Goal: Task Accomplishment & Management: Manage account settings

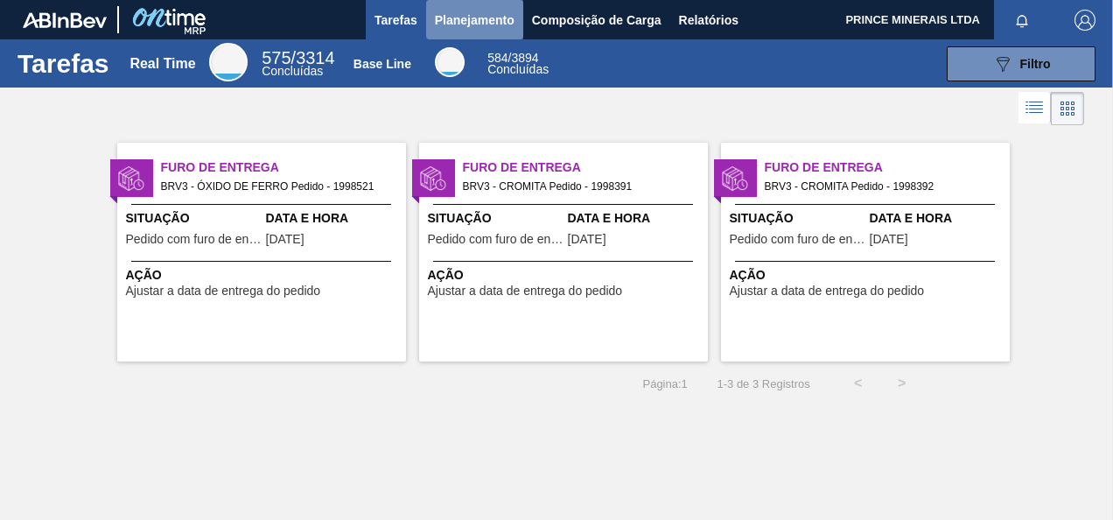
click at [458, 18] on span "Planejamento" at bounding box center [475, 20] width 80 height 21
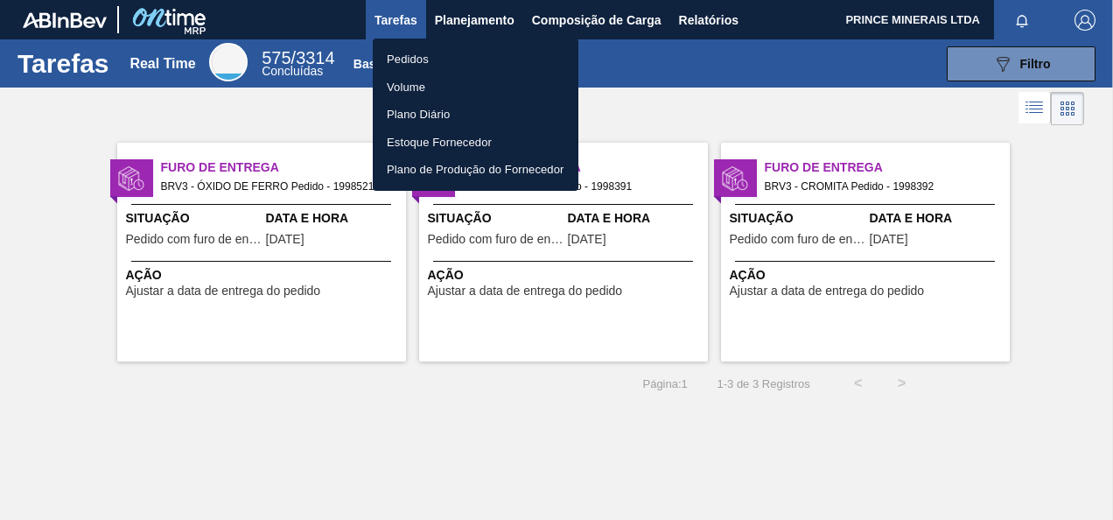
click at [425, 58] on li "Pedidos" at bounding box center [476, 59] width 206 height 28
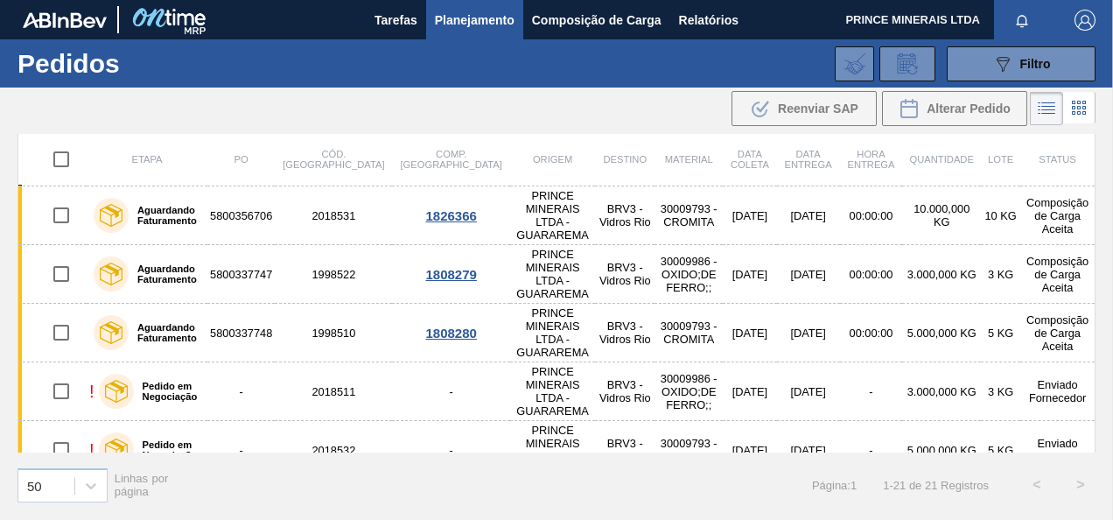
scroll to position [262, 0]
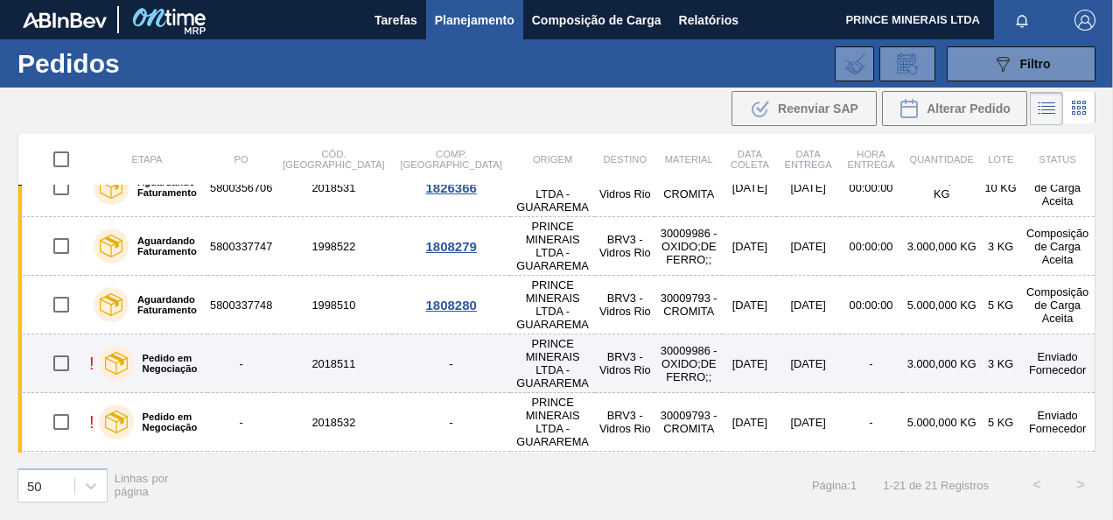
click at [185, 353] on label "Pedido em Negociação" at bounding box center [167, 363] width 67 height 21
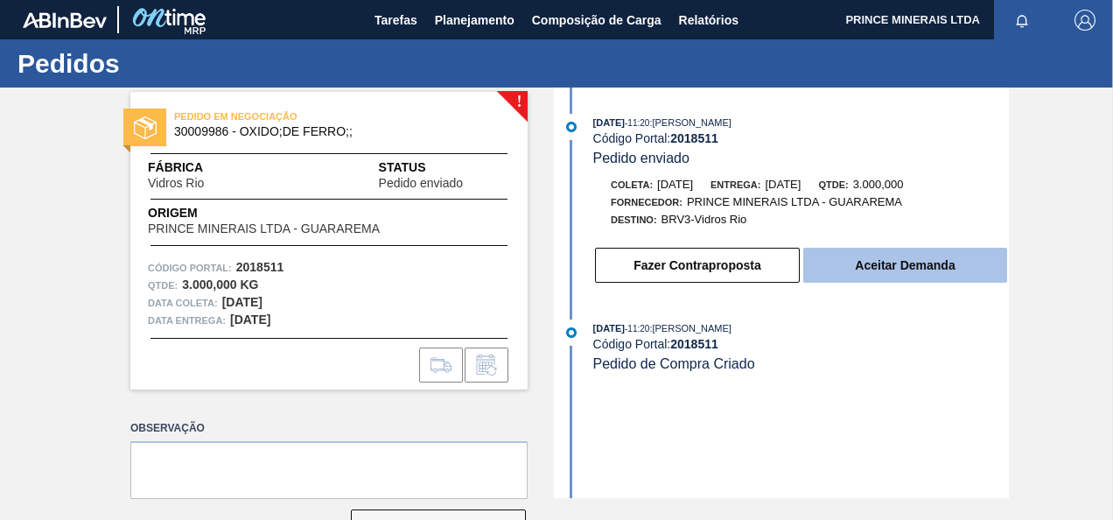
click at [880, 269] on button "Aceitar Demanda" at bounding box center [905, 265] width 204 height 35
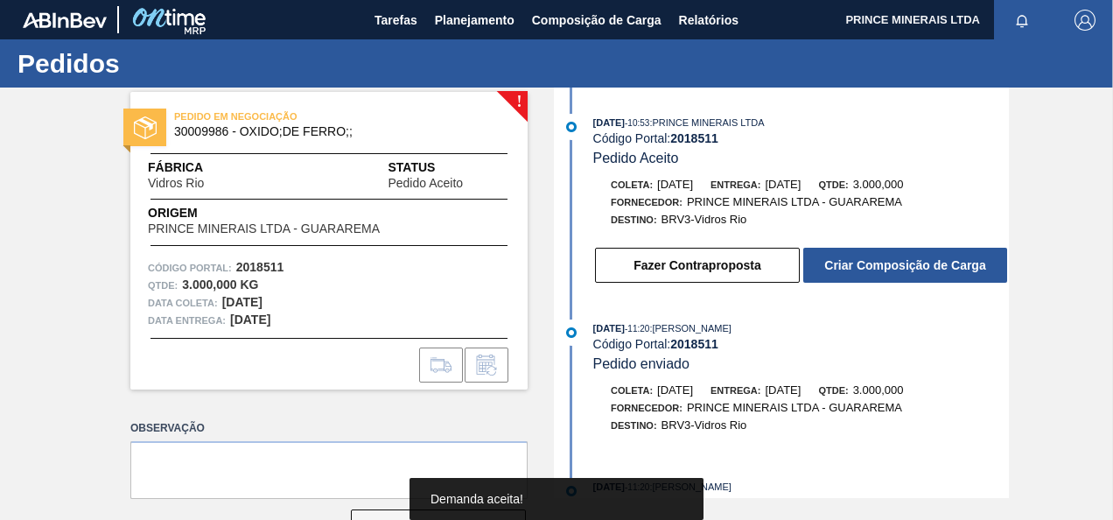
click at [880, 269] on button "Criar Composição de Carga" at bounding box center [905, 265] width 204 height 35
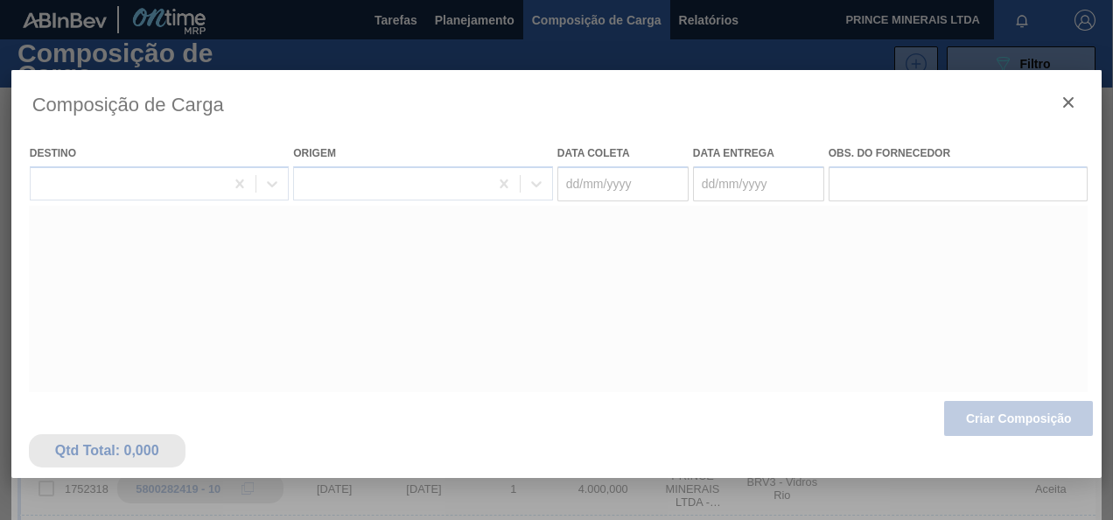
type coleta "03/09/2025"
type entrega "[DATE]"
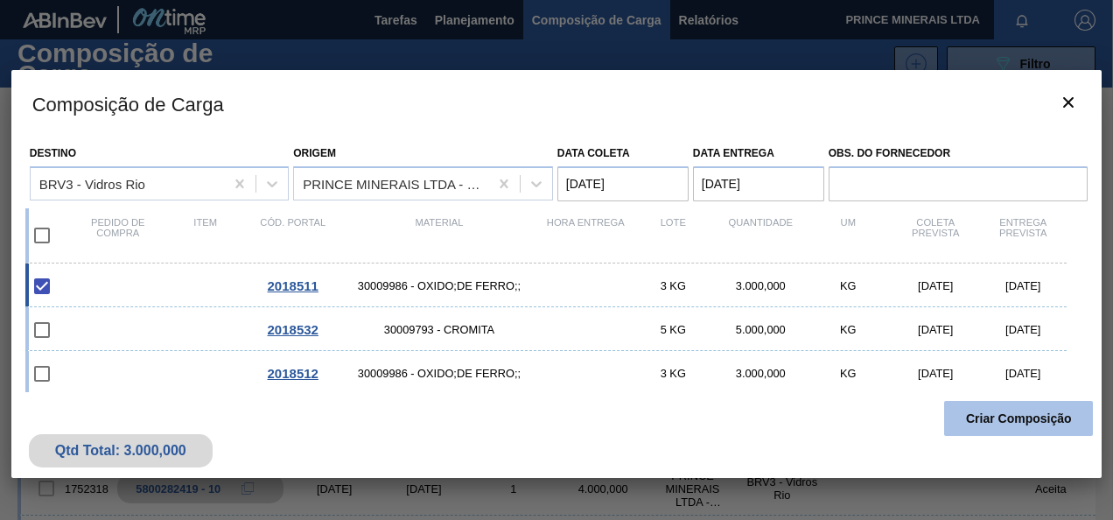
click at [996, 420] on button "Criar Composição" at bounding box center [1018, 418] width 149 height 35
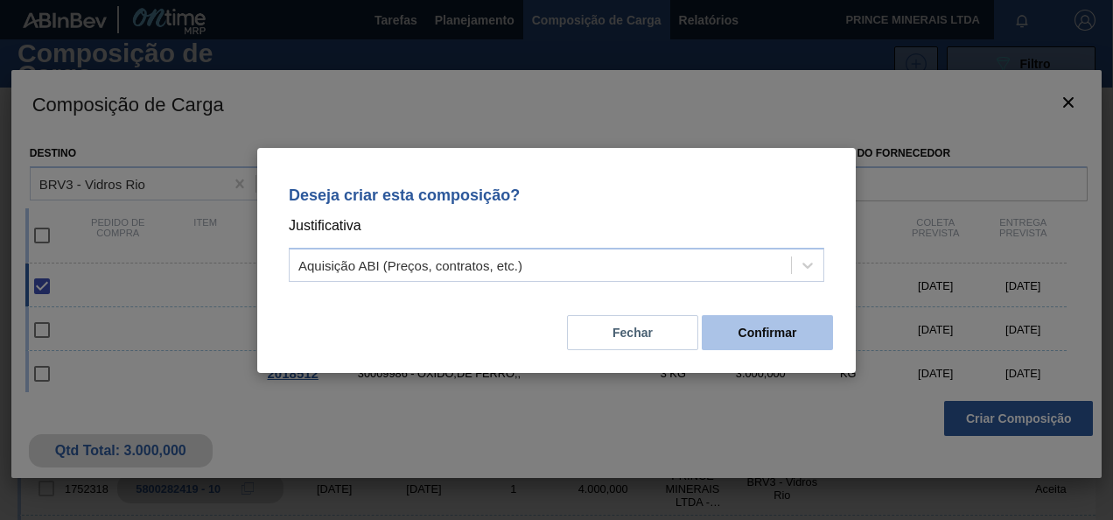
click at [770, 339] on button "Confirmar" at bounding box center [767, 332] width 131 height 35
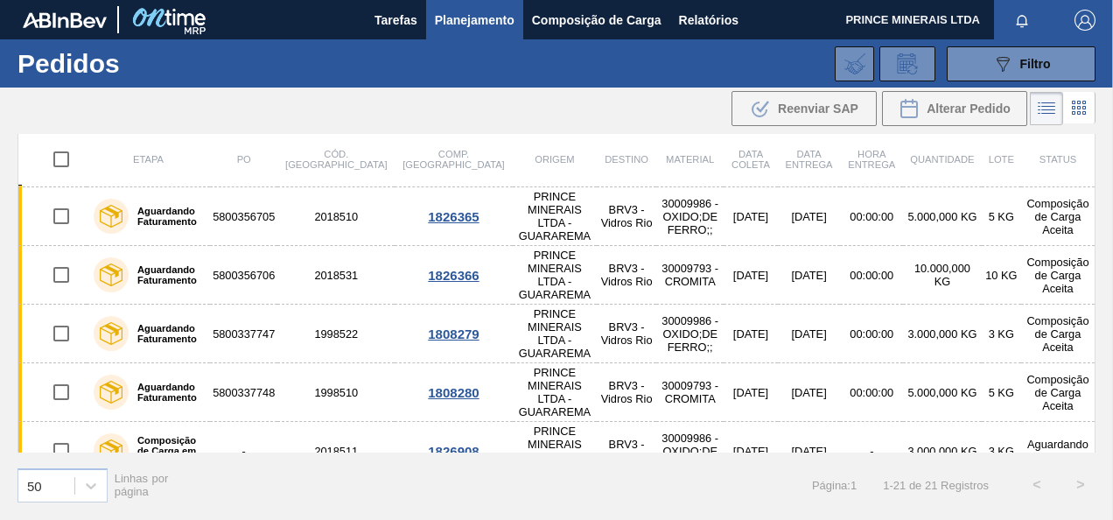
scroll to position [262, 0]
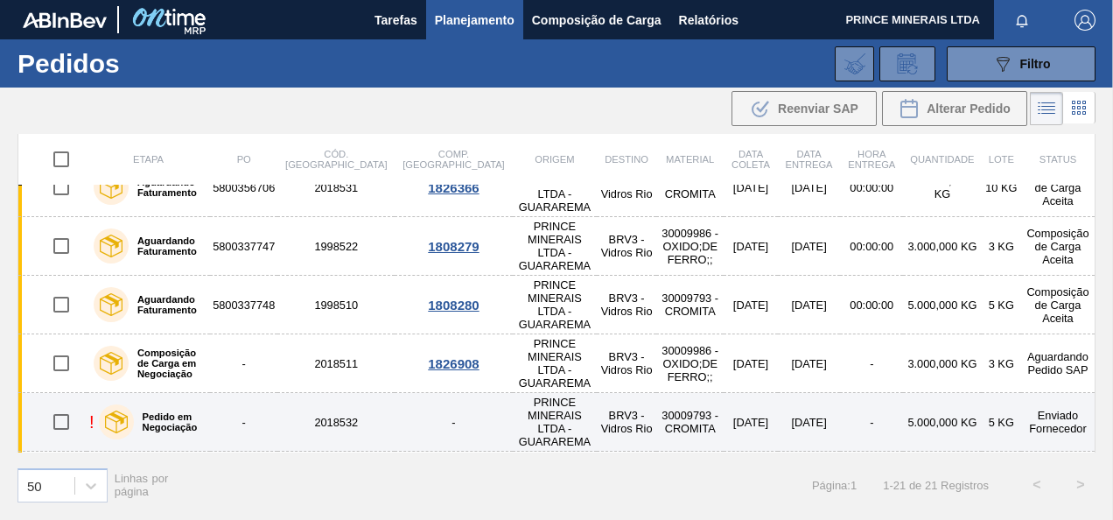
click at [1052, 393] on td "Enviado Fornecedor" at bounding box center [1058, 422] width 74 height 59
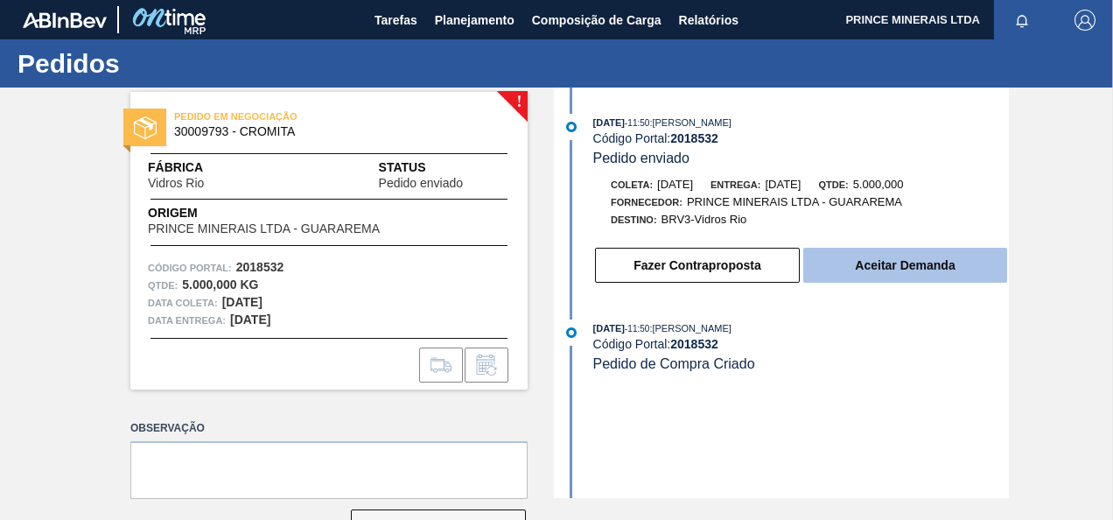
click at [850, 266] on button "Aceitar Demanda" at bounding box center [905, 265] width 204 height 35
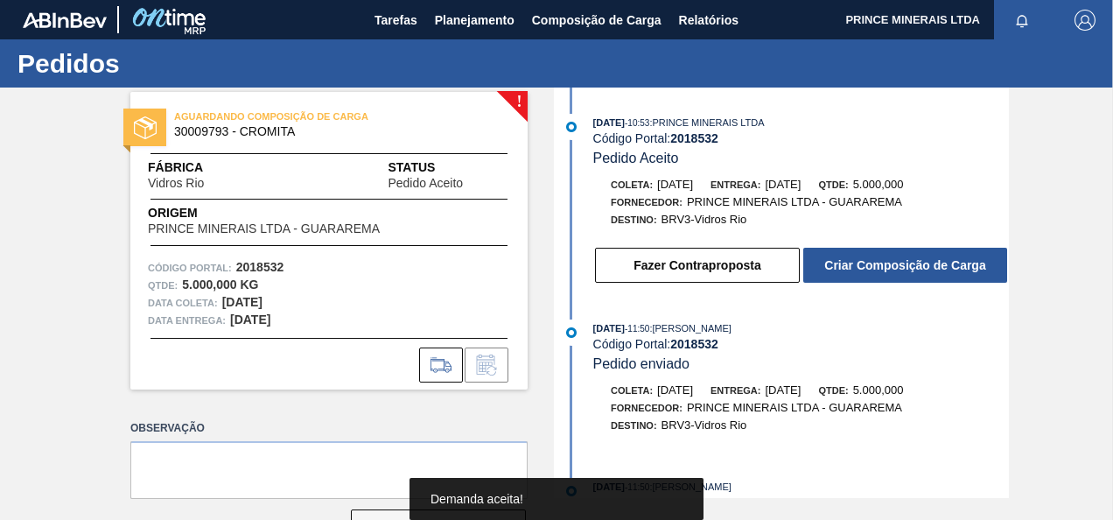
click at [850, 266] on button "Criar Composição de Carga" at bounding box center [905, 265] width 204 height 35
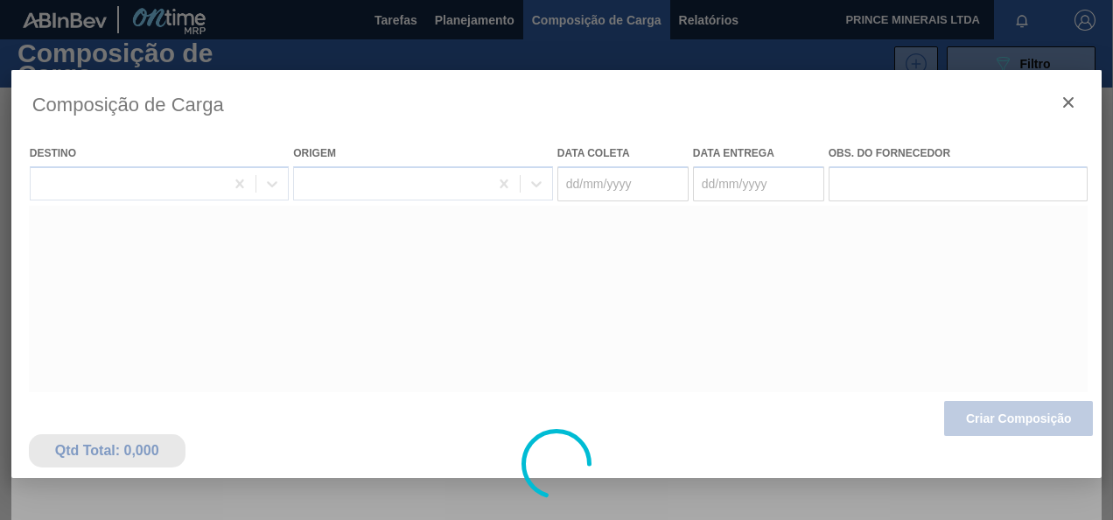
type coleta "03/09/2025"
type entrega "[DATE]"
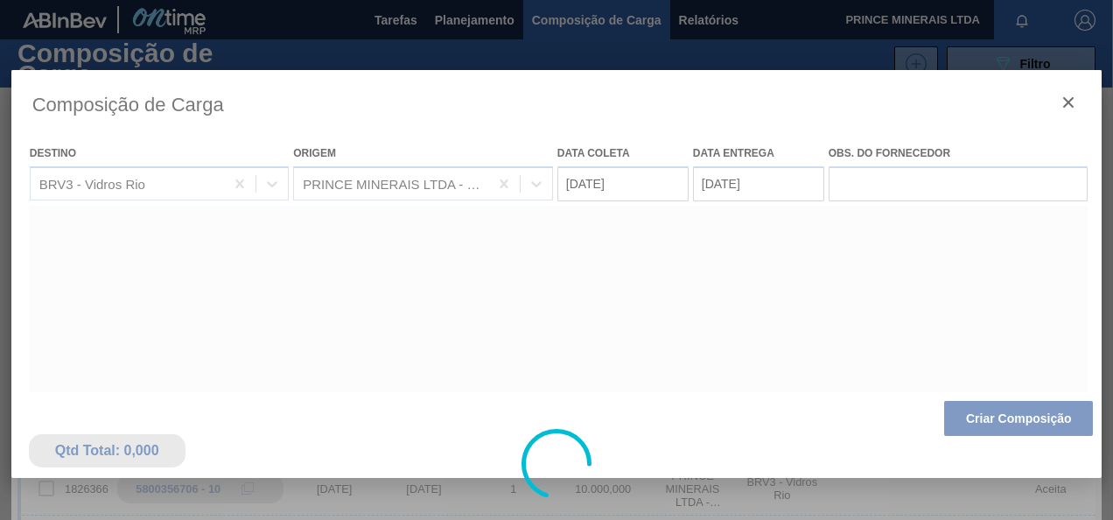
click at [976, 417] on div at bounding box center [556, 463] width 1091 height 787
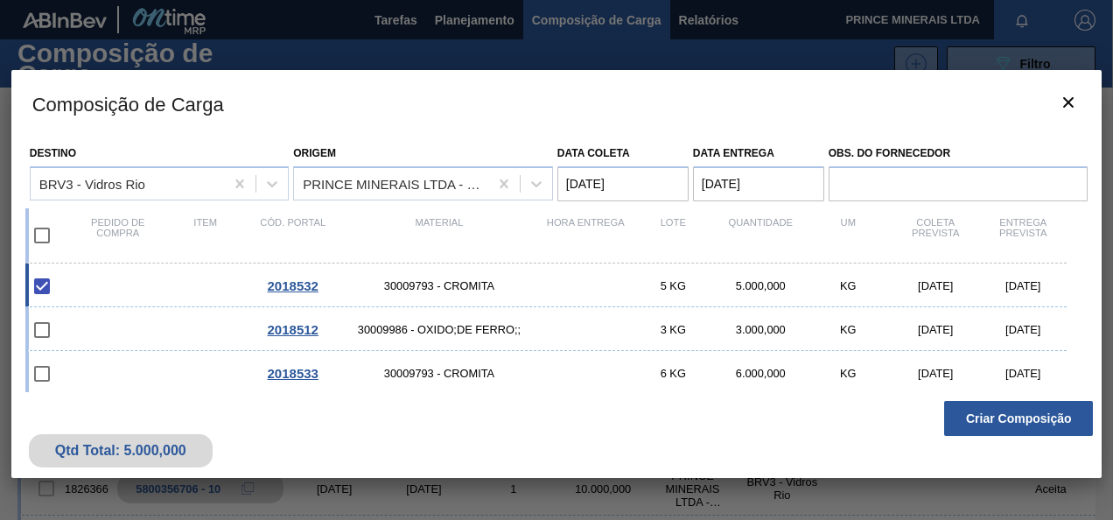
click at [996, 418] on button "Criar Composição" at bounding box center [1018, 418] width 149 height 35
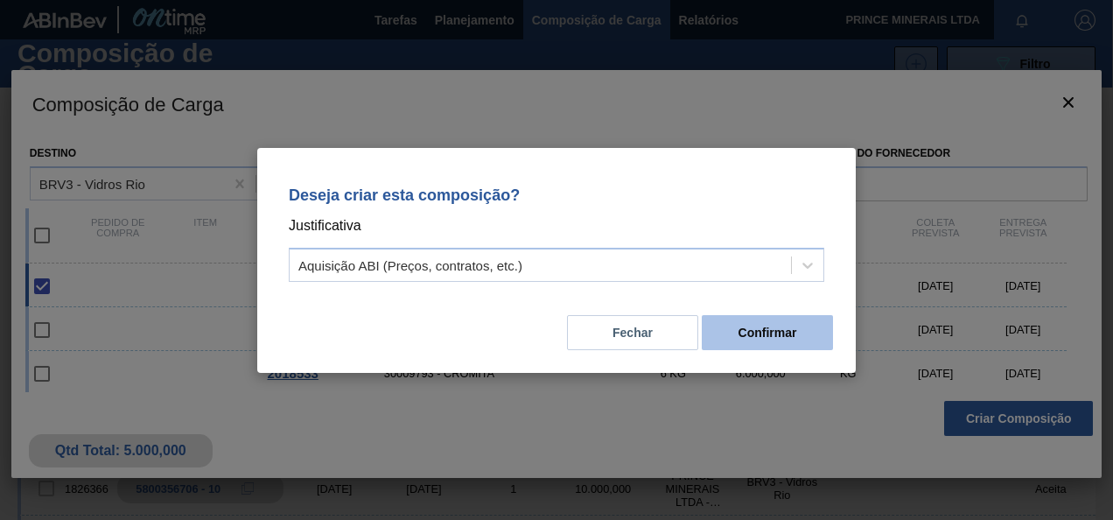
click at [788, 334] on button "Confirmar" at bounding box center [767, 332] width 131 height 35
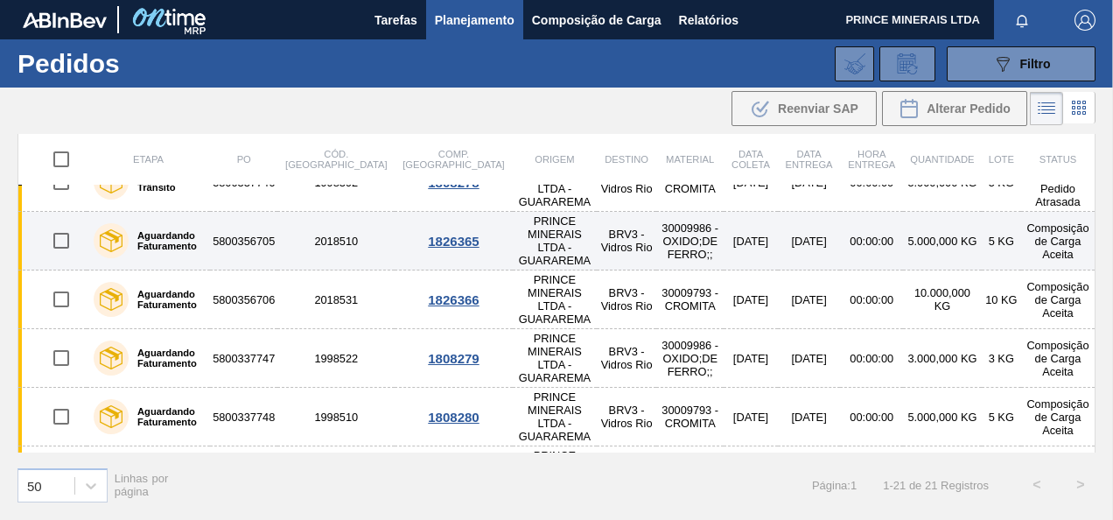
scroll to position [262, 0]
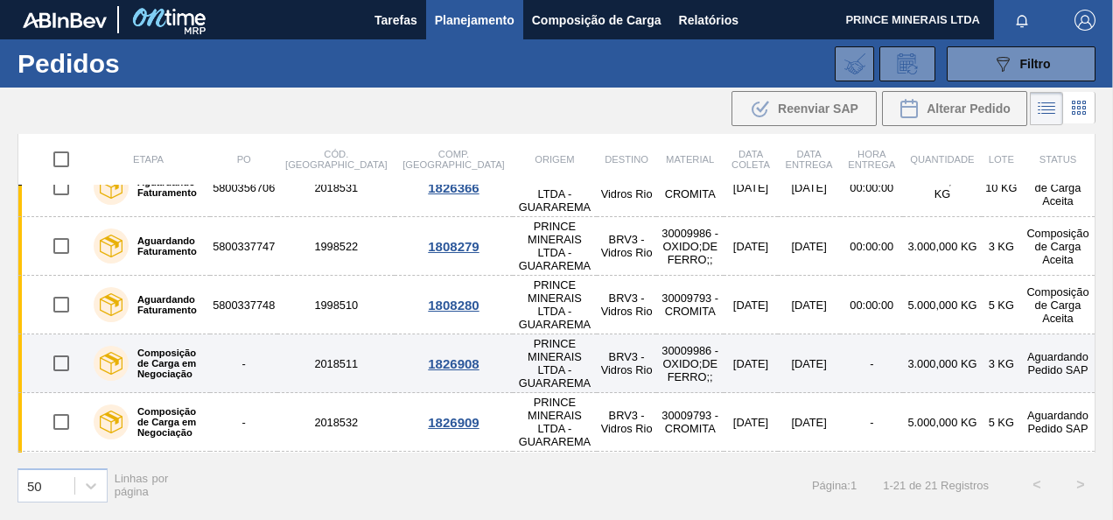
click at [1045, 334] on td "Aguardando Pedido SAP" at bounding box center [1058, 363] width 74 height 59
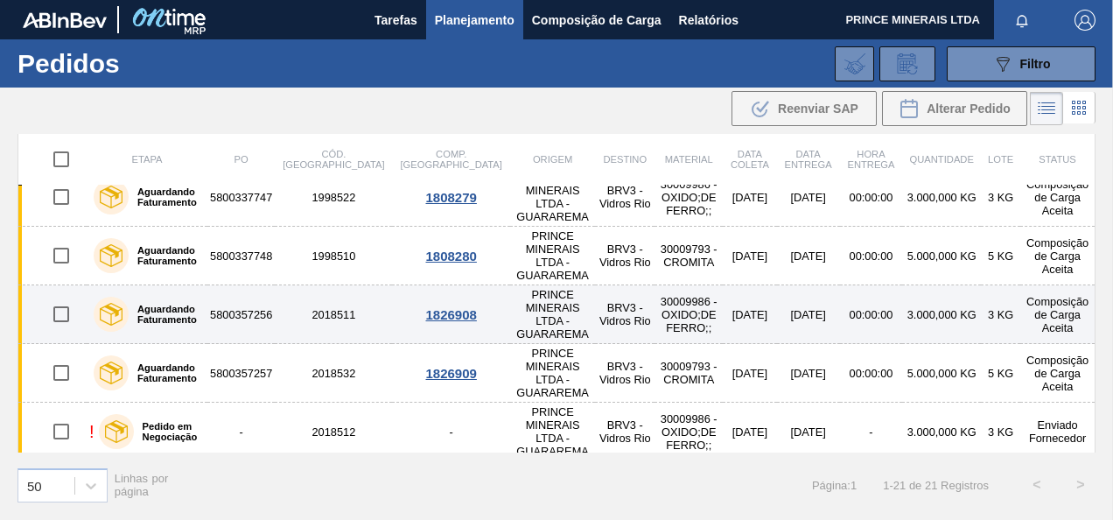
scroll to position [350, 0]
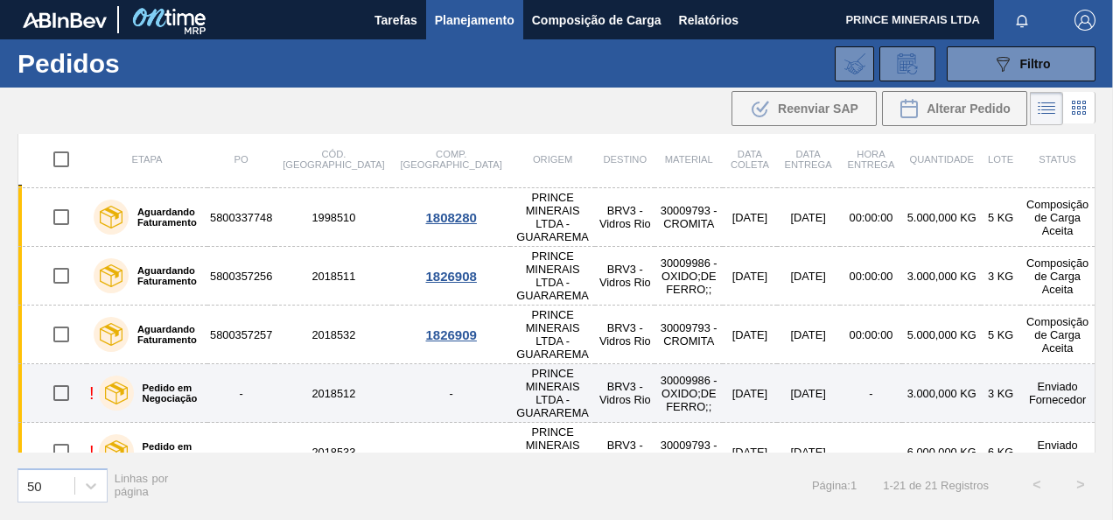
click at [1047, 364] on td "Enviado Fornecedor" at bounding box center [1057, 393] width 74 height 59
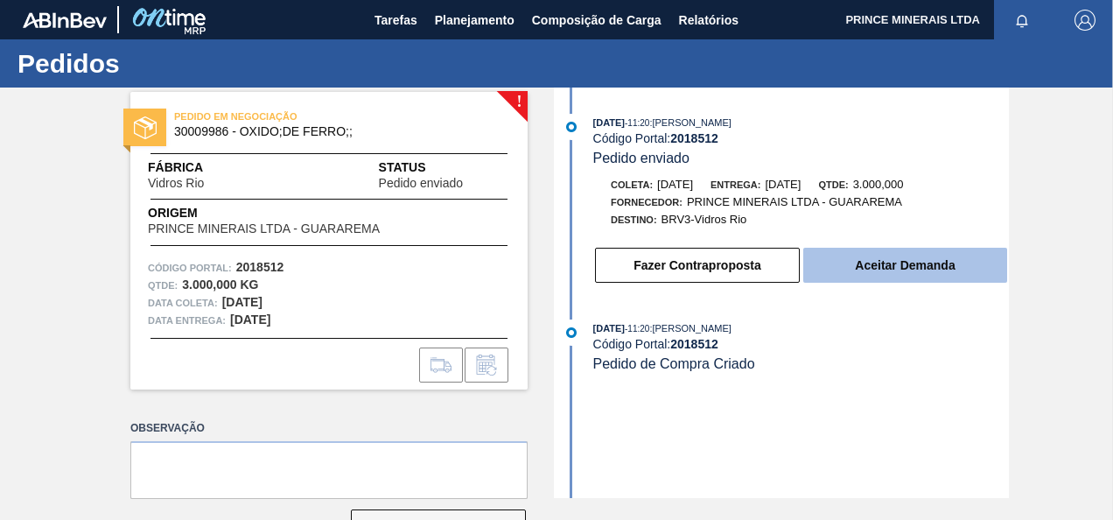
click at [884, 264] on button "Aceitar Demanda" at bounding box center [905, 265] width 204 height 35
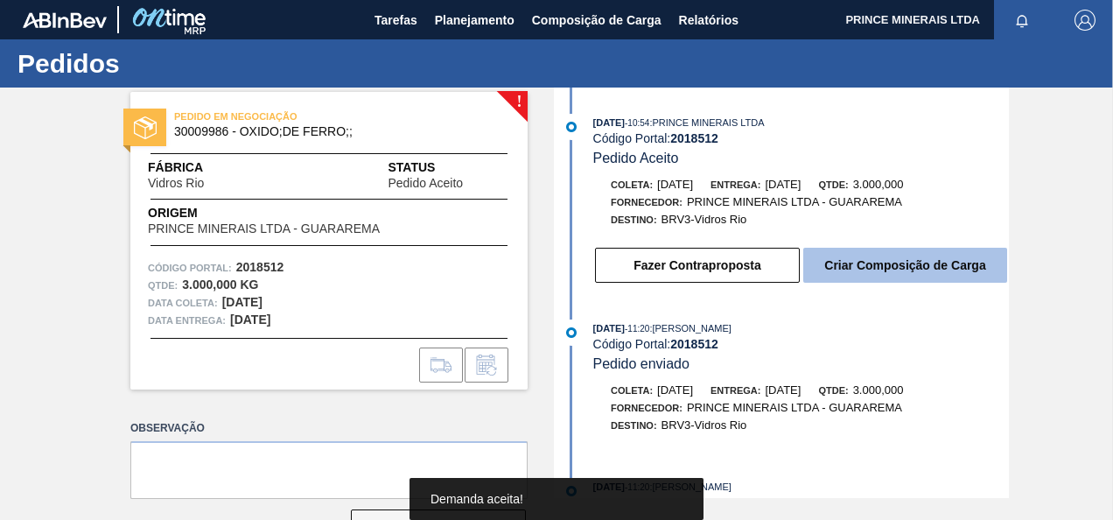
click at [872, 273] on button "Criar Composição de Carga" at bounding box center [905, 265] width 204 height 35
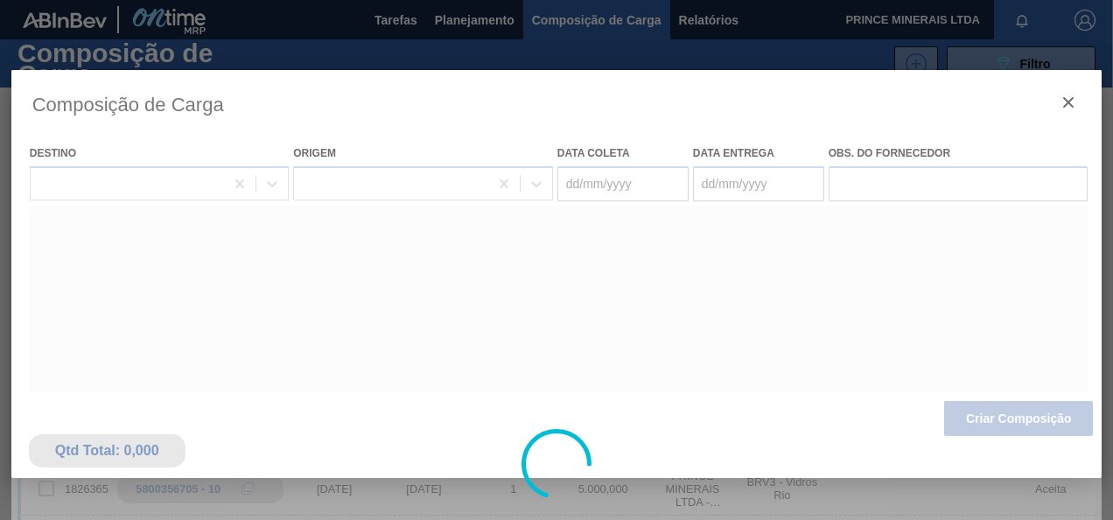
type coleta "08/09/2025"
type entrega "09/09/2025"
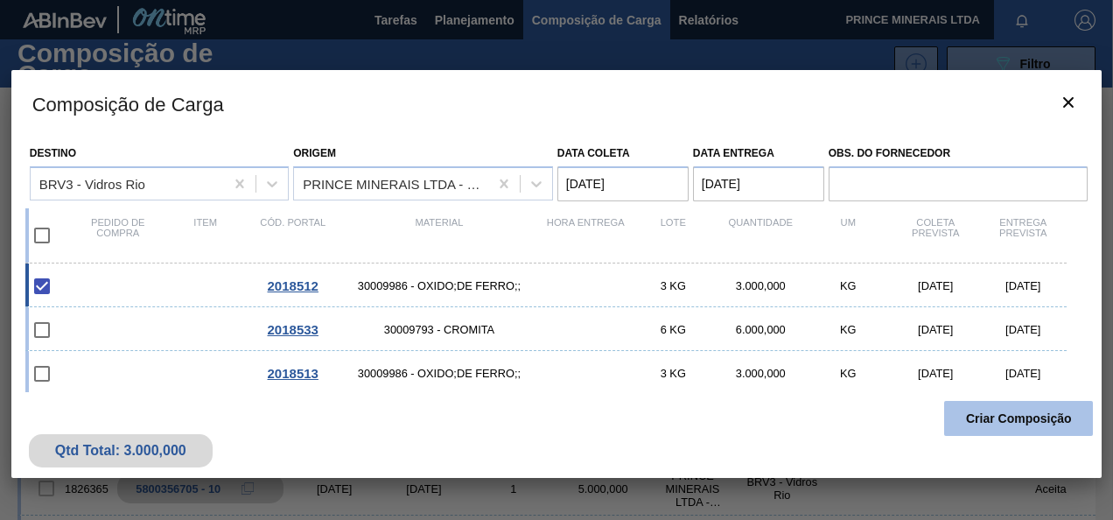
click at [994, 416] on button "Criar Composição" at bounding box center [1018, 418] width 149 height 35
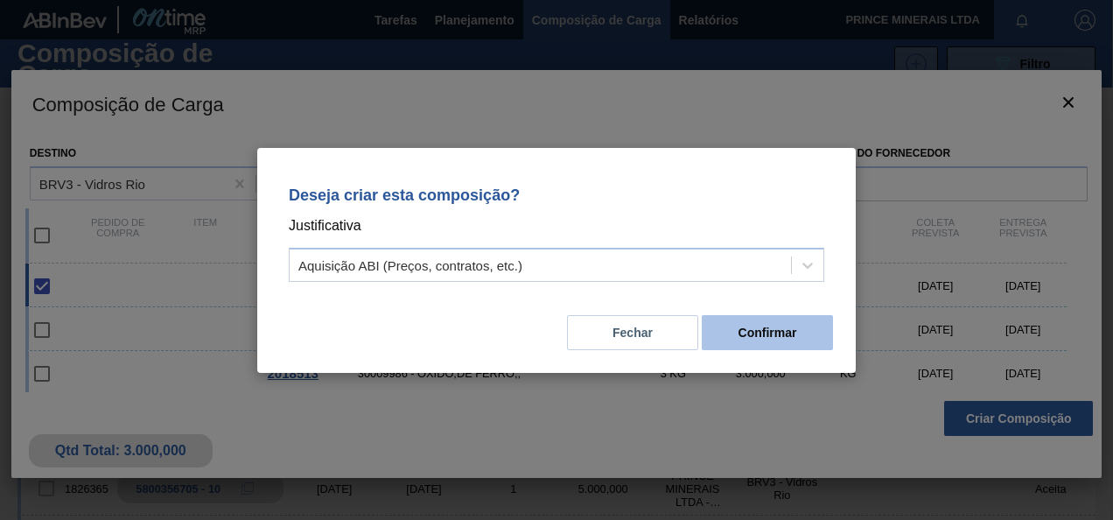
click at [739, 335] on button "Confirmar" at bounding box center [767, 332] width 131 height 35
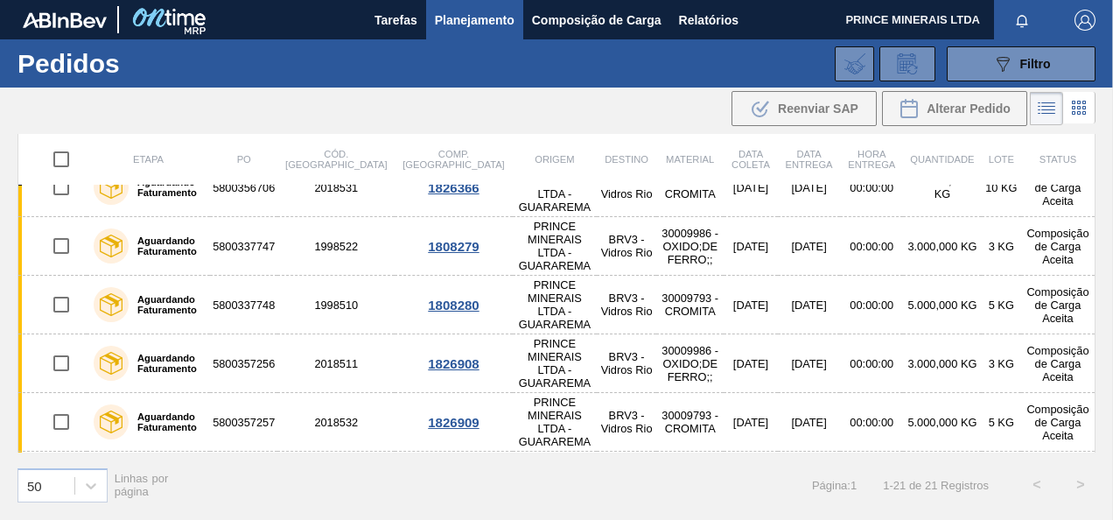
scroll to position [350, 0]
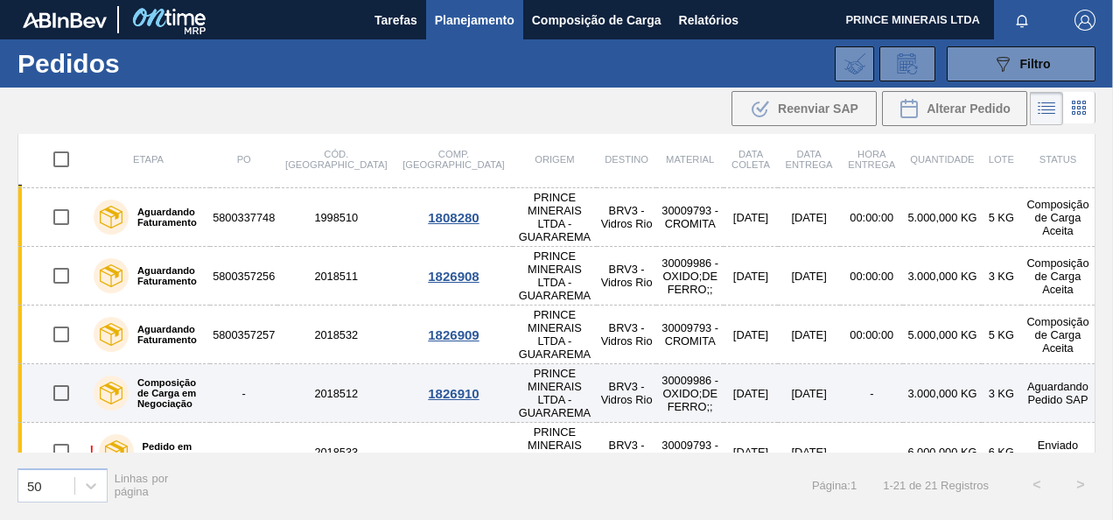
click at [1049, 364] on td "Aguardando Pedido SAP" at bounding box center [1058, 393] width 74 height 59
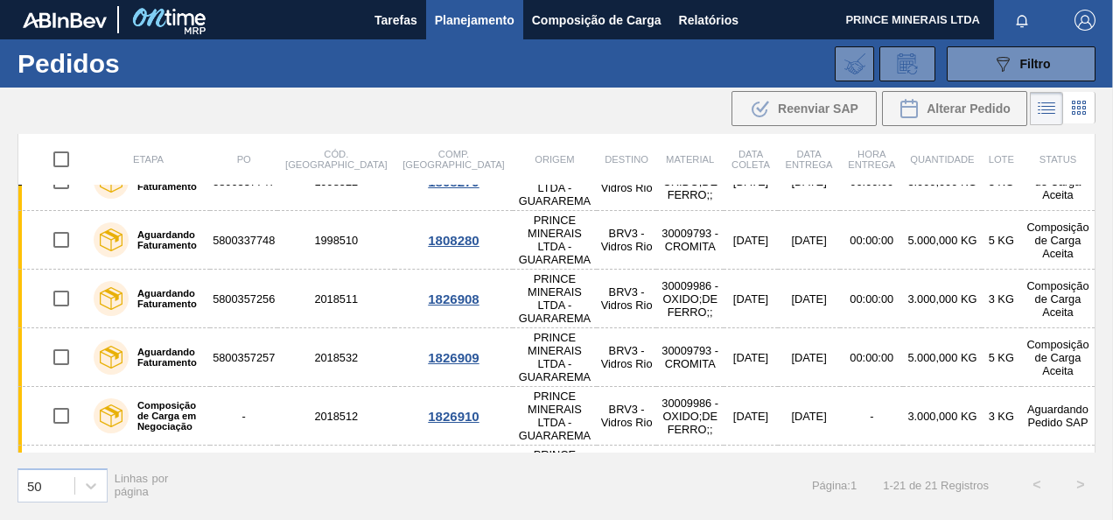
scroll to position [350, 0]
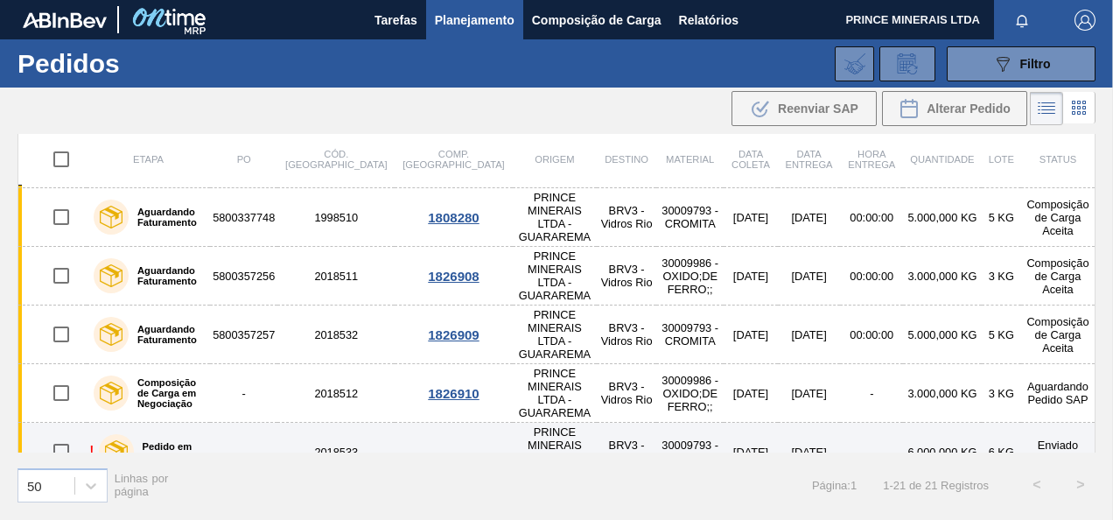
click at [1041, 423] on td "Enviado Fornecedor" at bounding box center [1058, 452] width 74 height 59
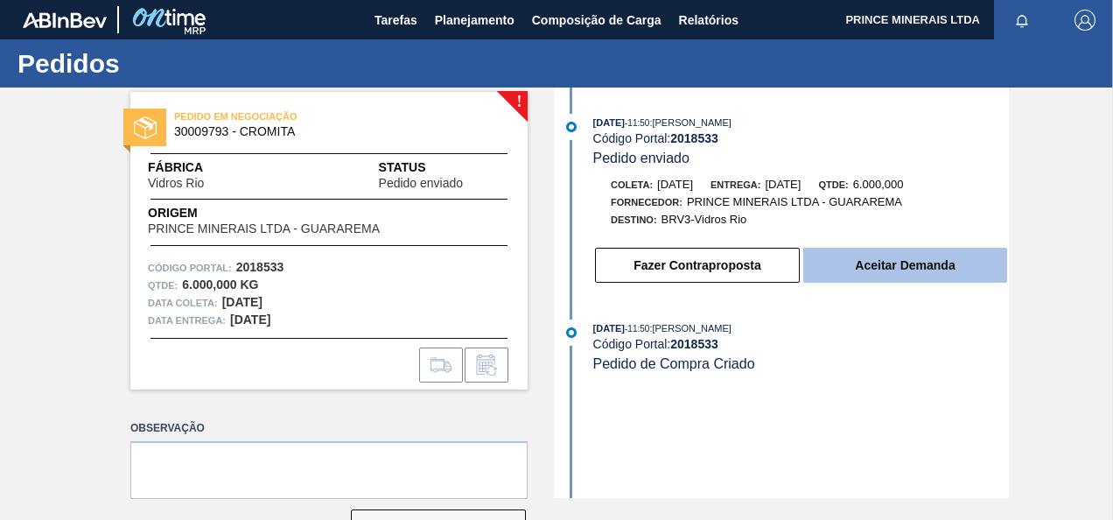
click at [903, 265] on button "Aceitar Demanda" at bounding box center [905, 265] width 204 height 35
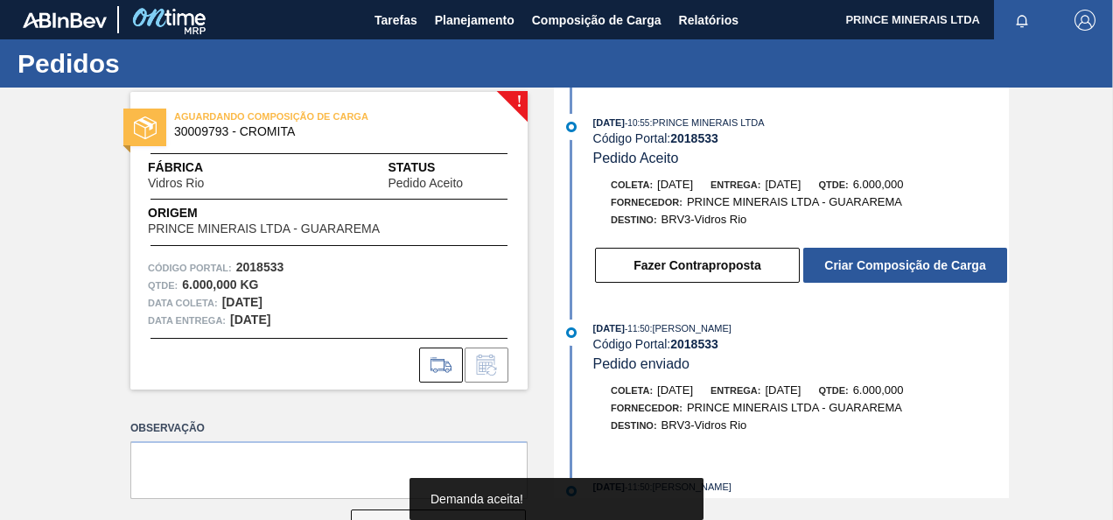
click at [903, 265] on button "Criar Composição de Carga" at bounding box center [905, 265] width 204 height 35
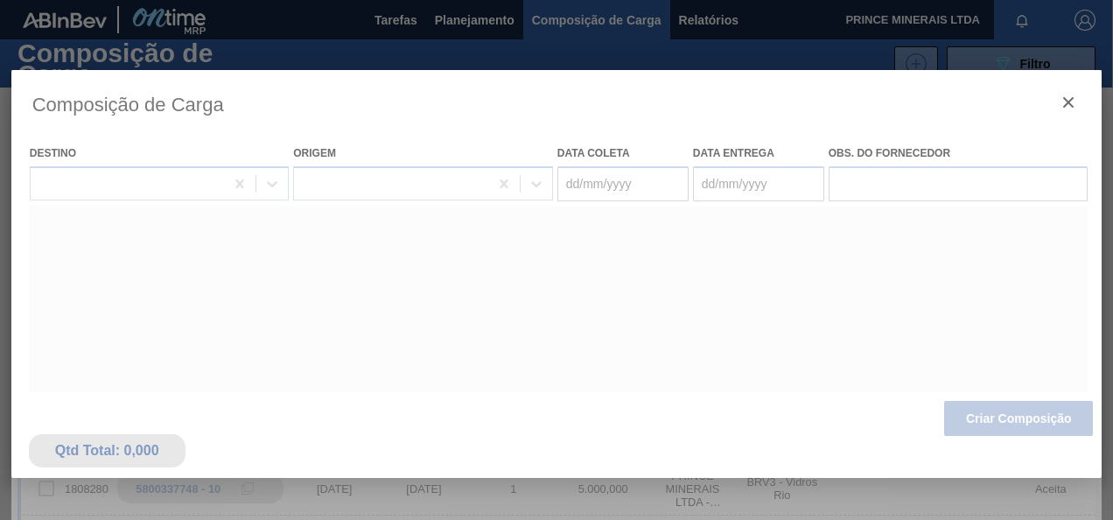
type coleta "08/09/2025"
type entrega "09/09/2025"
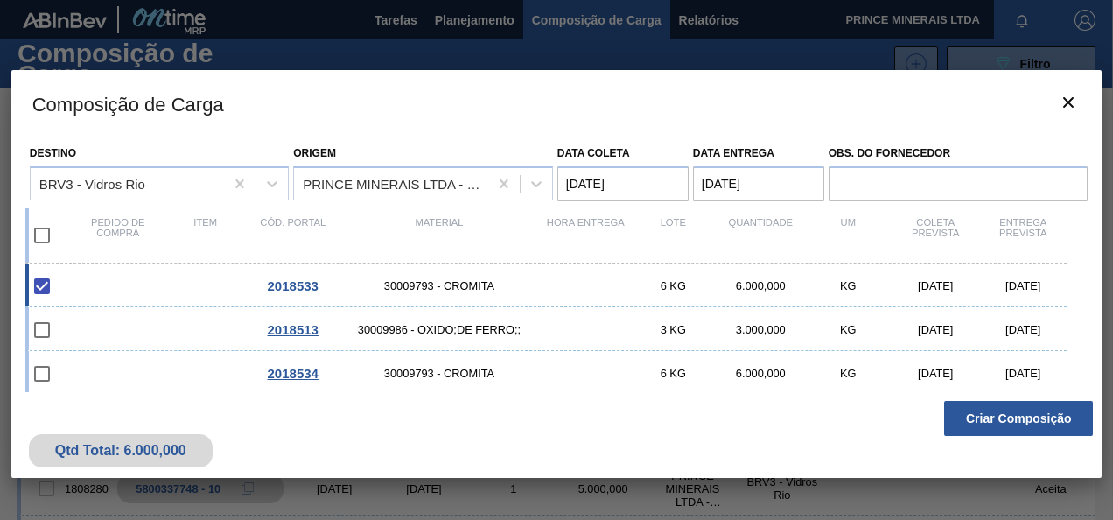
click at [997, 419] on button "Criar Composição" at bounding box center [1018, 418] width 149 height 35
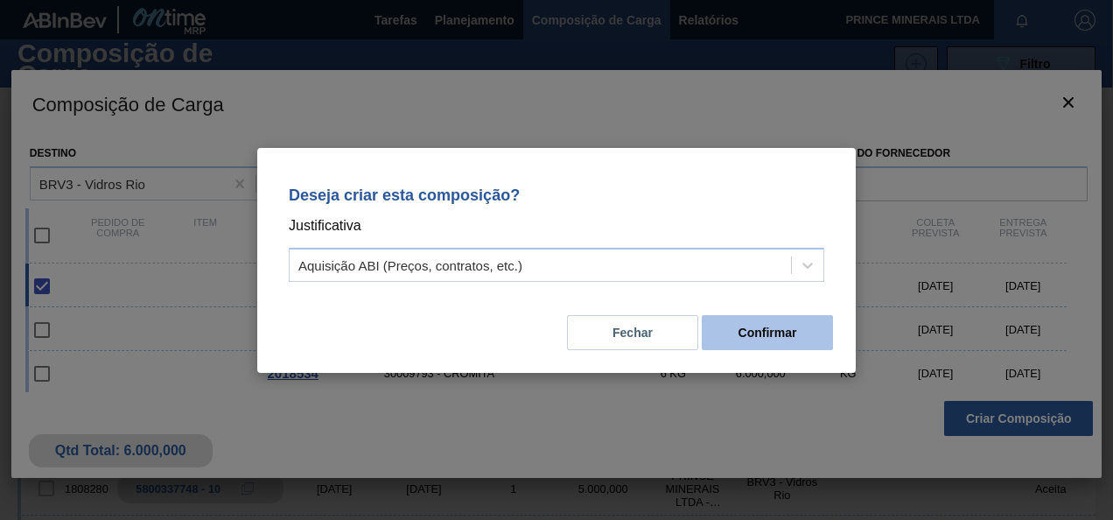
click at [797, 334] on button "Confirmar" at bounding box center [767, 332] width 131 height 35
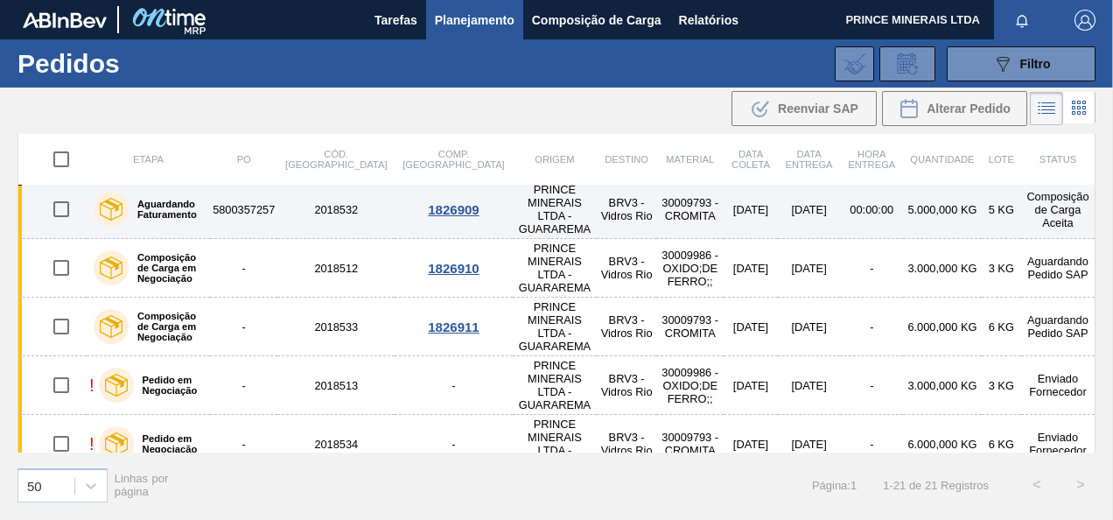
scroll to position [525, 0]
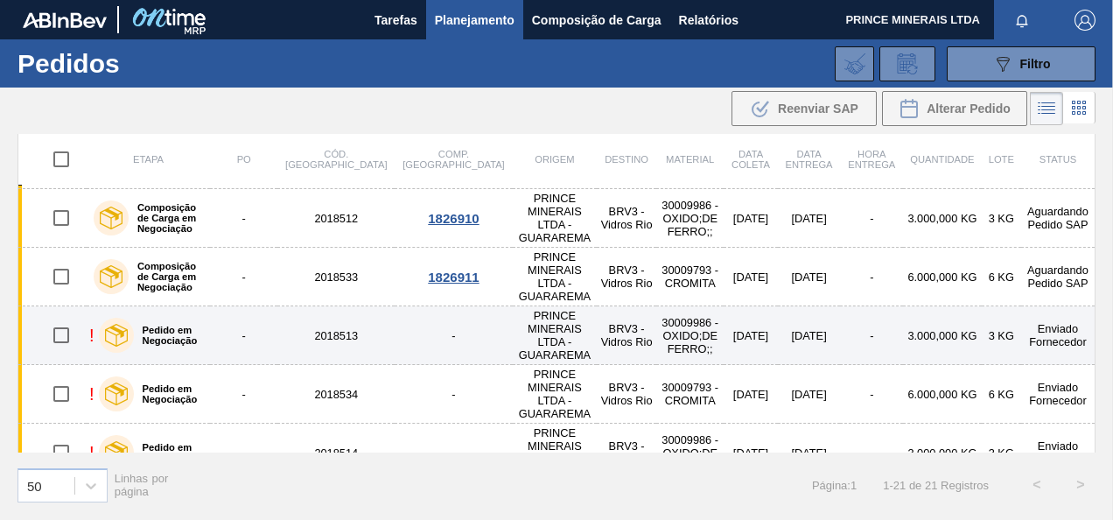
click at [1043, 306] on td "Enviado Fornecedor" at bounding box center [1058, 335] width 74 height 59
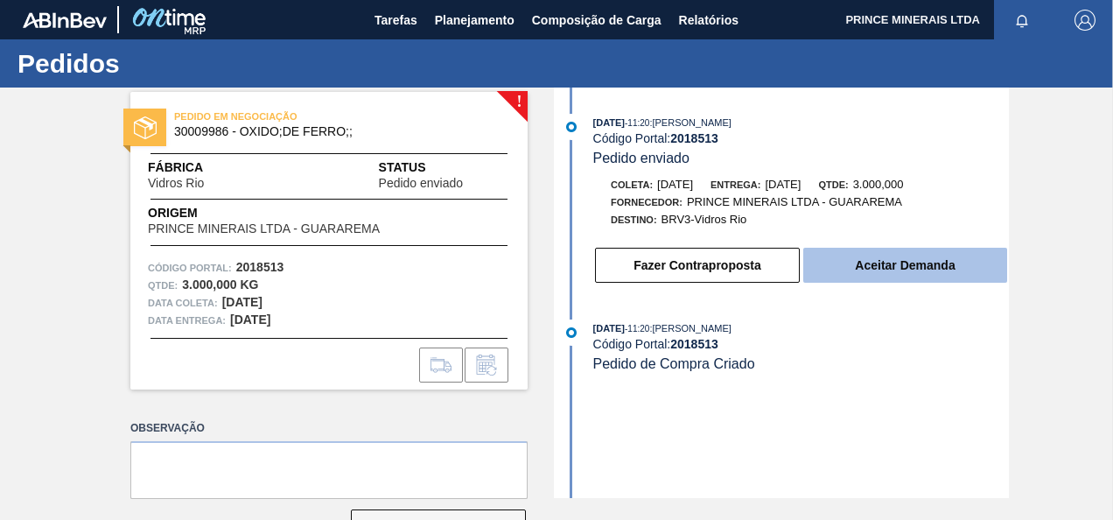
click at [888, 264] on button "Aceitar Demanda" at bounding box center [905, 265] width 204 height 35
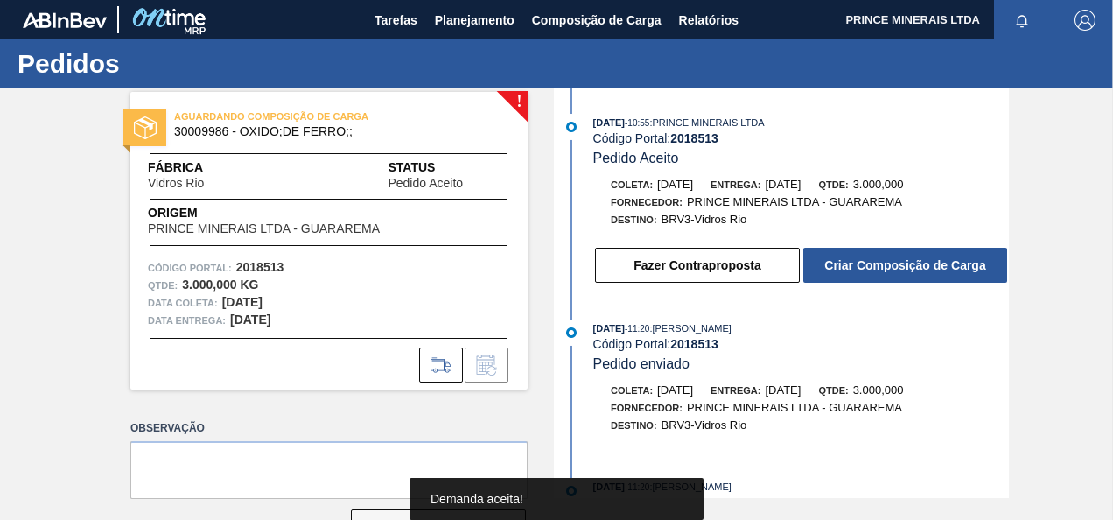
click at [888, 269] on button "Criar Composição de Carga" at bounding box center [905, 265] width 204 height 35
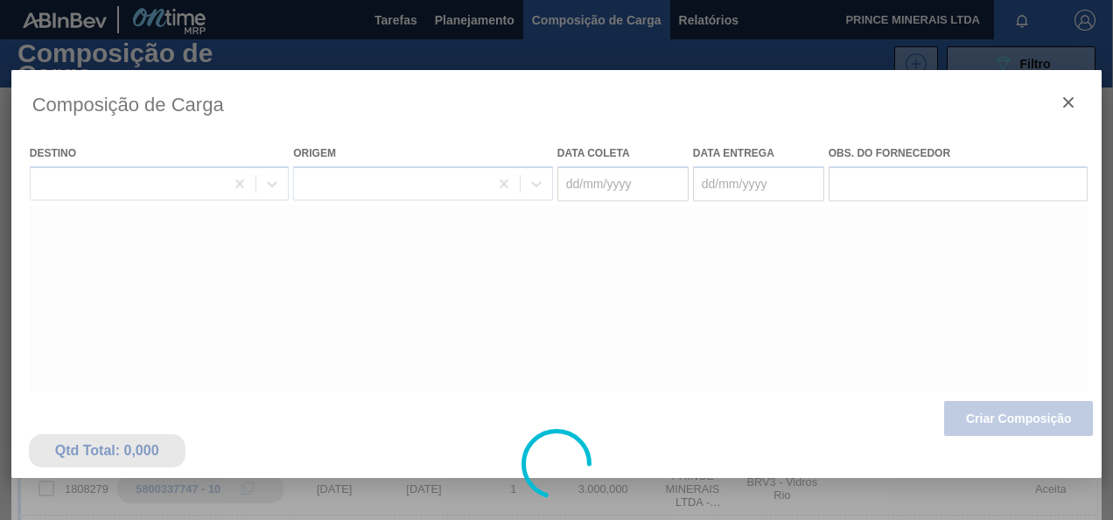
type coleta "12/09/2025"
type entrega "13/09/2025"
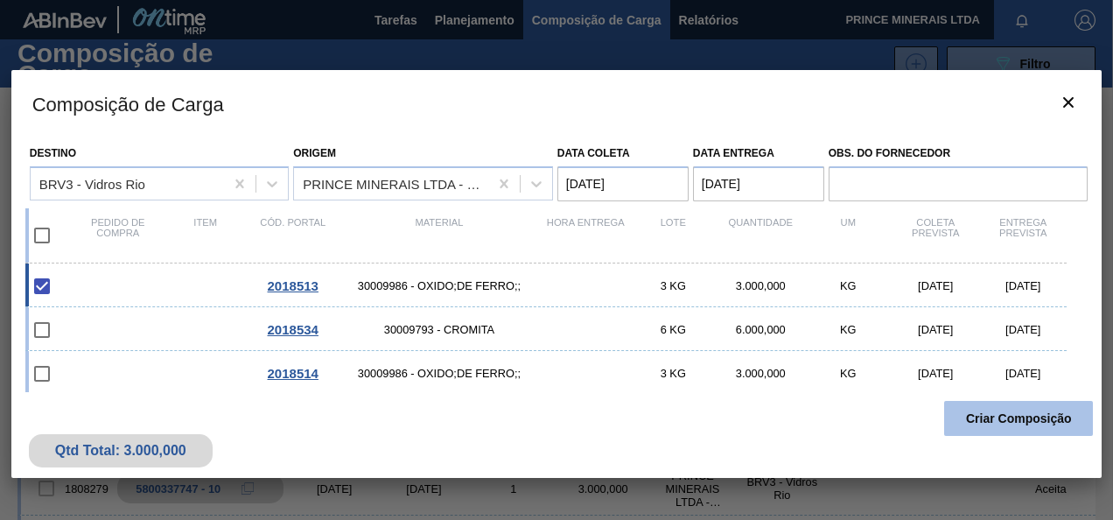
click at [987, 419] on button "Criar Composição" at bounding box center [1018, 418] width 149 height 35
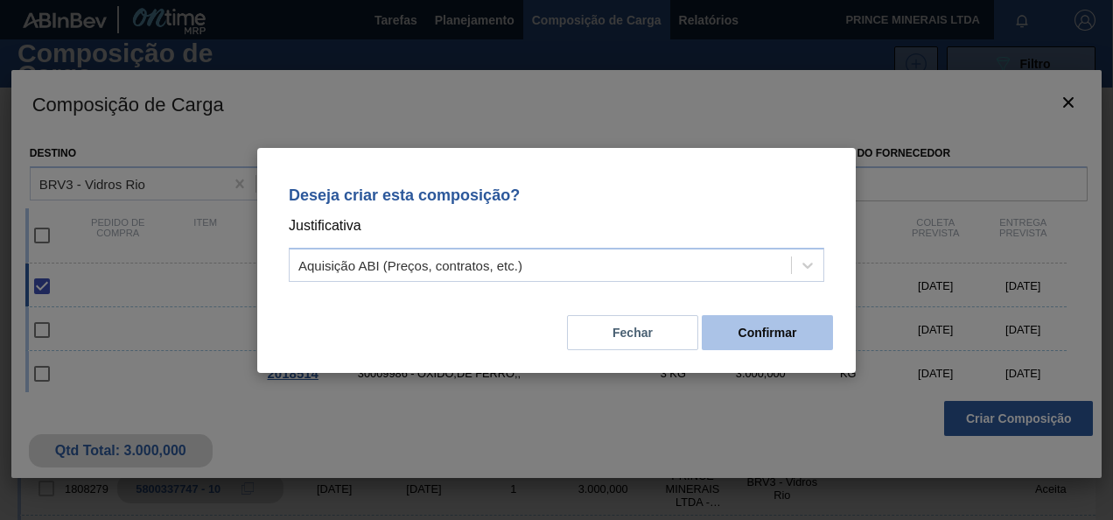
click at [779, 345] on button "Confirmar" at bounding box center [767, 332] width 131 height 35
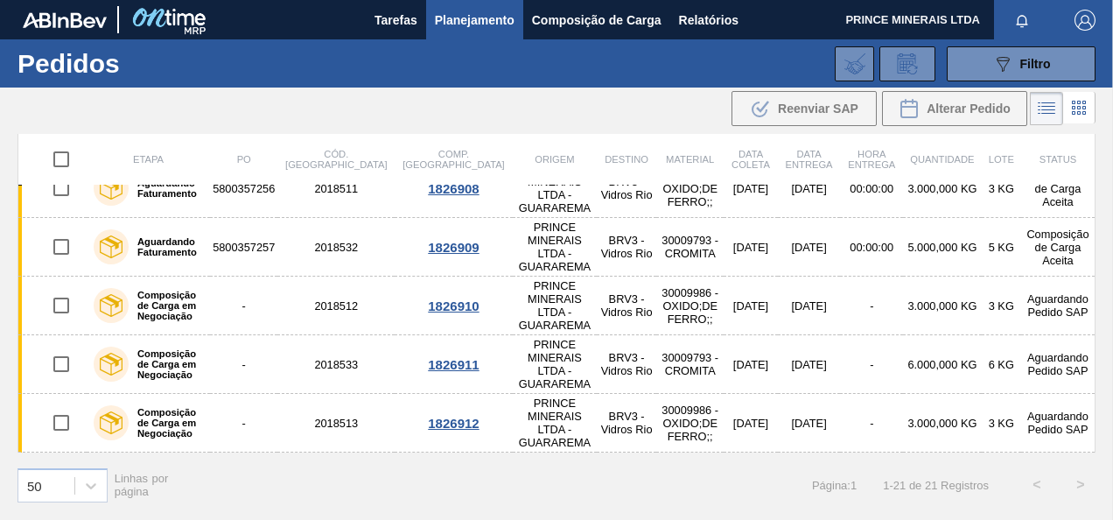
scroll to position [525, 0]
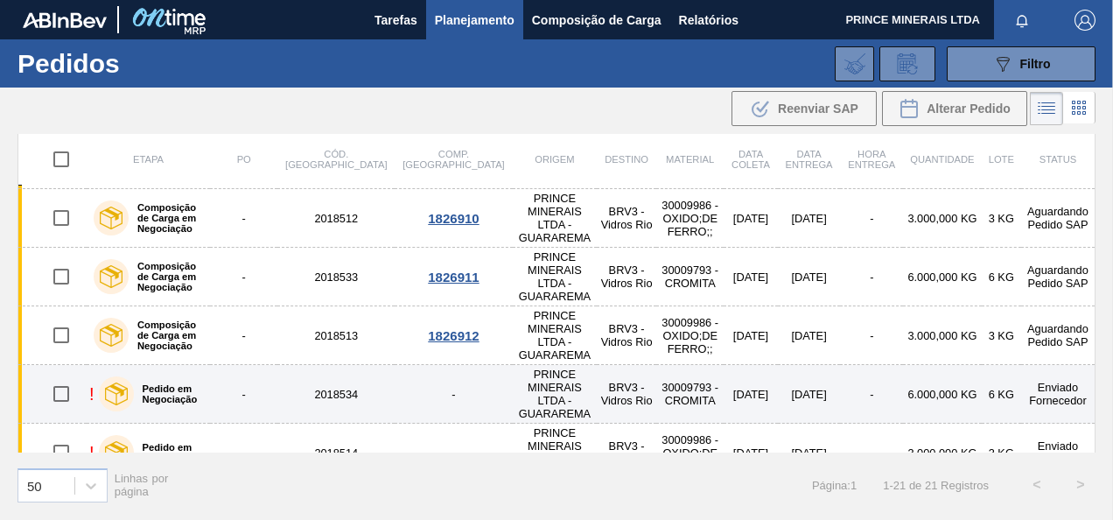
click at [1042, 365] on td "Enviado Fornecedor" at bounding box center [1058, 394] width 74 height 59
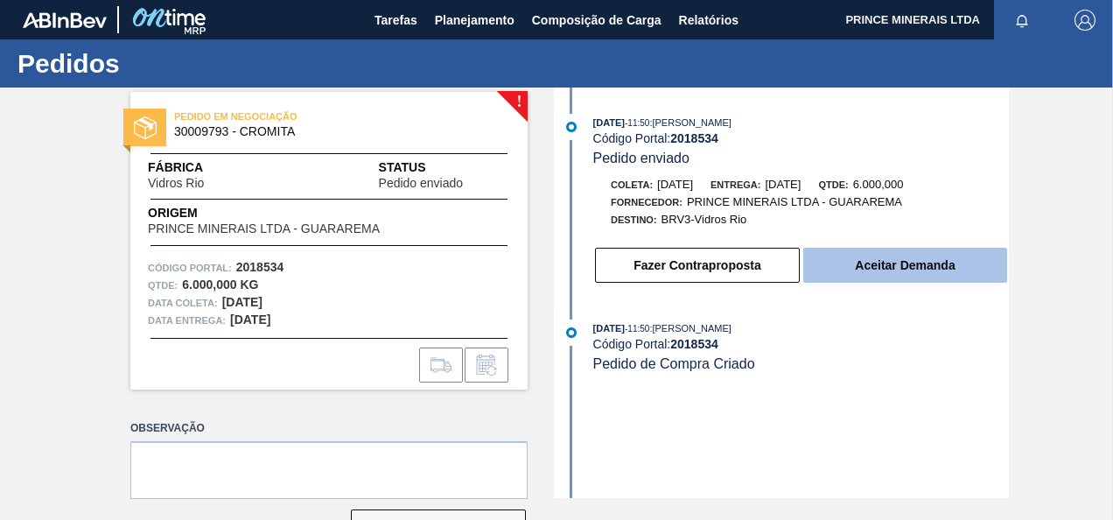
click at [856, 268] on button "Aceitar Demanda" at bounding box center [905, 265] width 204 height 35
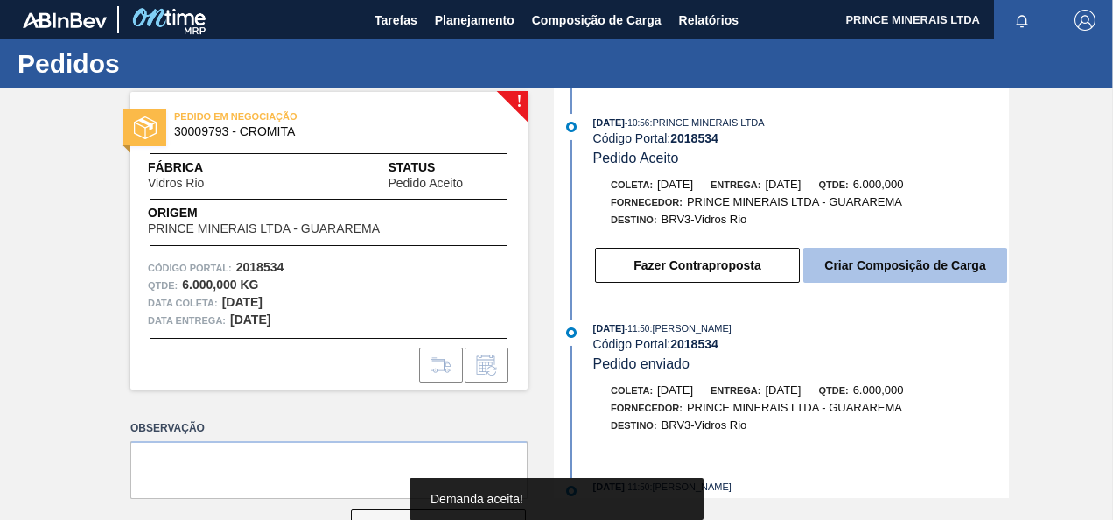
click at [886, 262] on button "Criar Composição de Carga" at bounding box center [905, 265] width 204 height 35
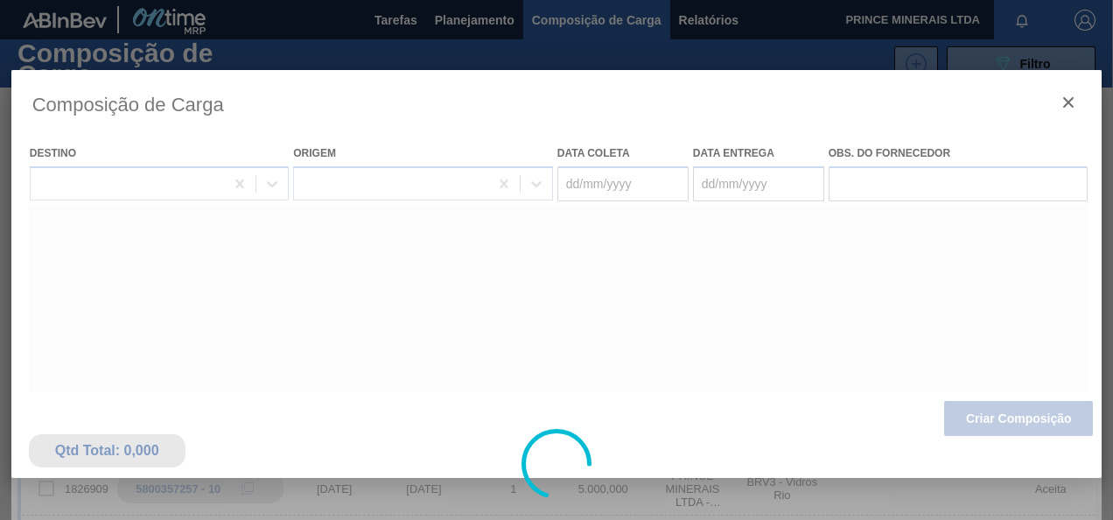
type coleta "12/09/2025"
type entrega "13/09/2025"
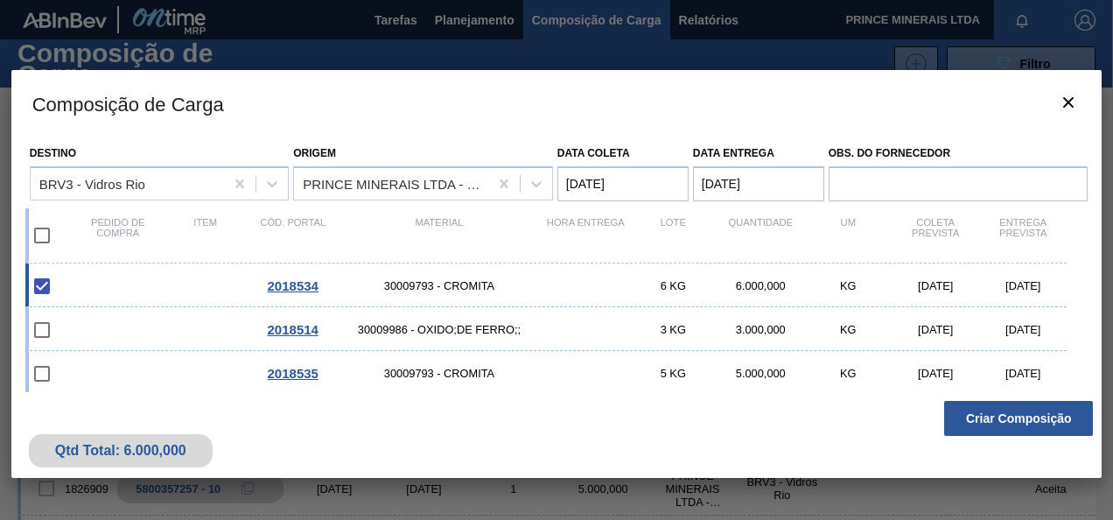
click at [1003, 420] on button "Criar Composição" at bounding box center [1018, 418] width 149 height 35
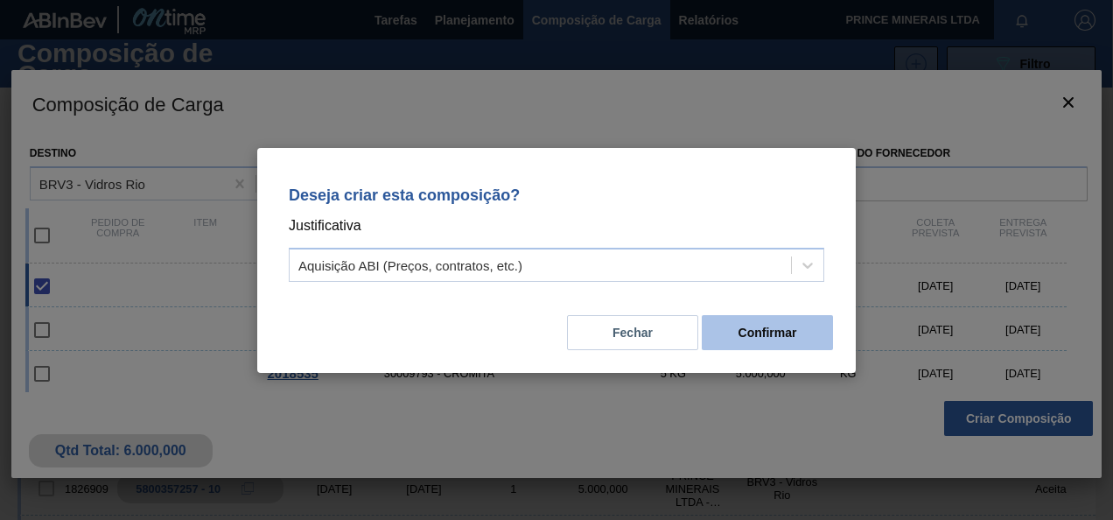
click at [789, 333] on button "Confirmar" at bounding box center [767, 332] width 131 height 35
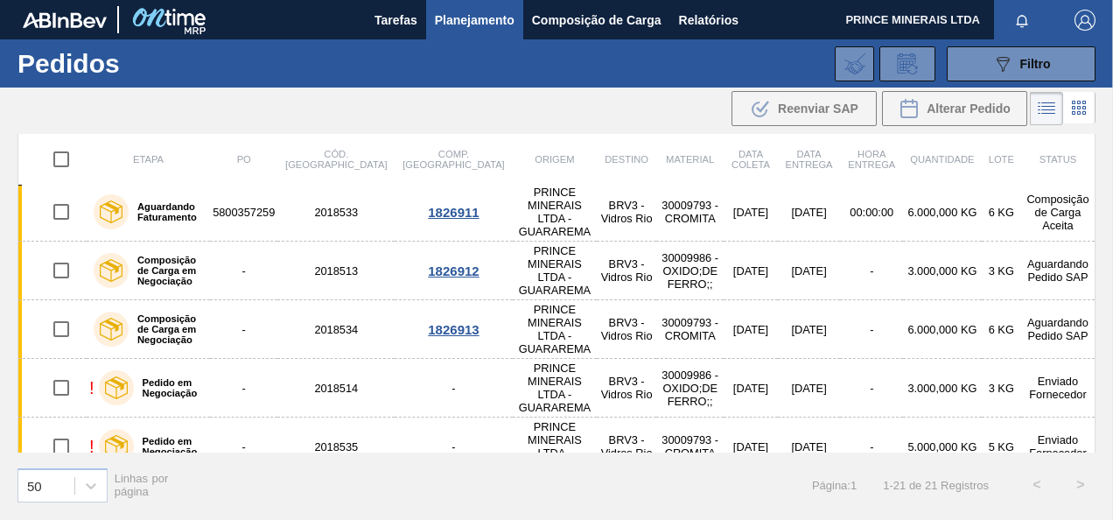
scroll to position [612, 0]
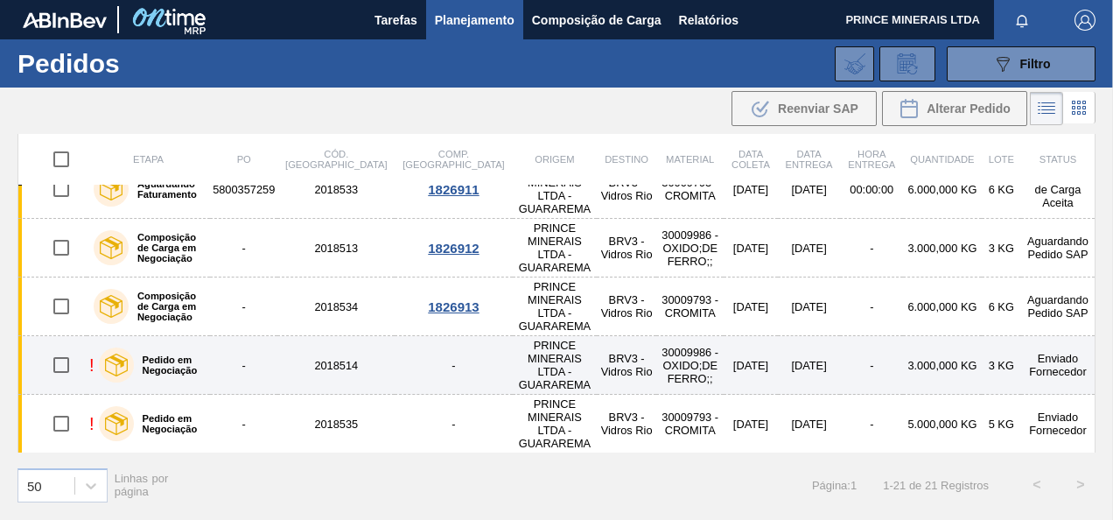
click at [1036, 336] on td "Enviado Fornecedor" at bounding box center [1058, 365] width 74 height 59
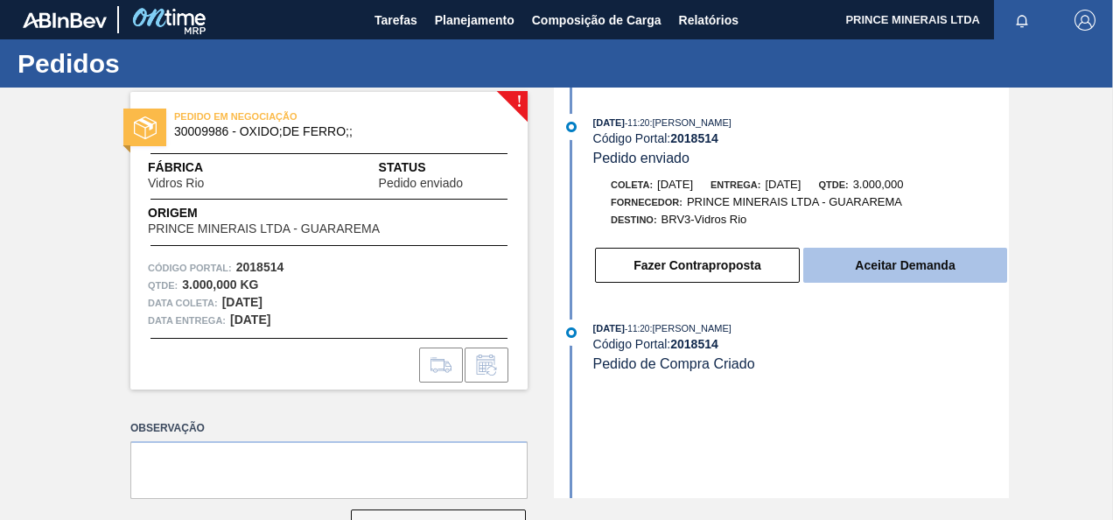
click at [864, 262] on button "Aceitar Demanda" at bounding box center [905, 265] width 204 height 35
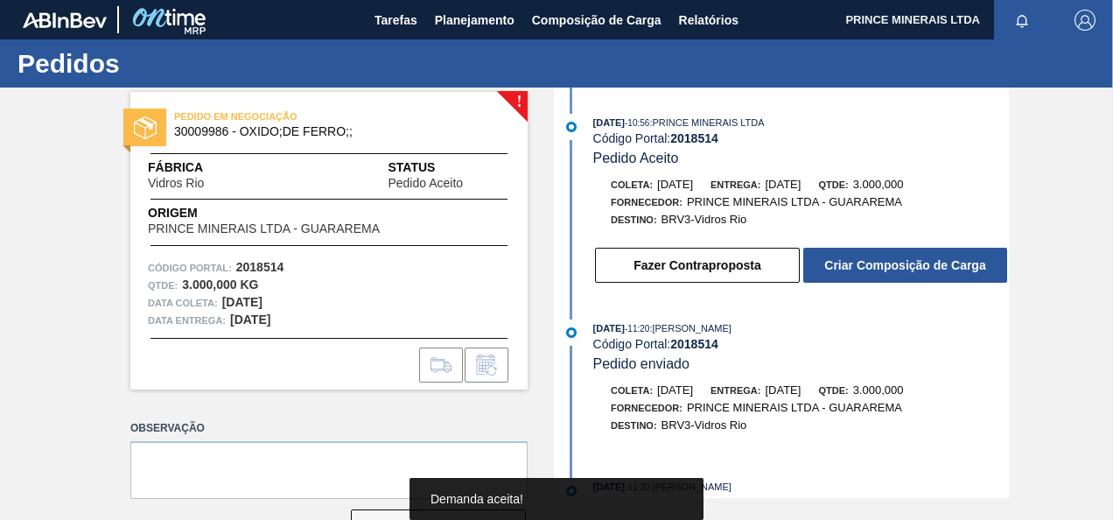
click at [864, 262] on button "Criar Composição de Carga" at bounding box center [905, 265] width 204 height 35
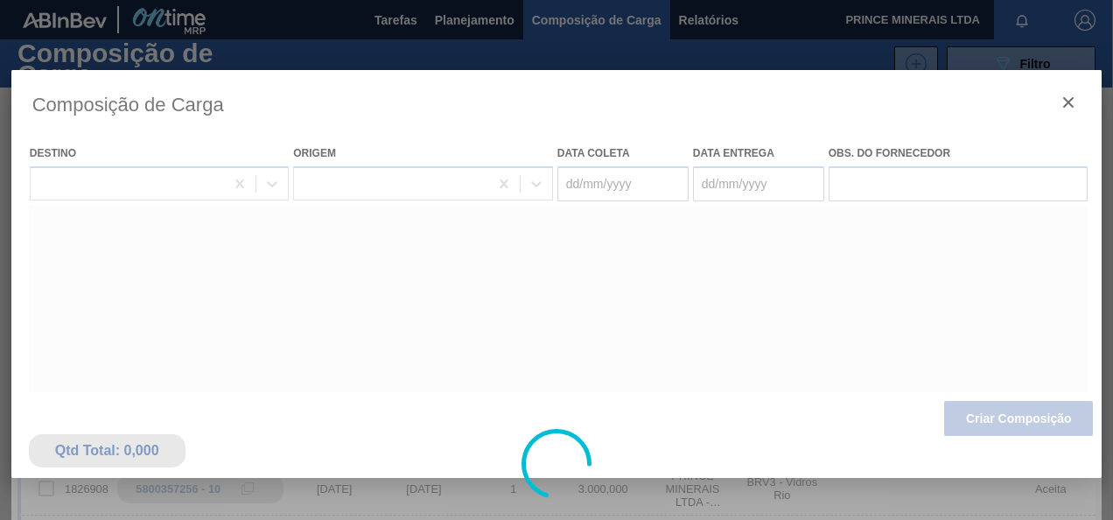
type coleta "15/09/2025"
type entrega "16/09/2025"
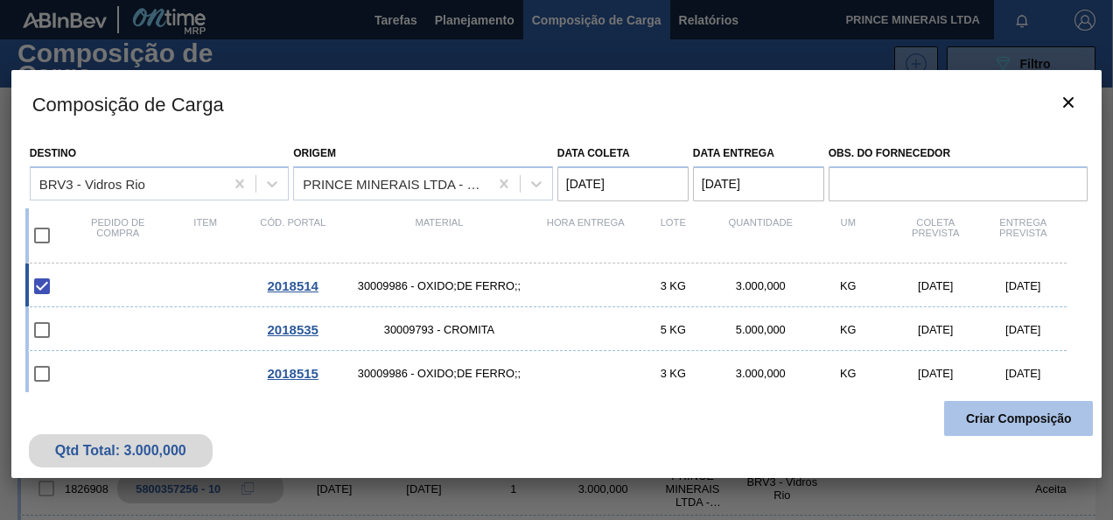
click at [992, 412] on button "Criar Composição" at bounding box center [1018, 418] width 149 height 35
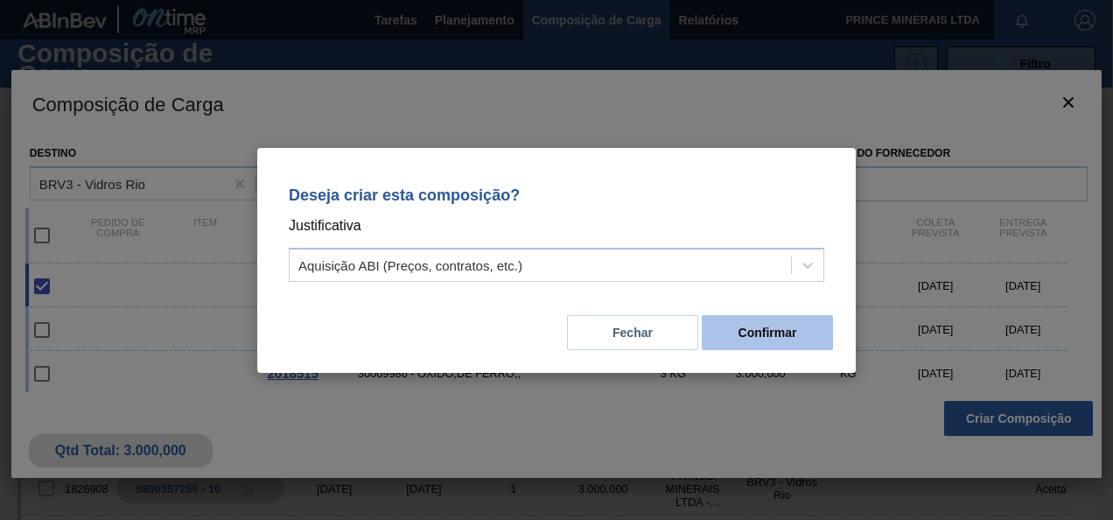
click at [788, 325] on button "Confirmar" at bounding box center [767, 332] width 131 height 35
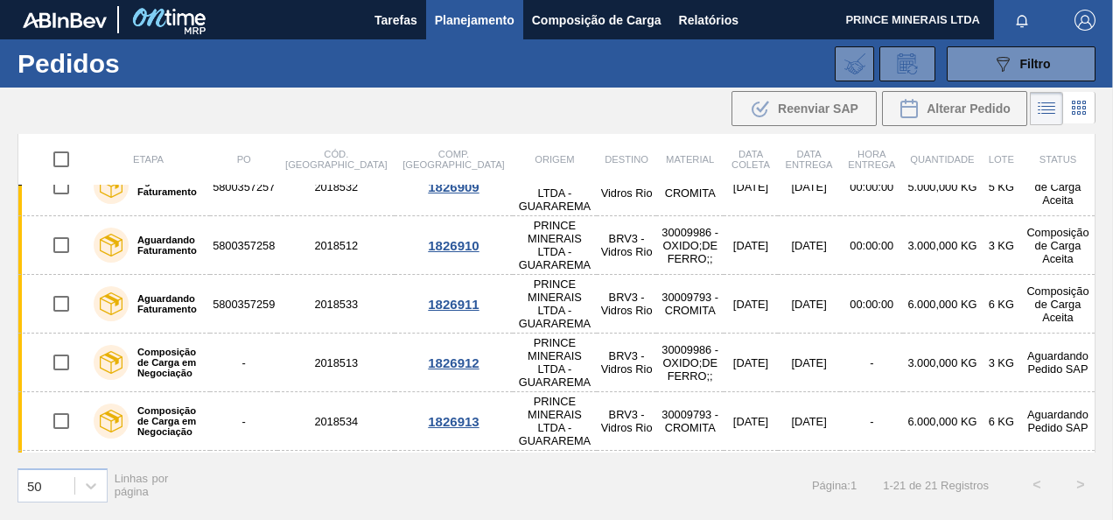
scroll to position [525, 0]
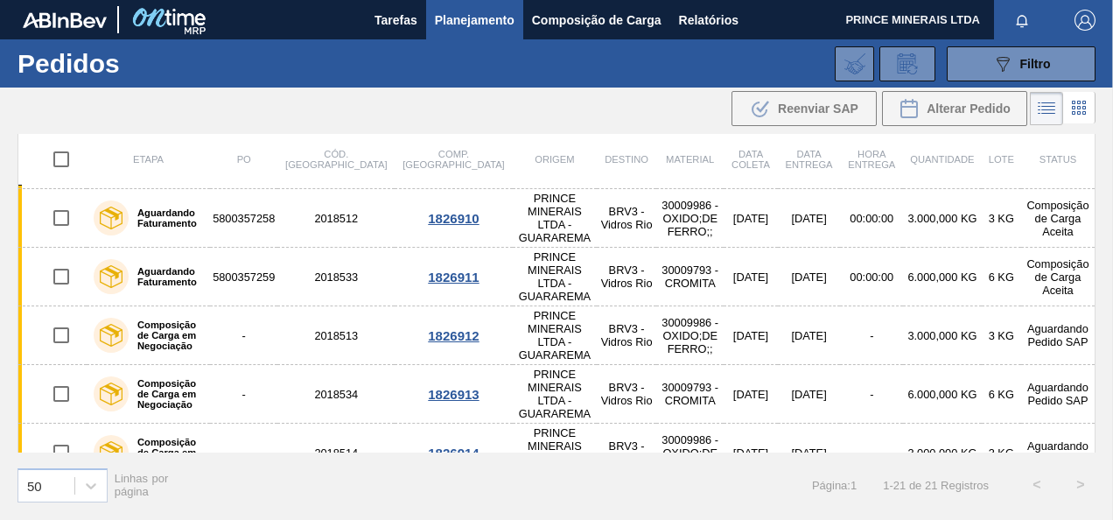
click at [1039, 482] on td "Enviado Fornecedor" at bounding box center [1058, 511] width 74 height 59
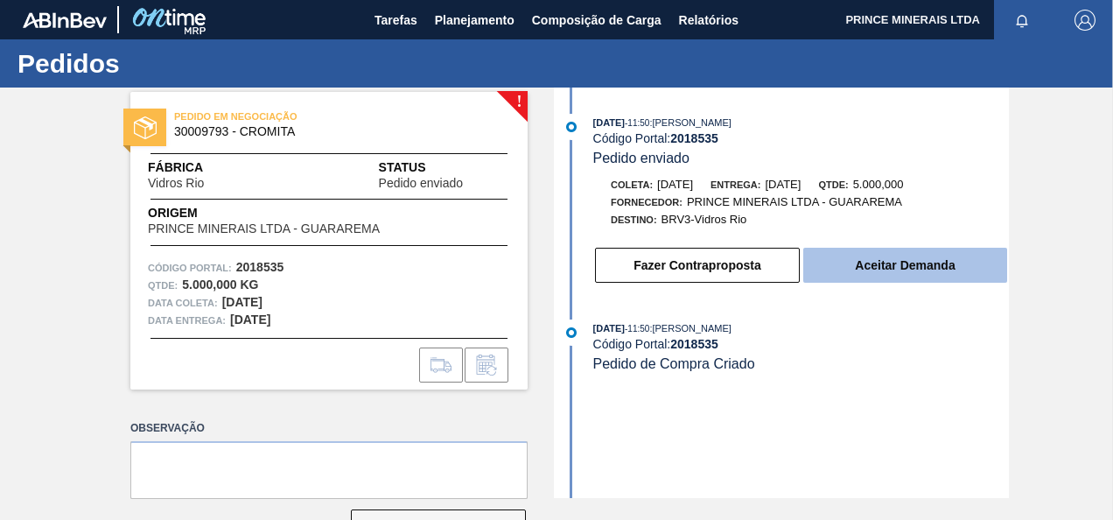
click at [884, 264] on button "Aceitar Demanda" at bounding box center [905, 265] width 204 height 35
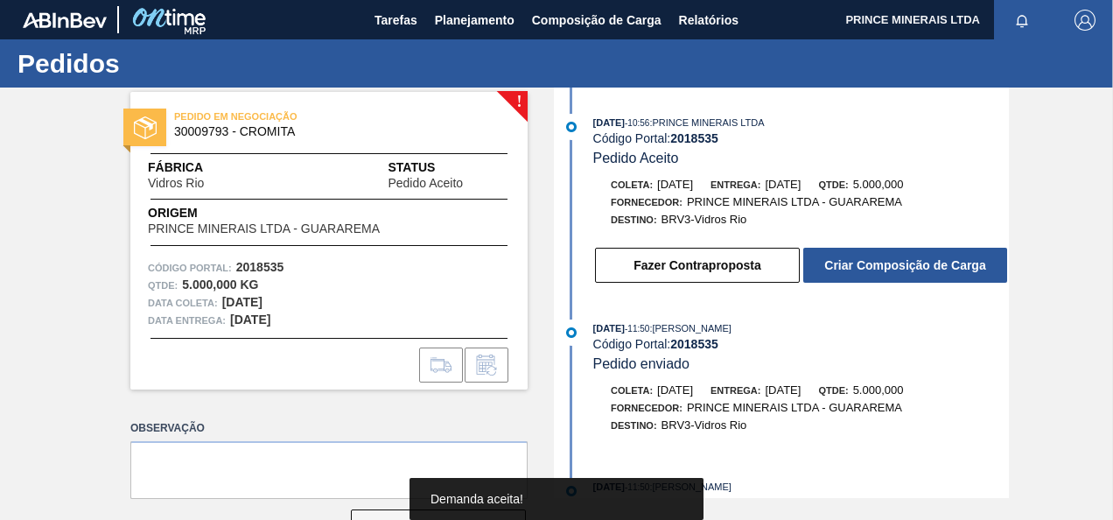
click at [884, 264] on button "Criar Composição de Carga" at bounding box center [905, 265] width 204 height 35
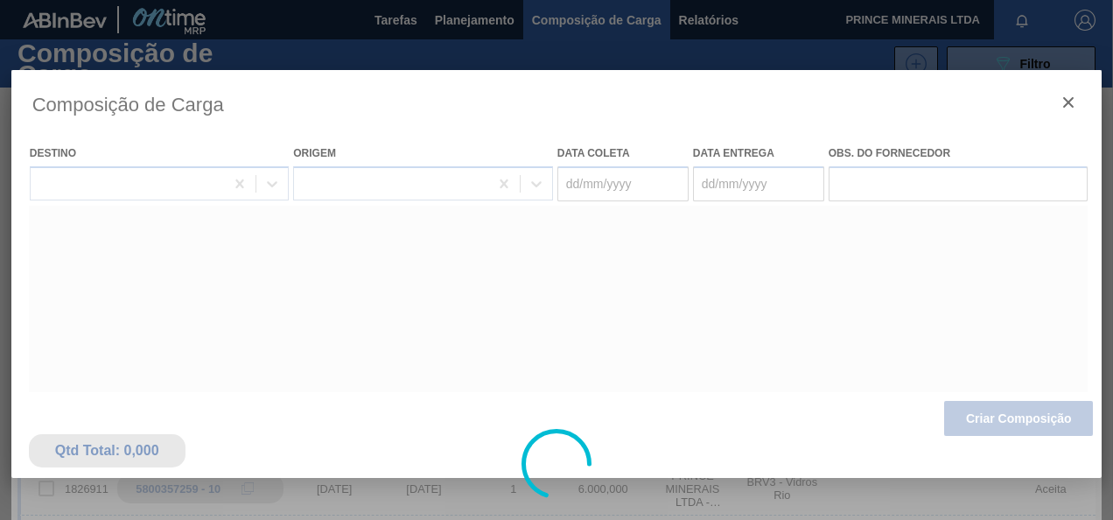
type coleta "15/09/2025"
type entrega "16/09/2025"
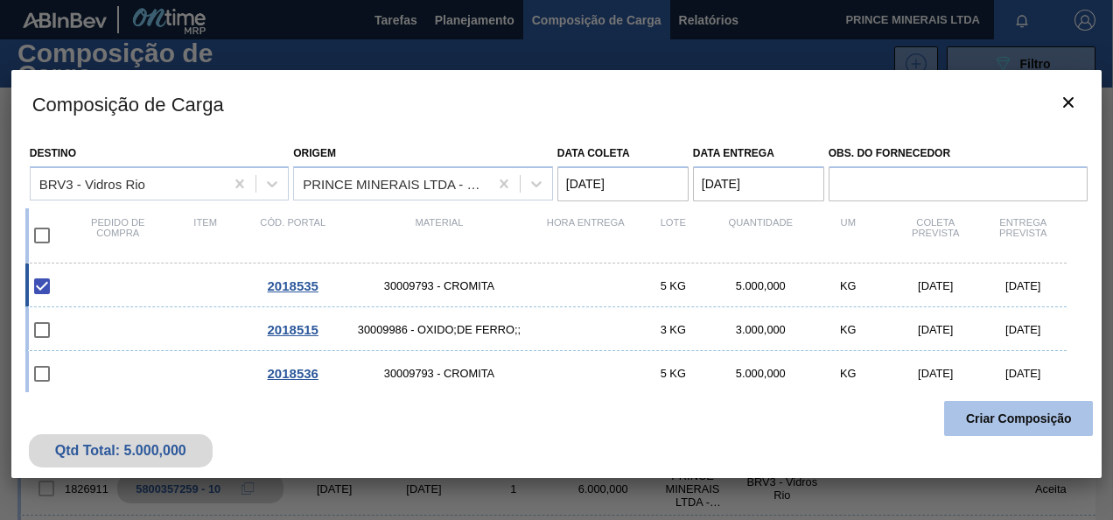
click at [1003, 418] on button "Criar Composição" at bounding box center [1018, 418] width 149 height 35
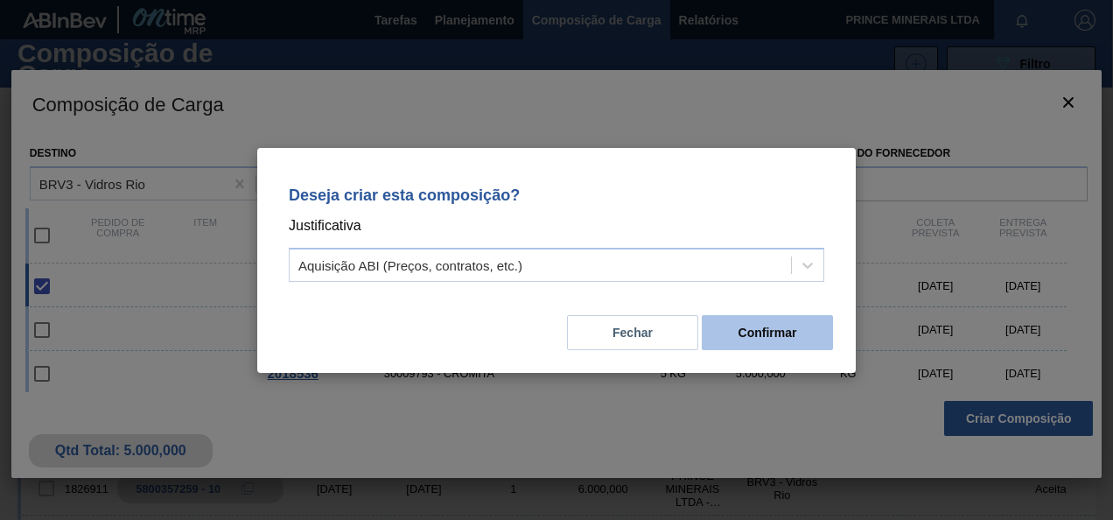
click at [769, 329] on button "Confirmar" at bounding box center [767, 332] width 131 height 35
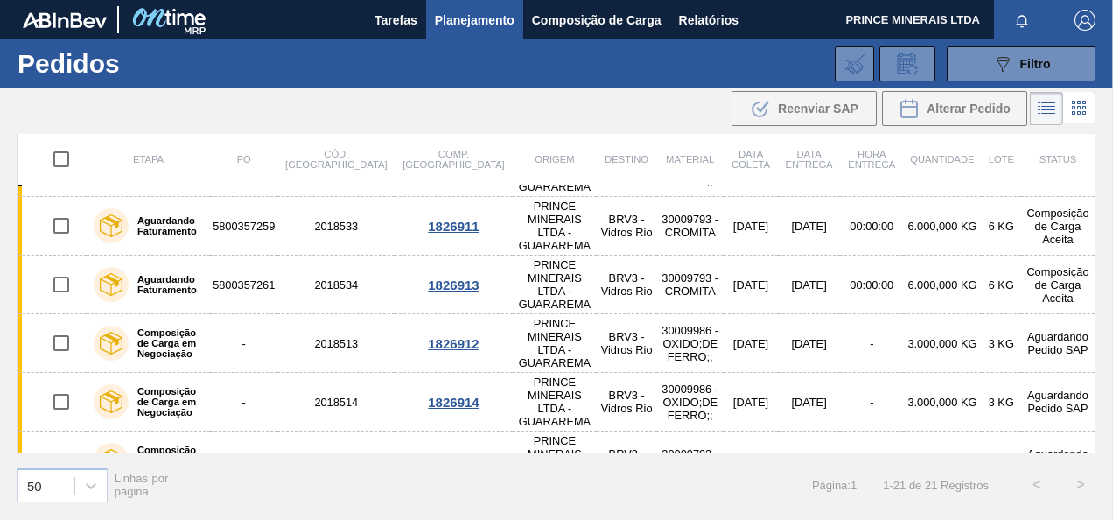
scroll to position [612, 0]
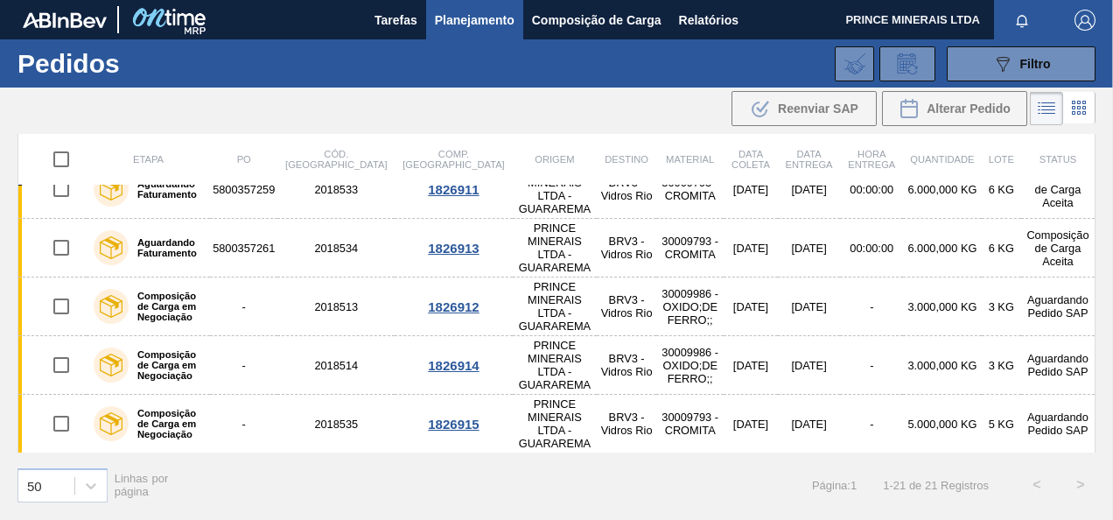
click at [1043, 453] on td "Enviado Fornecedor" at bounding box center [1058, 482] width 74 height 59
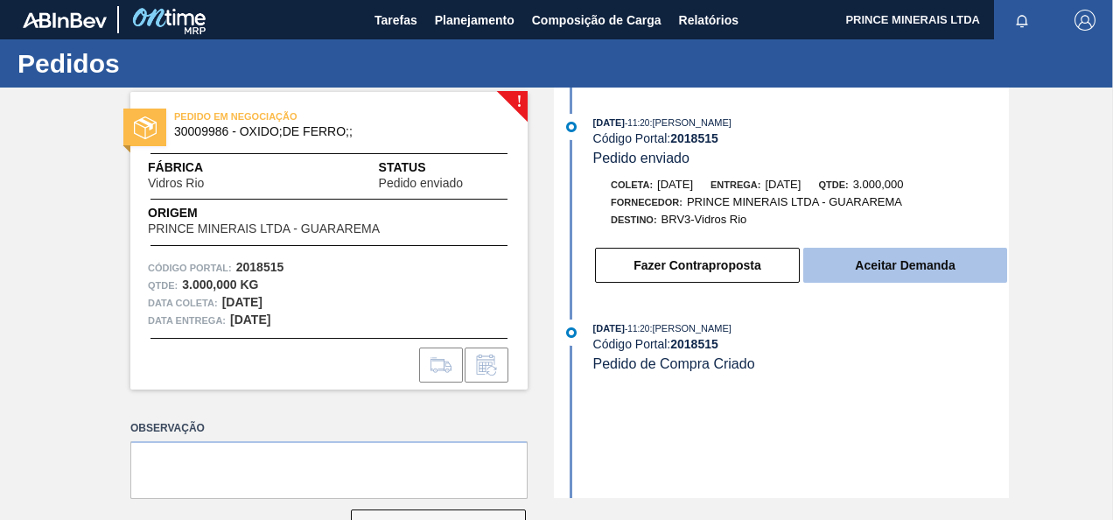
click at [877, 273] on button "Aceitar Demanda" at bounding box center [905, 265] width 204 height 35
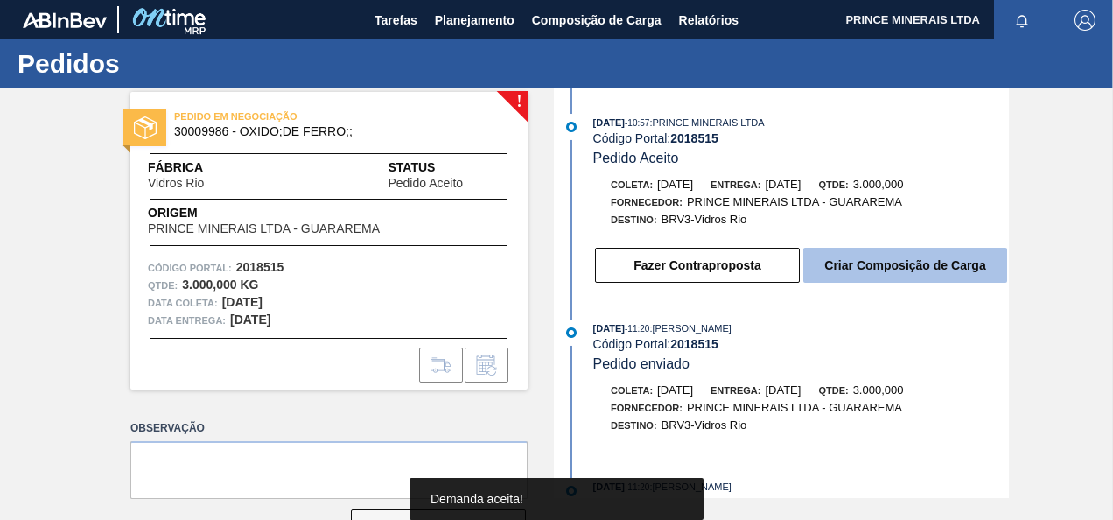
click at [878, 272] on button "Criar Composição de Carga" at bounding box center [905, 265] width 204 height 35
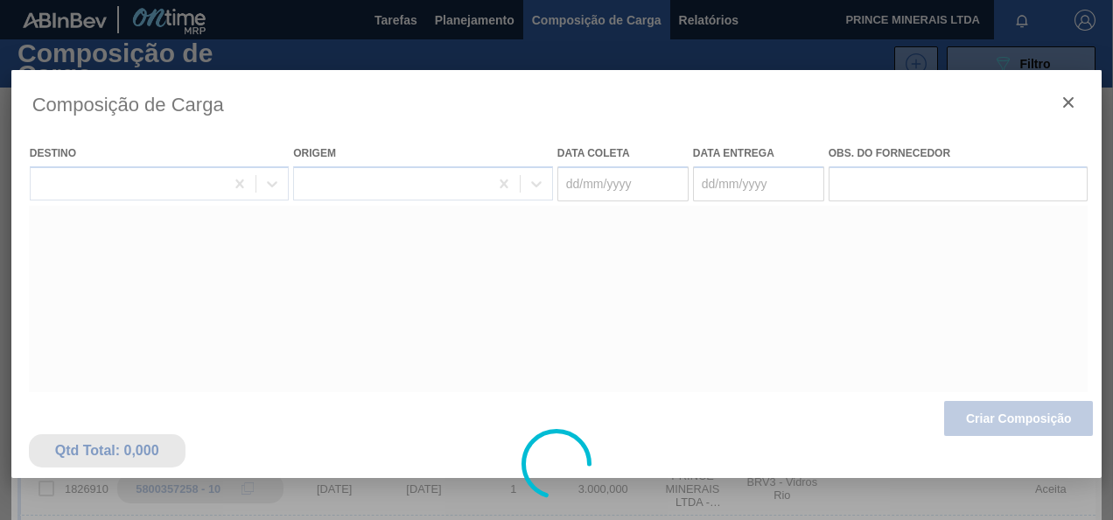
type coleta "20/09/2025"
type entrega "21/09/2025"
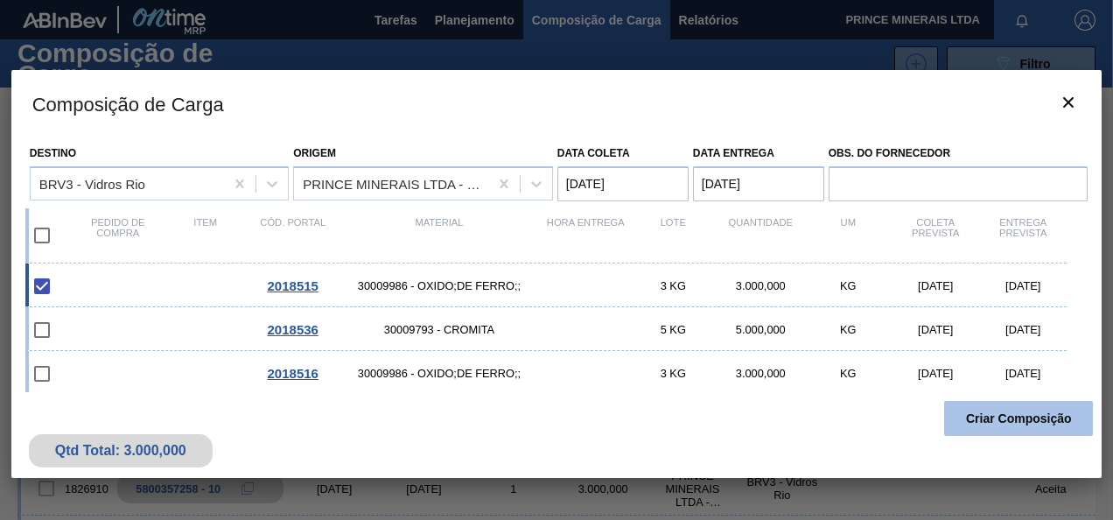
click at [1007, 419] on button "Criar Composição" at bounding box center [1018, 418] width 149 height 35
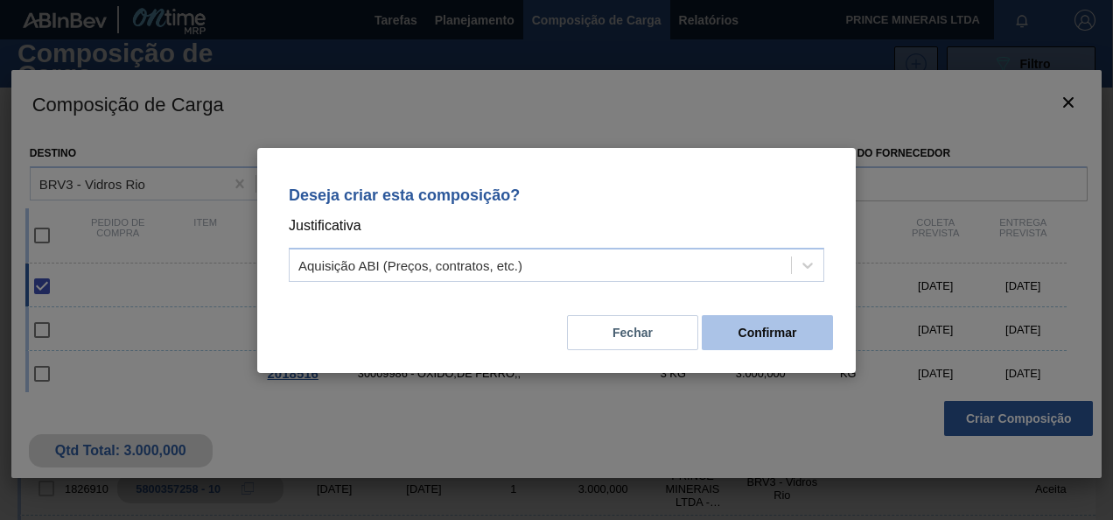
click at [807, 334] on button "Confirmar" at bounding box center [767, 332] width 131 height 35
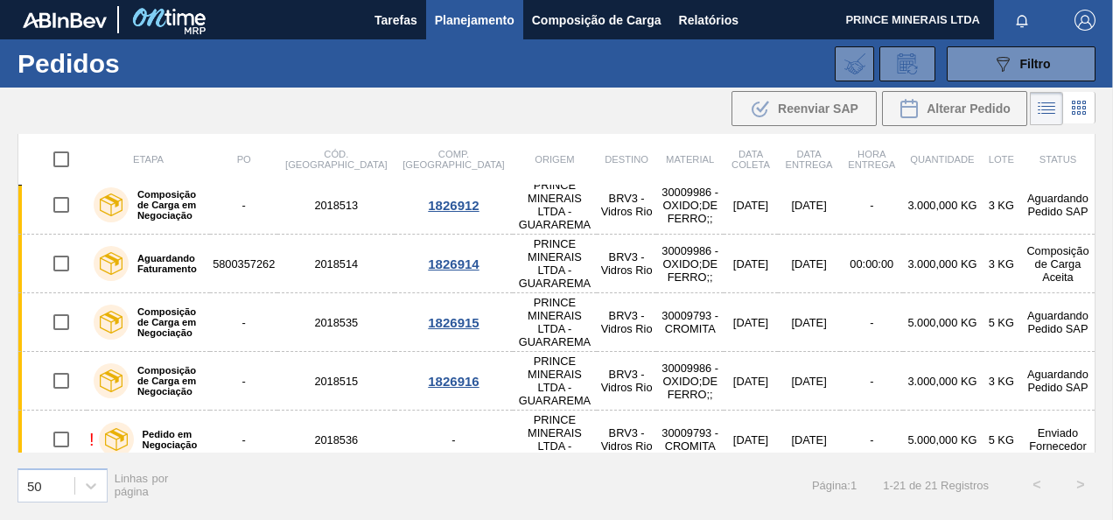
scroll to position [687, 0]
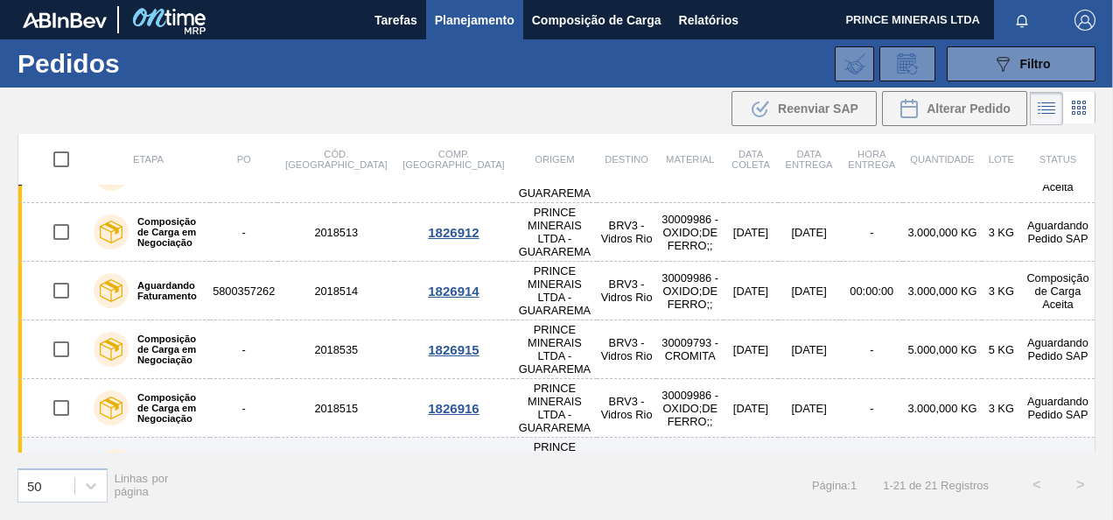
click at [1055, 437] on td "Enviado Fornecedor" at bounding box center [1058, 466] width 74 height 59
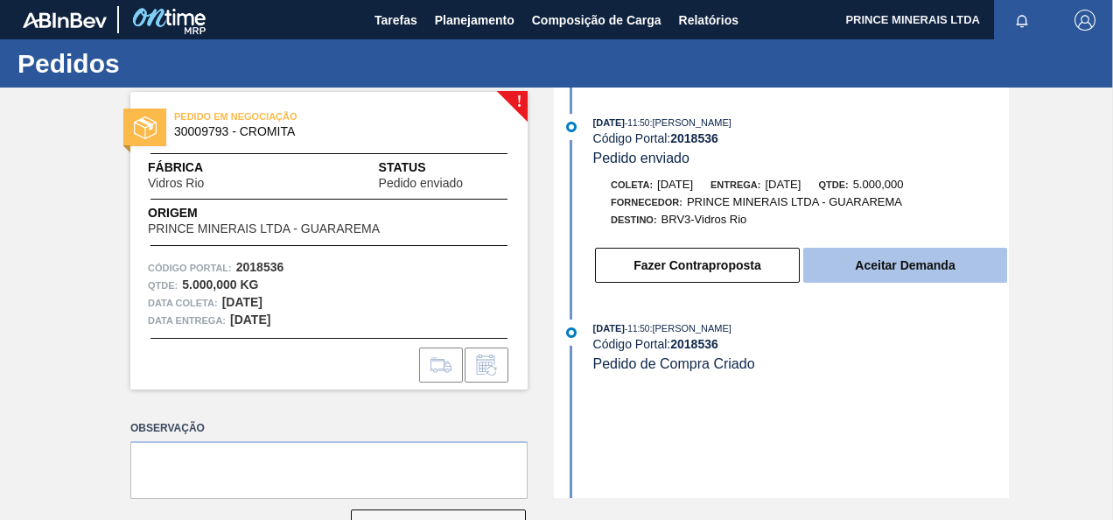
click at [863, 271] on button "Aceitar Demanda" at bounding box center [905, 265] width 204 height 35
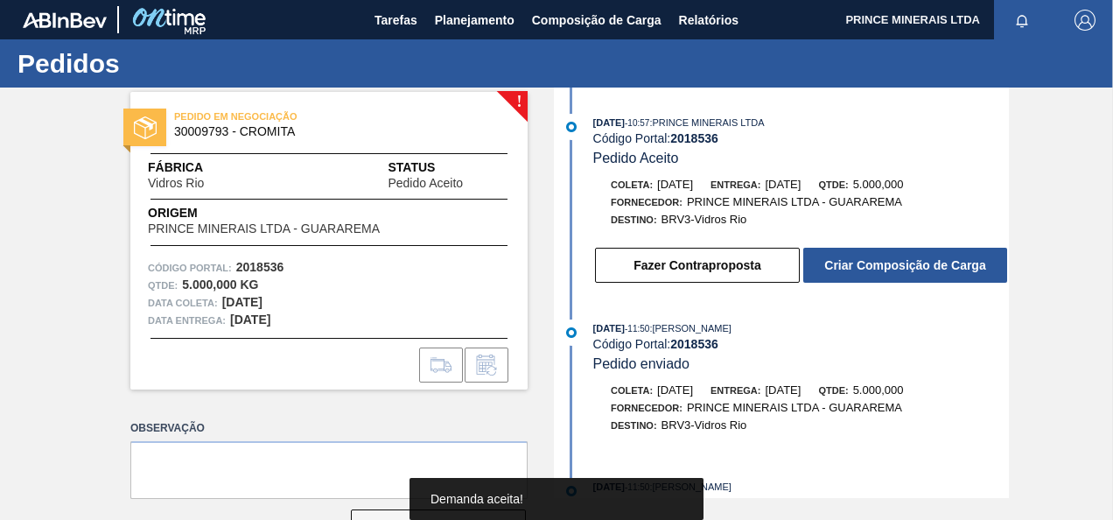
click at [863, 271] on button "Criar Composição de Carga" at bounding box center [905, 265] width 204 height 35
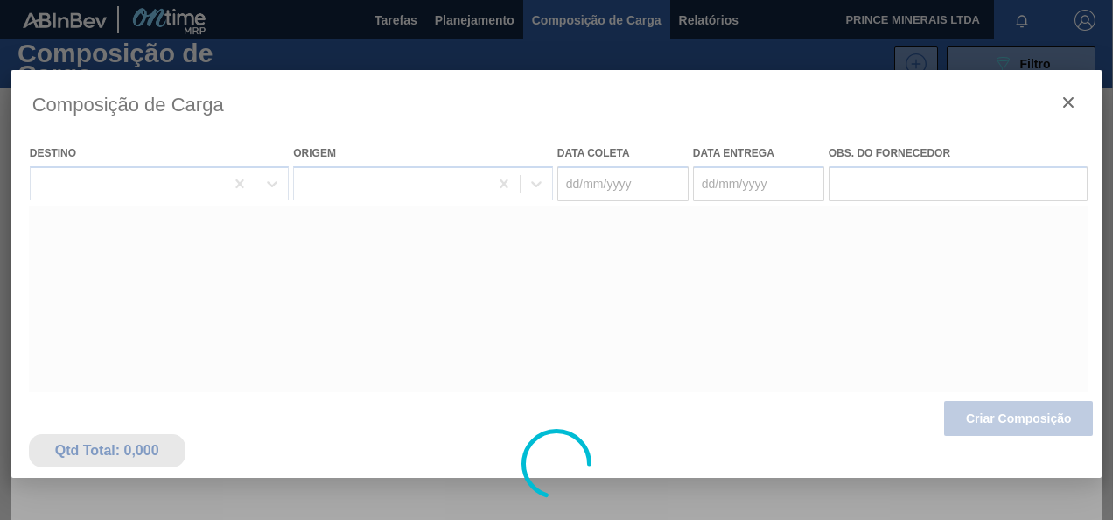
type coleta "20/09/2025"
type entrega "21/09/2025"
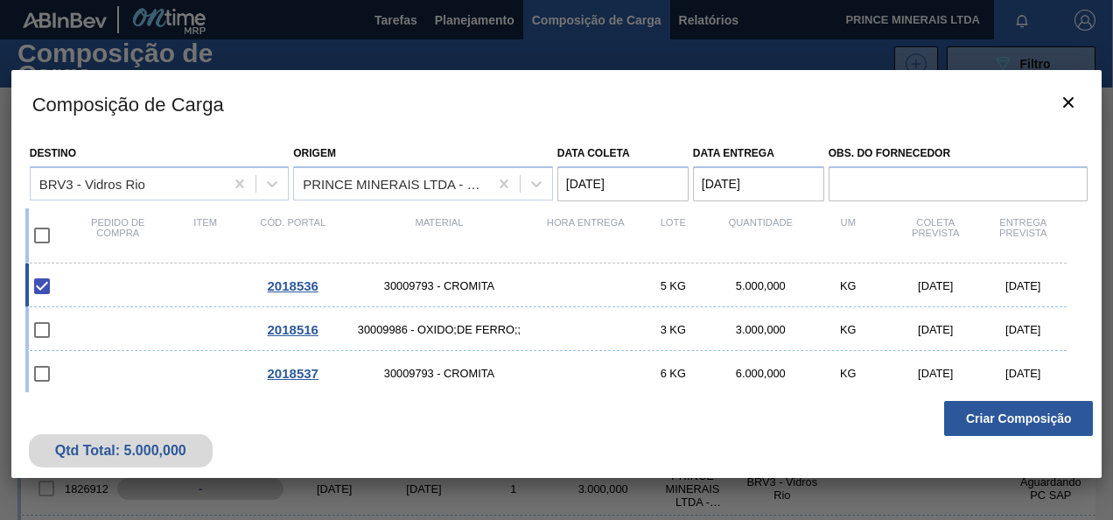
click at [990, 416] on button "Criar Composição" at bounding box center [1018, 418] width 149 height 35
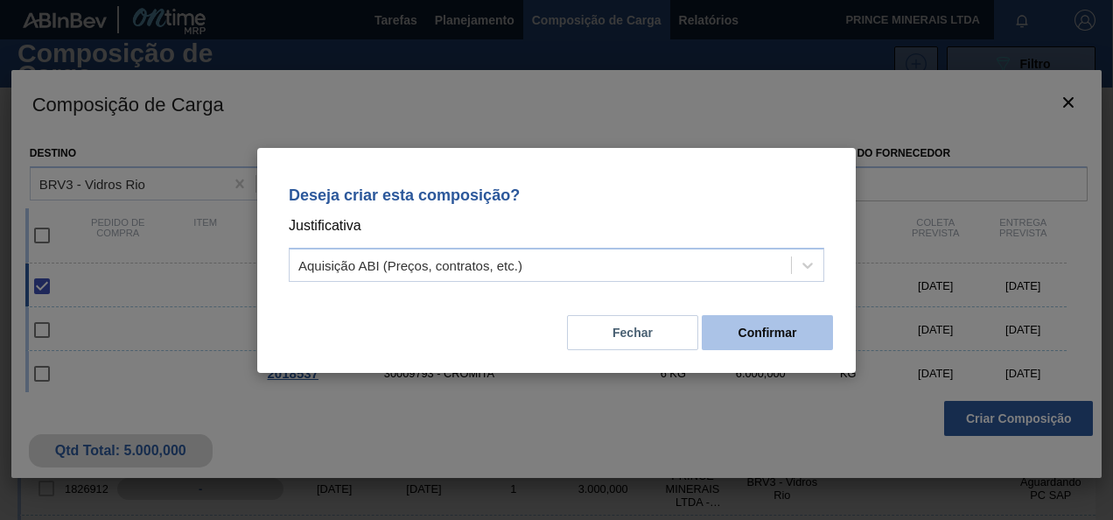
click at [744, 325] on button "Confirmar" at bounding box center [767, 332] width 131 height 35
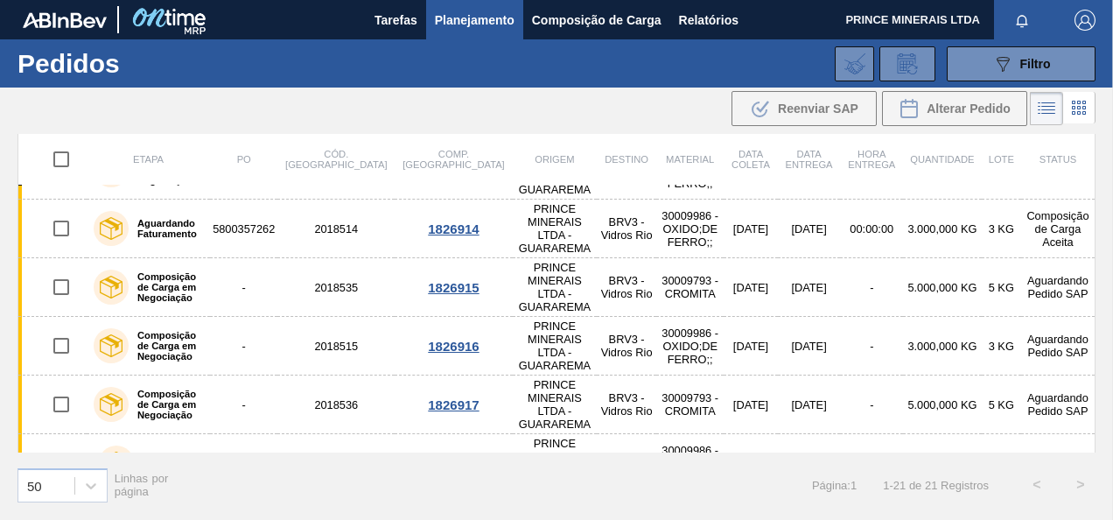
scroll to position [774, 0]
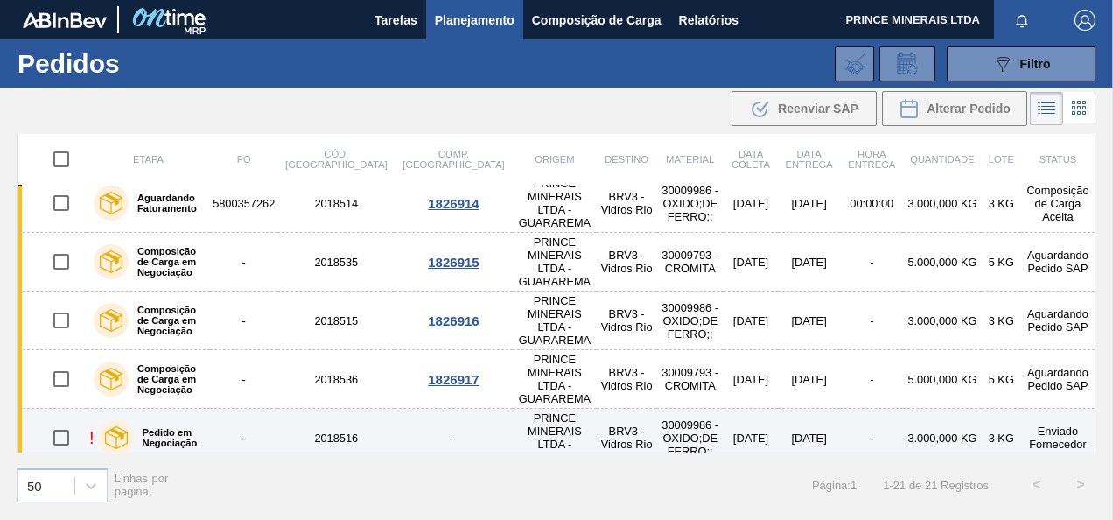
click at [1050, 409] on td "Enviado Fornecedor" at bounding box center [1058, 438] width 74 height 59
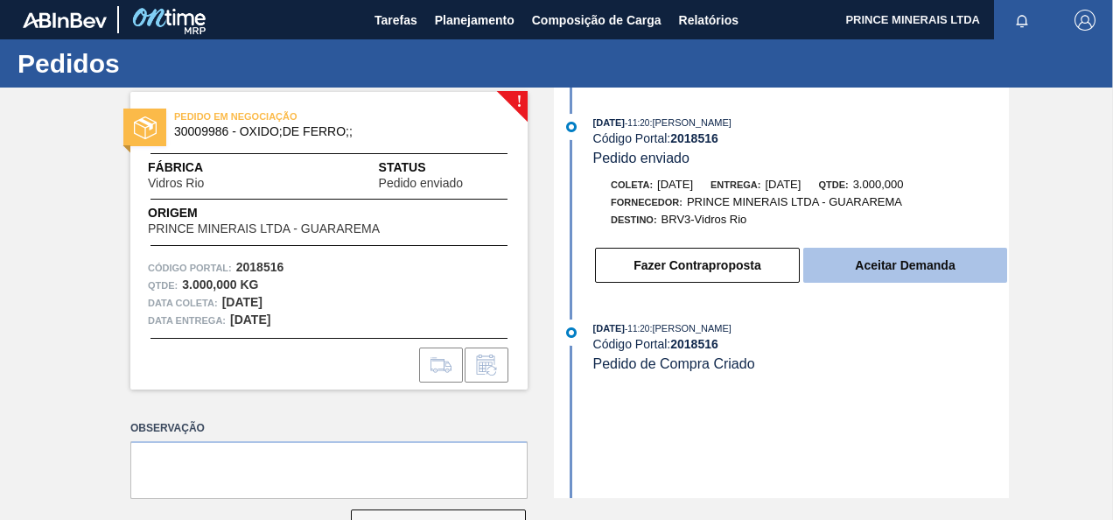
click at [856, 265] on button "Aceitar Demanda" at bounding box center [905, 265] width 204 height 35
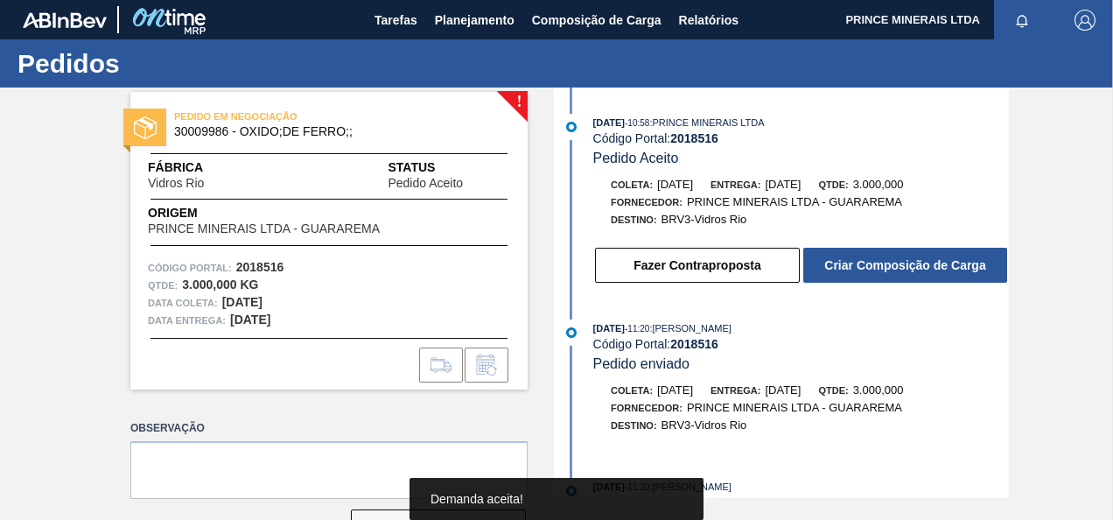
click at [856, 265] on button "Criar Composição de Carga" at bounding box center [905, 265] width 204 height 35
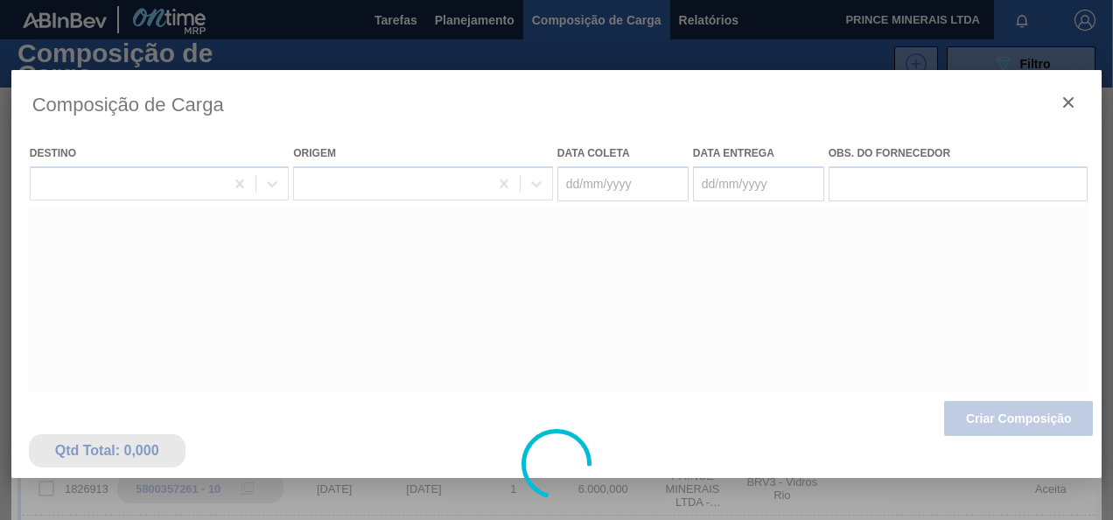
type coleta "25/09/2025"
type entrega "26/09/2025"
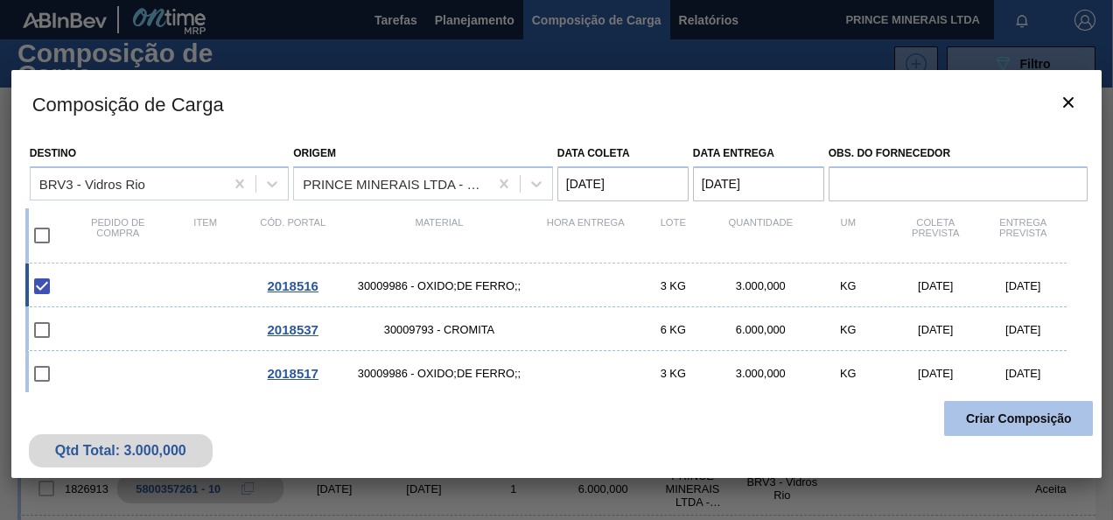
click at [982, 421] on button "Criar Composição" at bounding box center [1018, 418] width 149 height 35
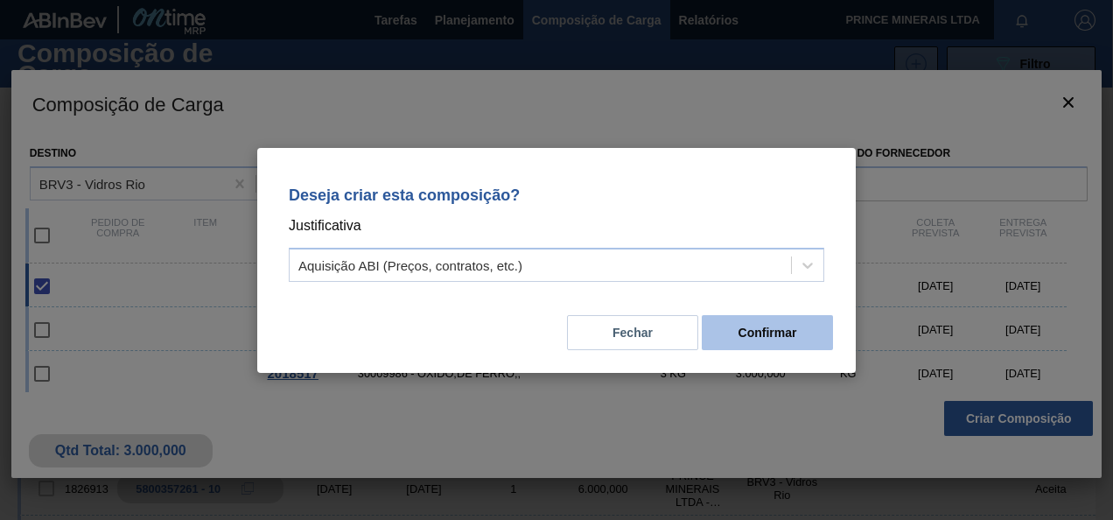
click at [746, 333] on button "Confirmar" at bounding box center [767, 332] width 131 height 35
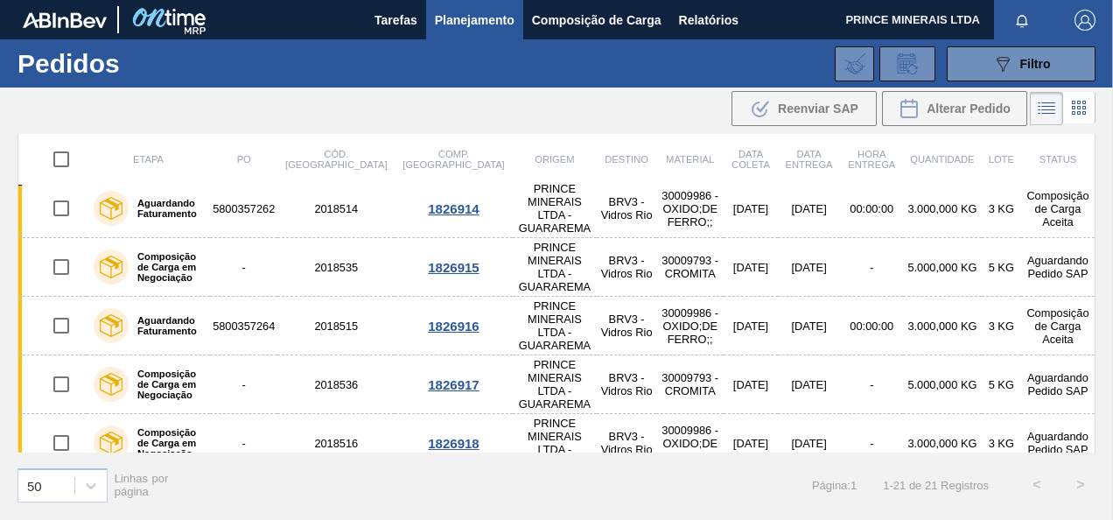
scroll to position [774, 0]
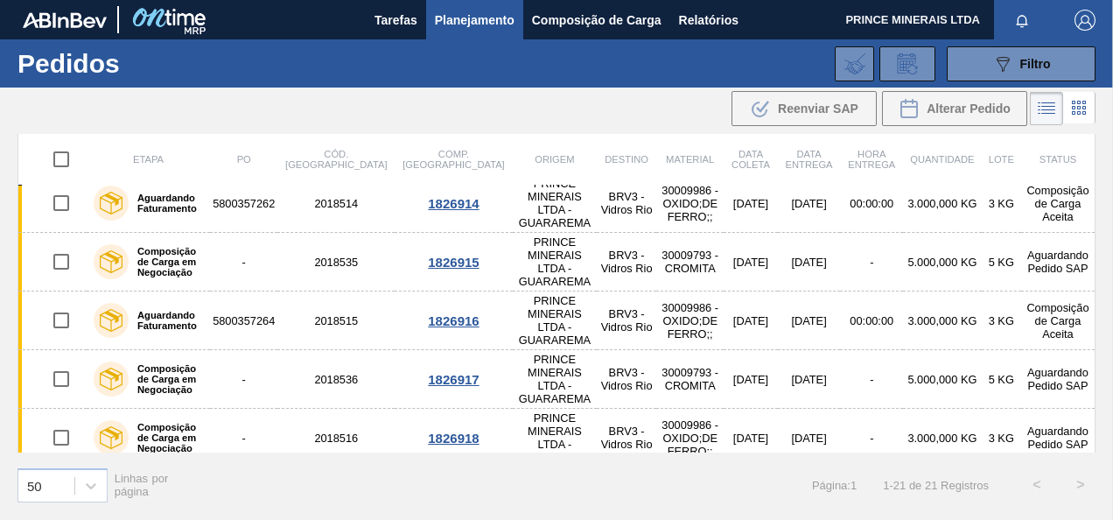
click at [1038, 467] on td "Enviado Fornecedor" at bounding box center [1058, 496] width 74 height 59
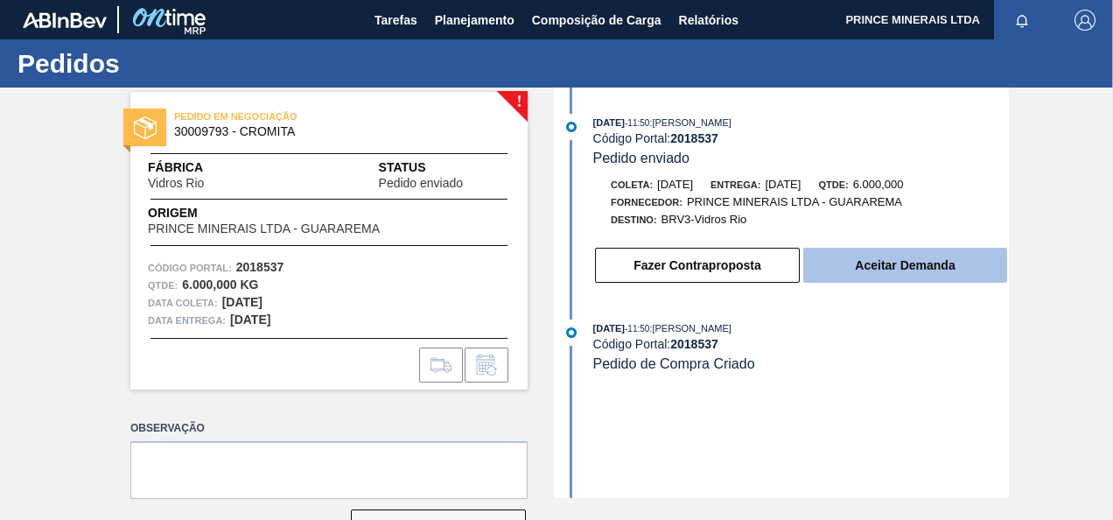
click at [877, 263] on button "Aceitar Demanda" at bounding box center [905, 265] width 204 height 35
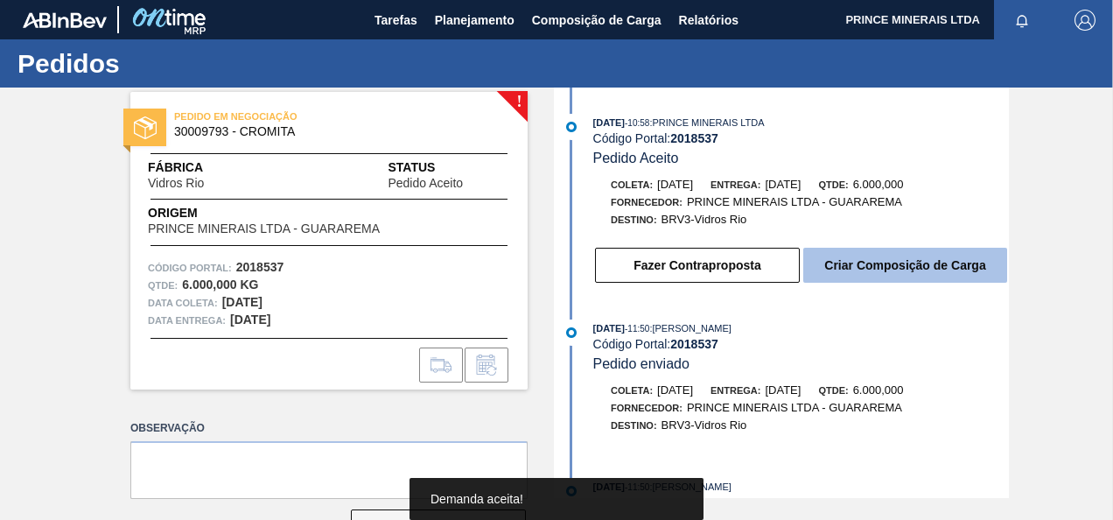
click at [877, 275] on button "Criar Composição de Carga" at bounding box center [905, 265] width 204 height 35
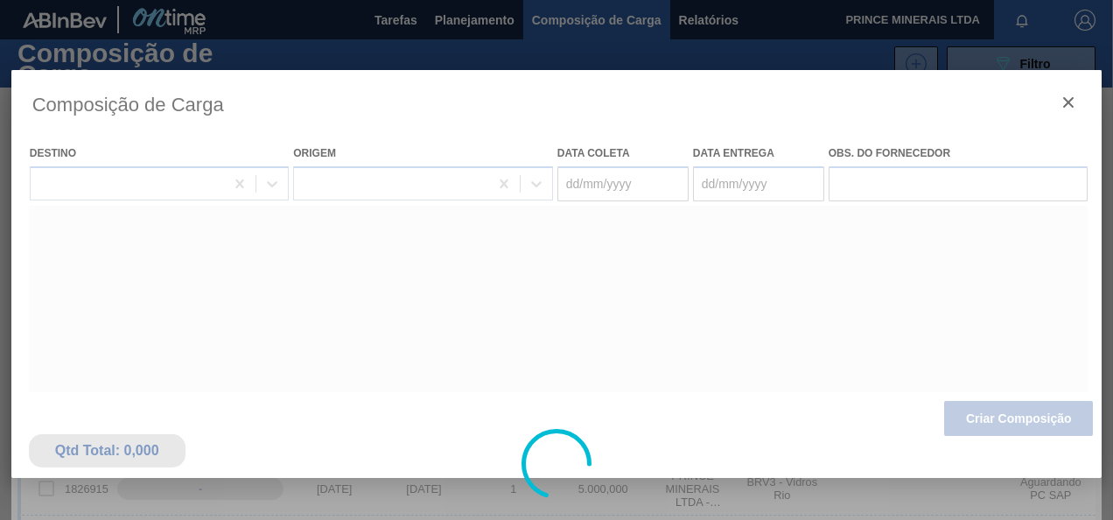
type coleta "25/09/2025"
type entrega "26/09/2025"
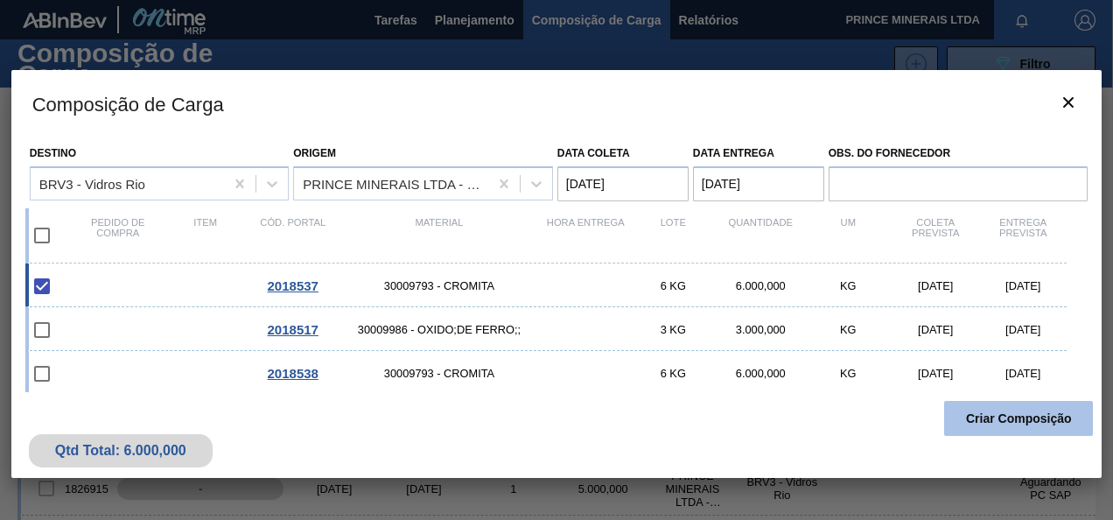
click at [1013, 416] on button "Criar Composição" at bounding box center [1018, 418] width 149 height 35
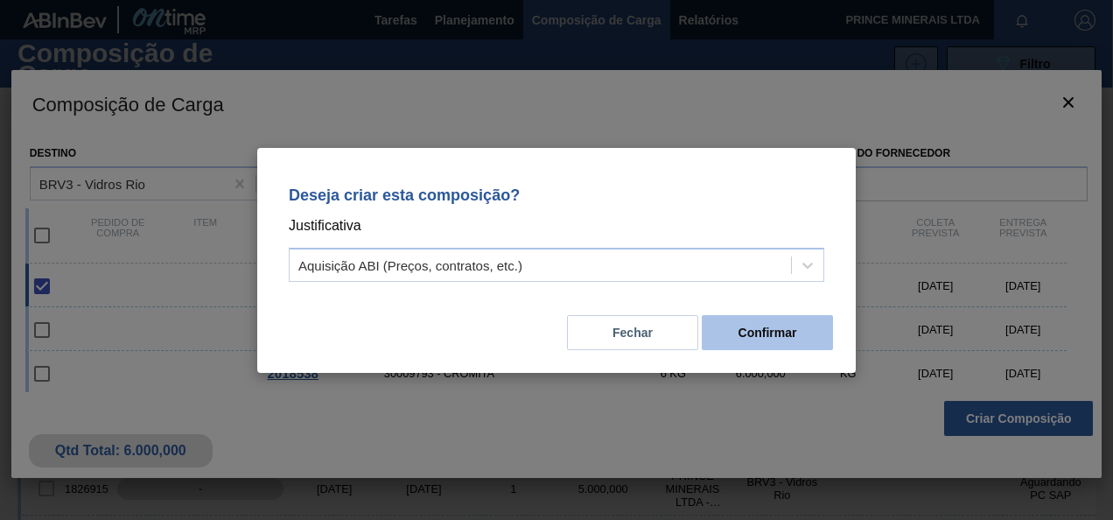
click at [779, 331] on button "Confirmar" at bounding box center [767, 332] width 131 height 35
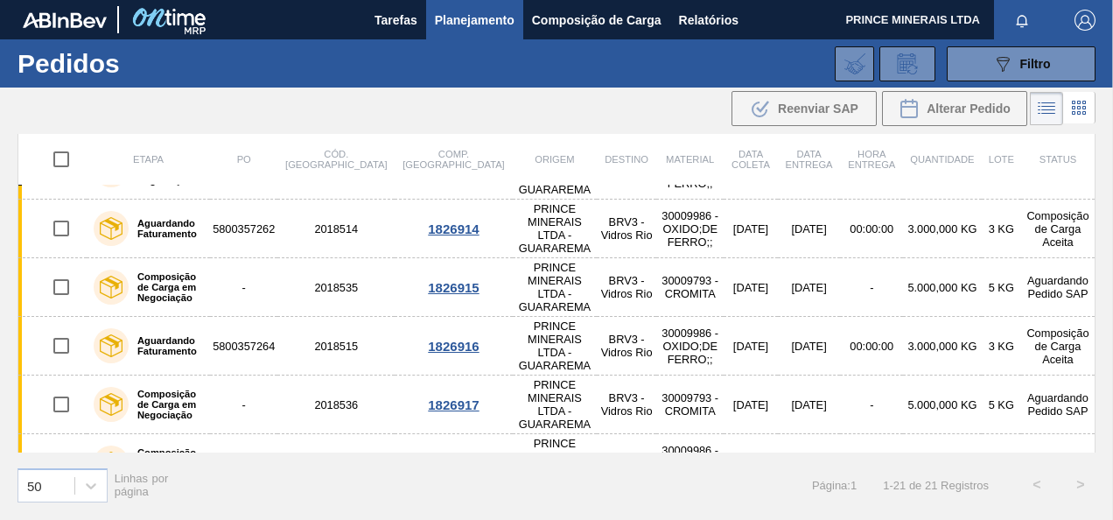
scroll to position [774, 0]
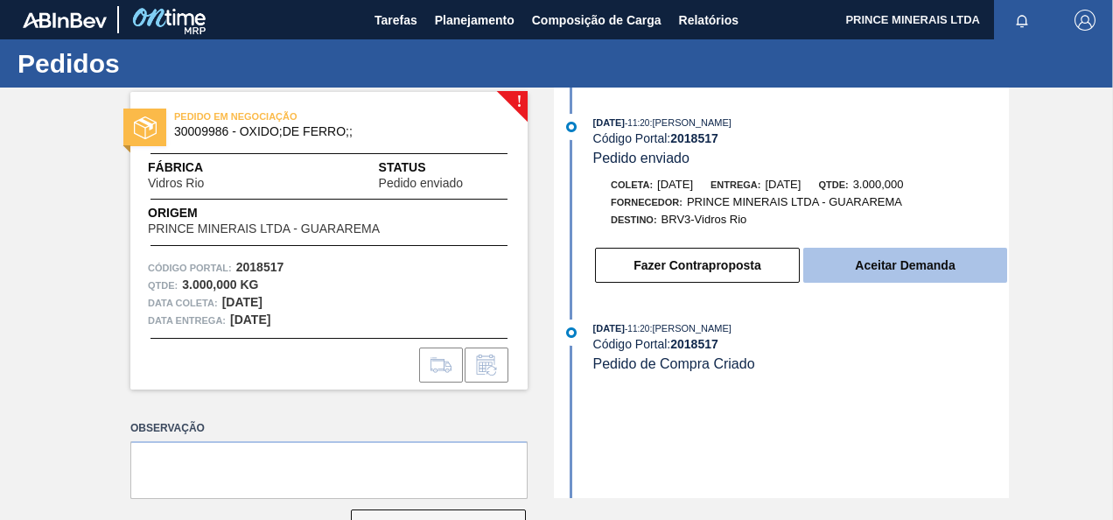
click at [880, 273] on button "Aceitar Demanda" at bounding box center [905, 265] width 204 height 35
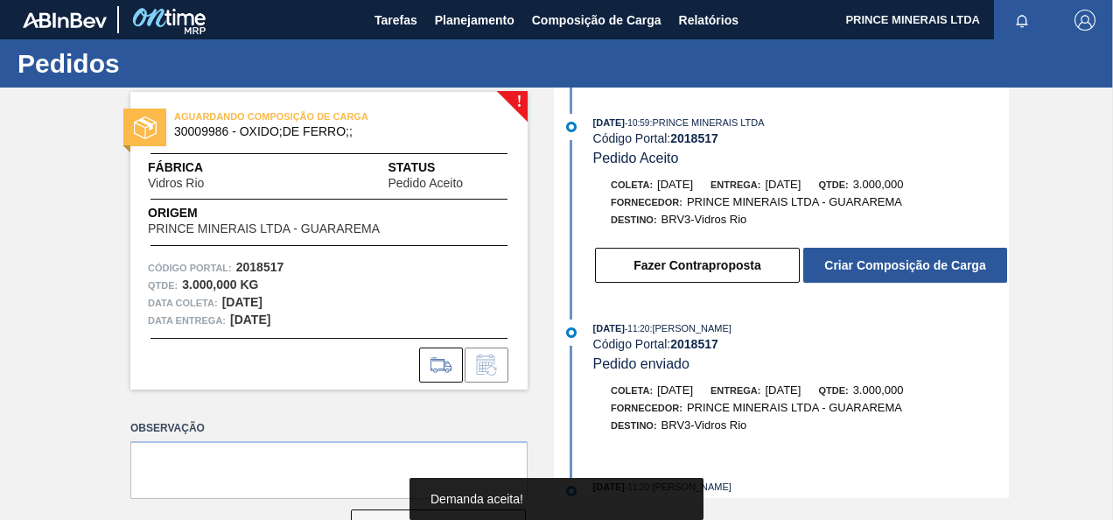
click at [880, 273] on button "Criar Composição de Carga" at bounding box center [905, 265] width 204 height 35
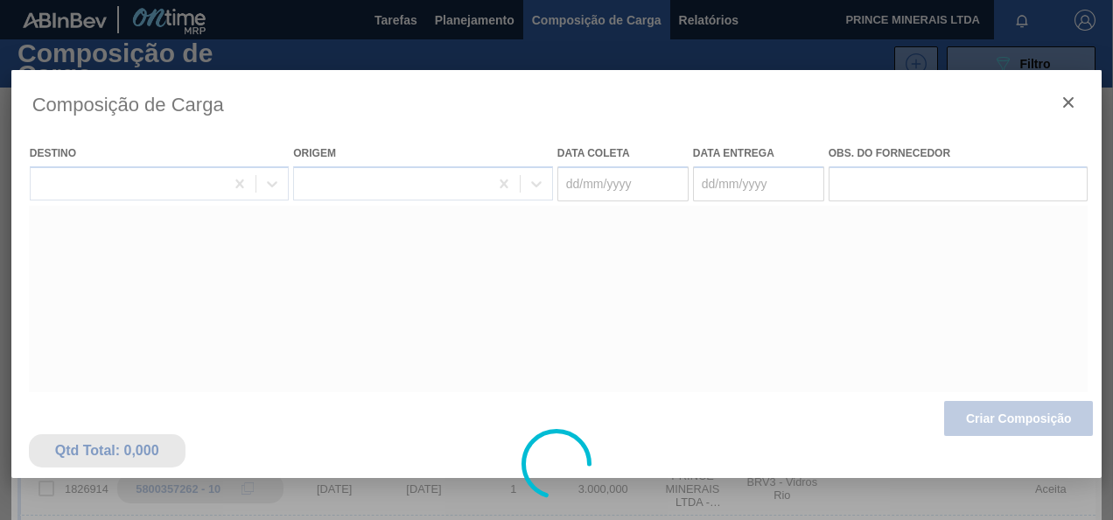
type coleta "29/09/2025"
type entrega "30/09/2025"
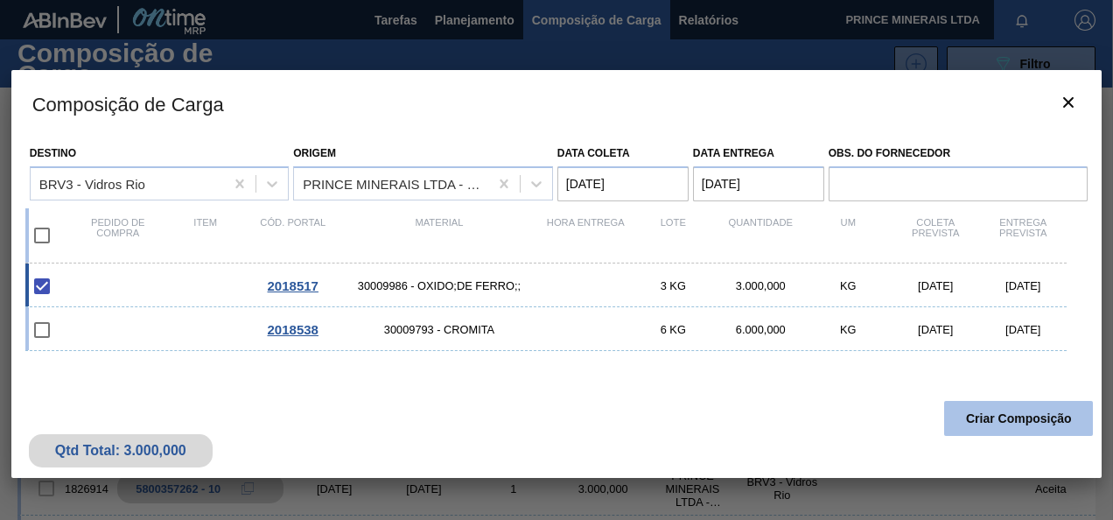
click at [1001, 413] on button "Criar Composição" at bounding box center [1018, 418] width 149 height 35
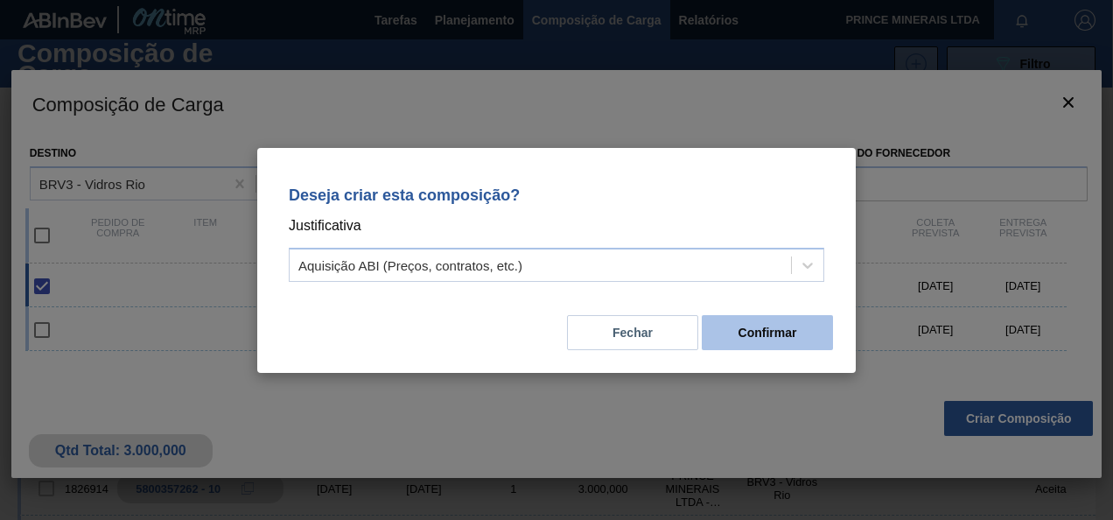
click at [773, 332] on button "Confirmar" at bounding box center [767, 332] width 131 height 35
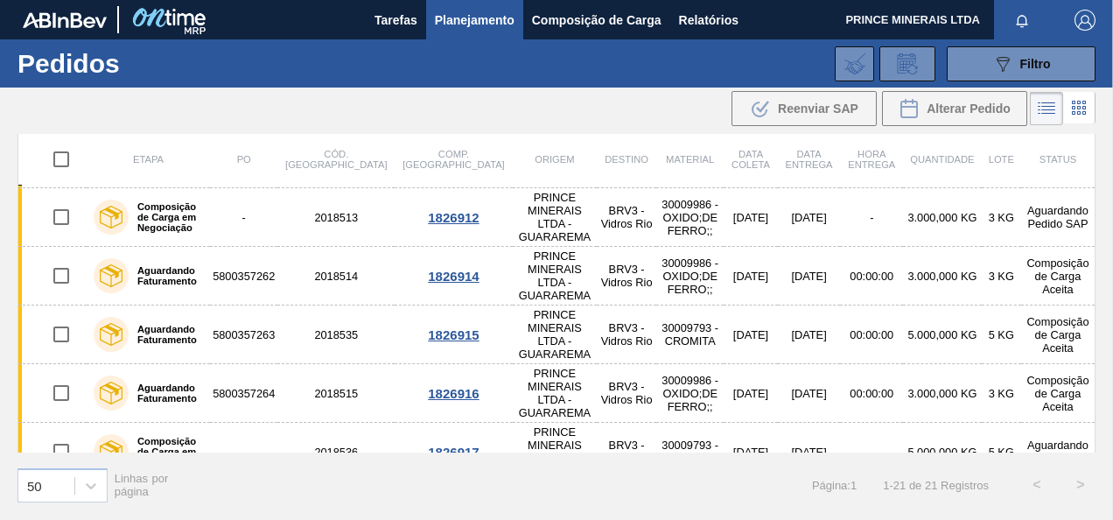
scroll to position [774, 0]
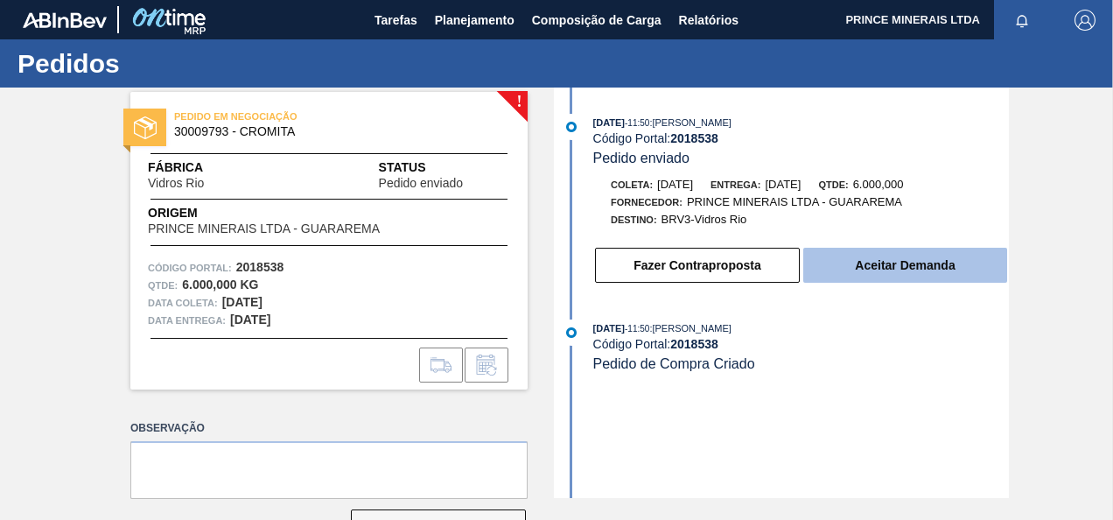
click at [849, 273] on button "Aceitar Demanda" at bounding box center [905, 265] width 204 height 35
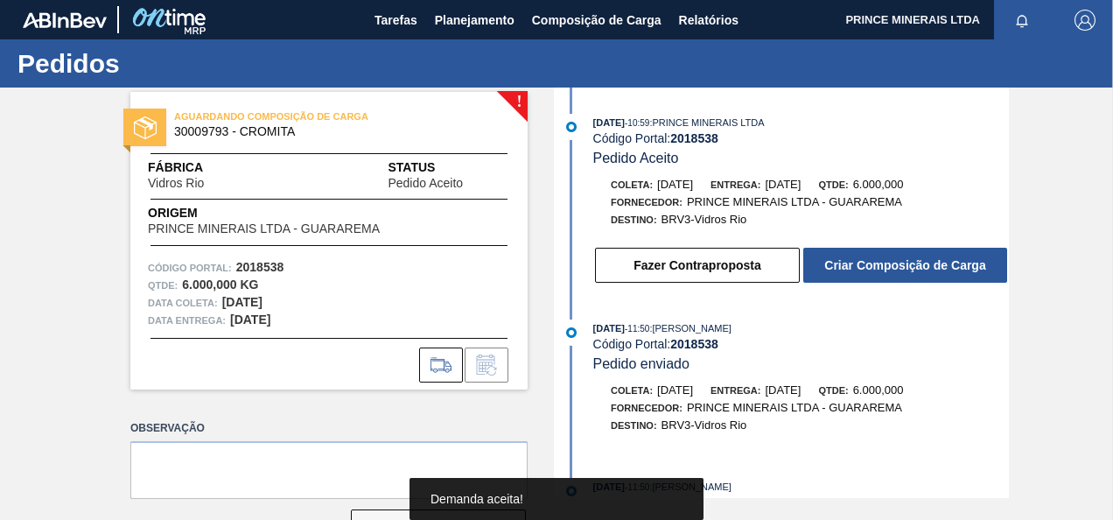
click at [850, 273] on button "Criar Composição de Carga" at bounding box center [905, 265] width 204 height 35
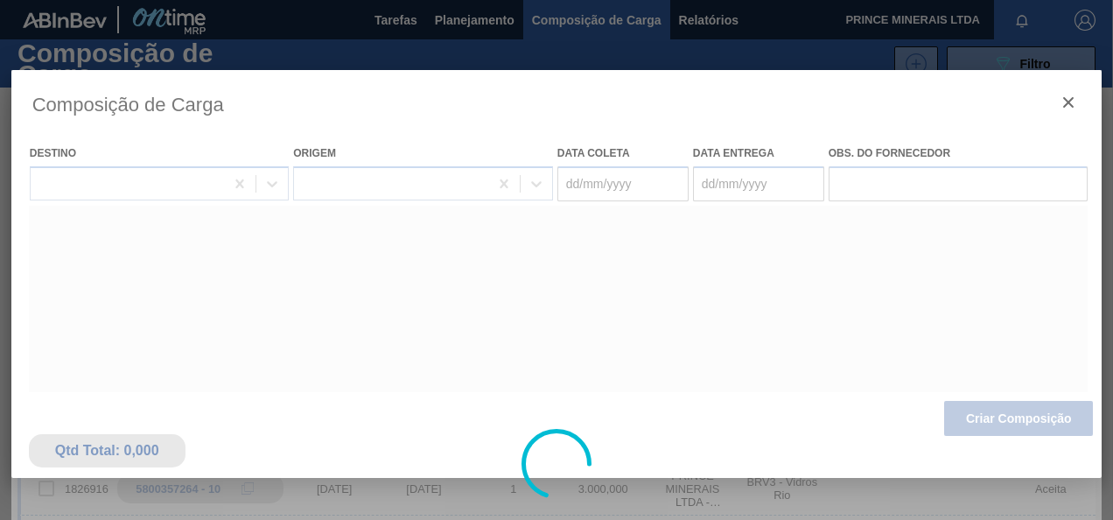
type coleta "29/09/2025"
type entrega "30/09/2025"
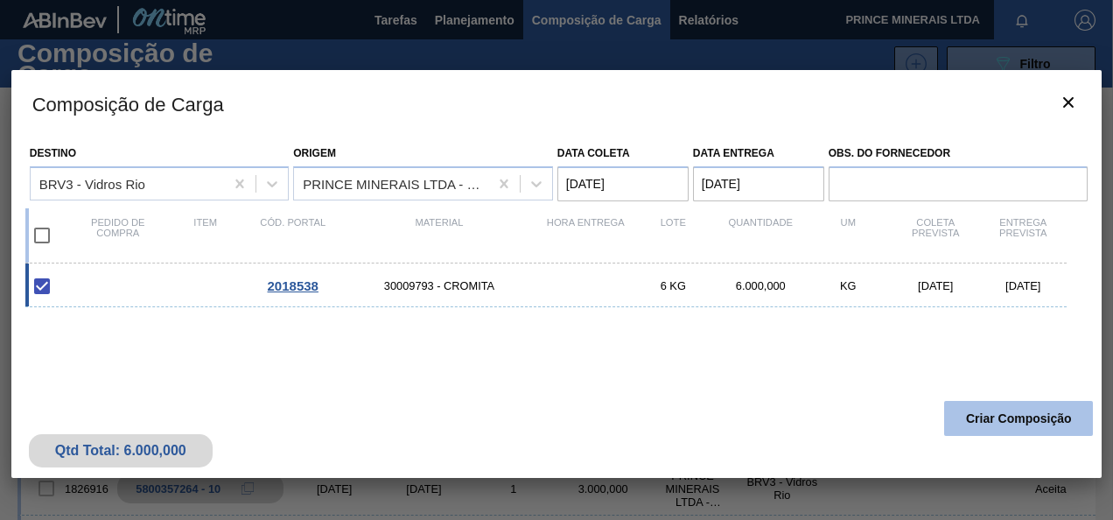
click at [988, 413] on button "Criar Composição" at bounding box center [1018, 418] width 149 height 35
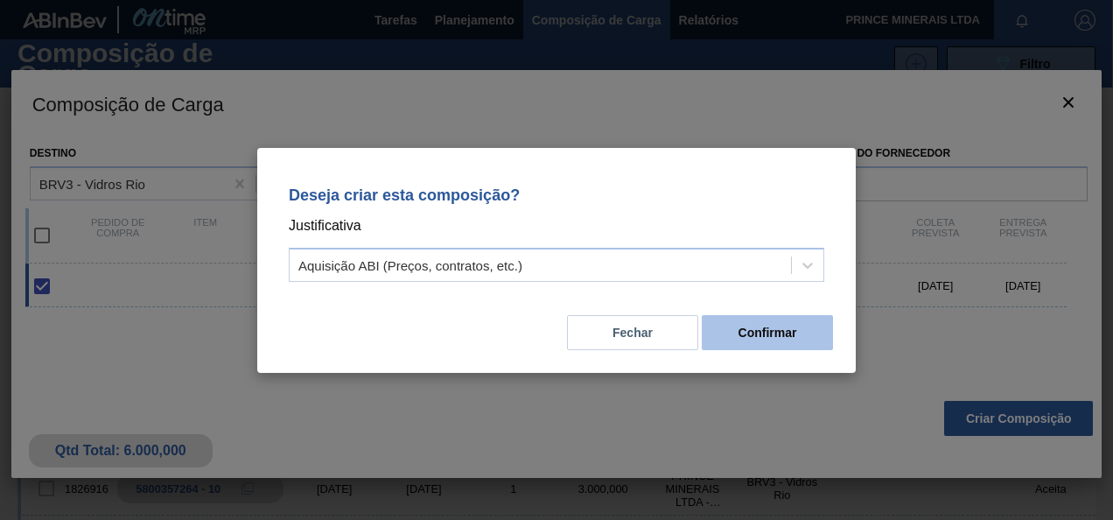
click at [803, 324] on button "Confirmar" at bounding box center [767, 332] width 131 height 35
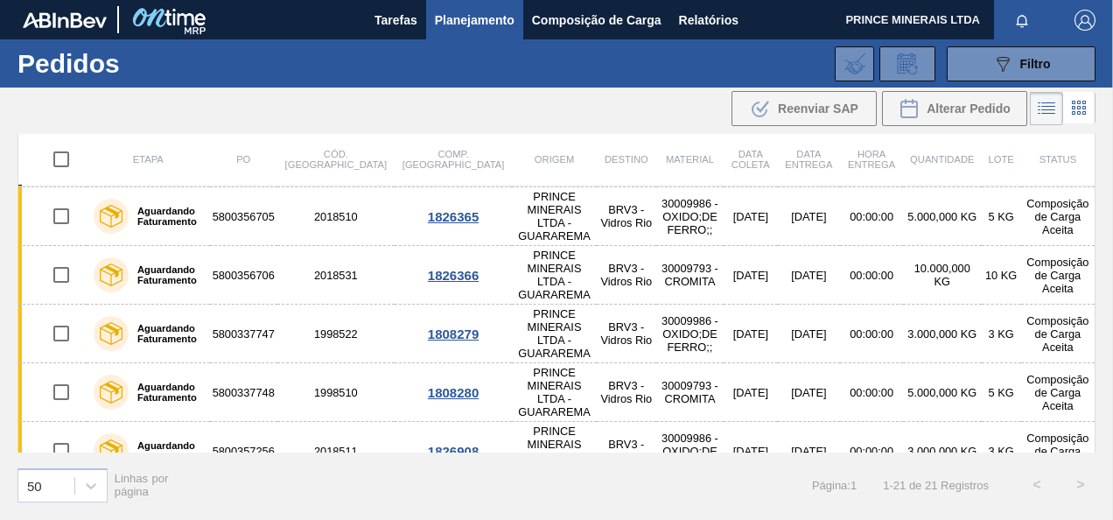
scroll to position [262, 0]
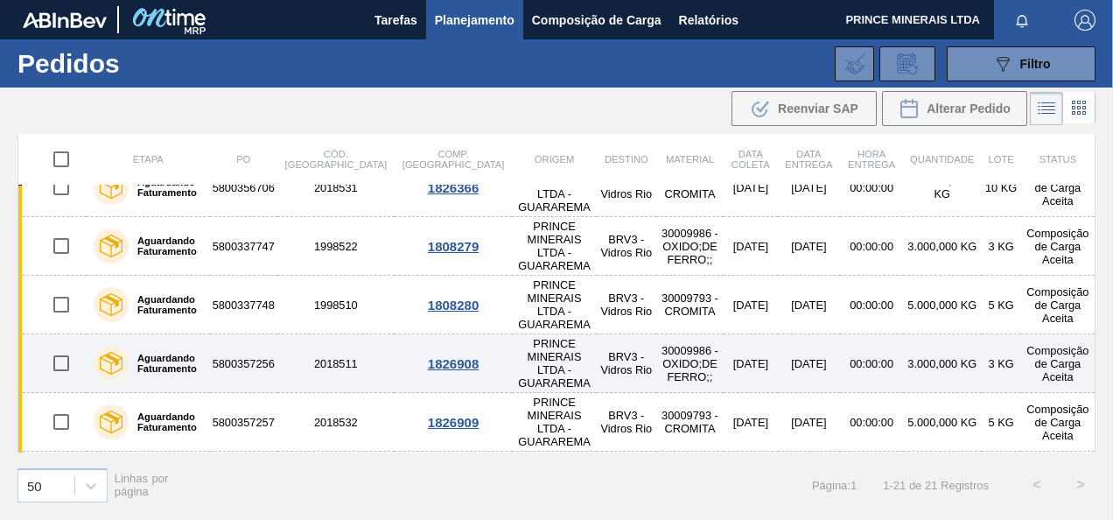
click at [250, 334] on td "5800357256" at bounding box center [243, 363] width 67 height 59
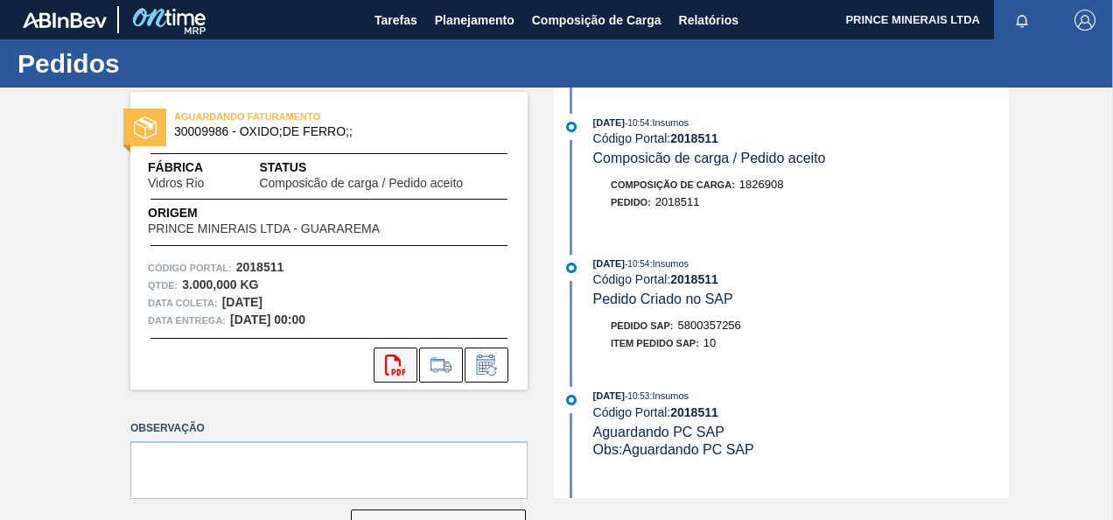
click at [390, 365] on icon "svg{fill:#ff0000}" at bounding box center [395, 364] width 21 height 21
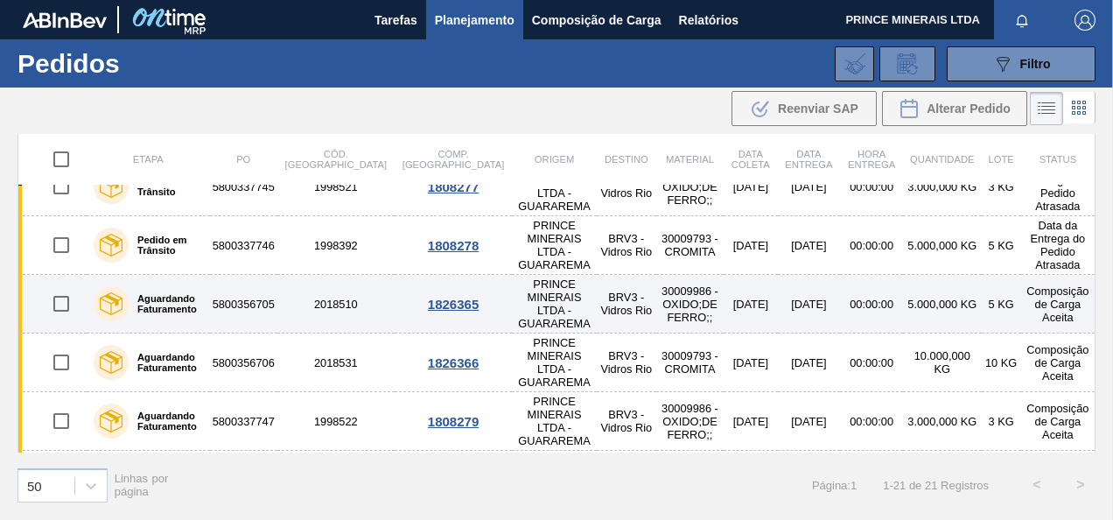
scroll to position [175, 0]
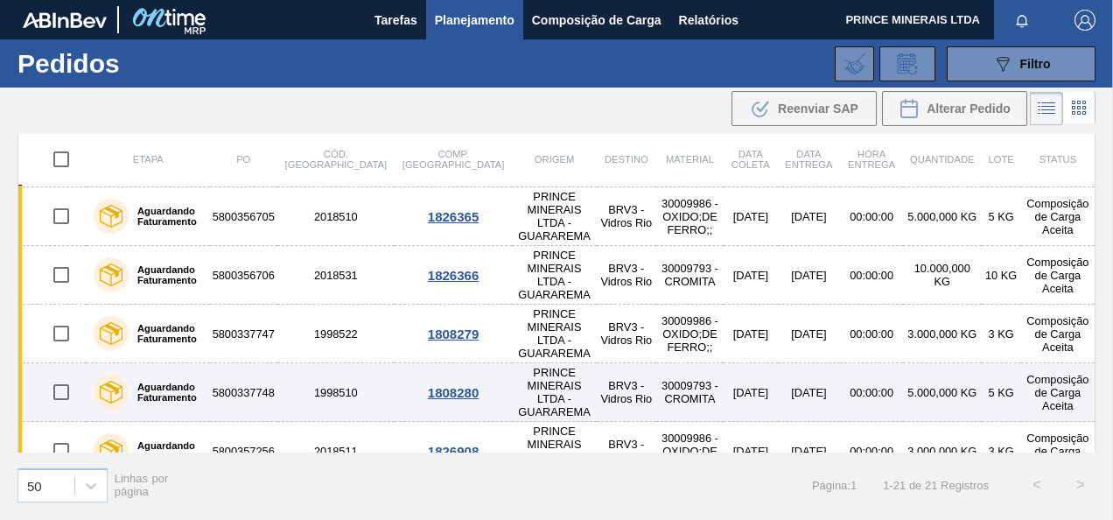
click at [257, 363] on td "5800337748" at bounding box center [243, 392] width 67 height 59
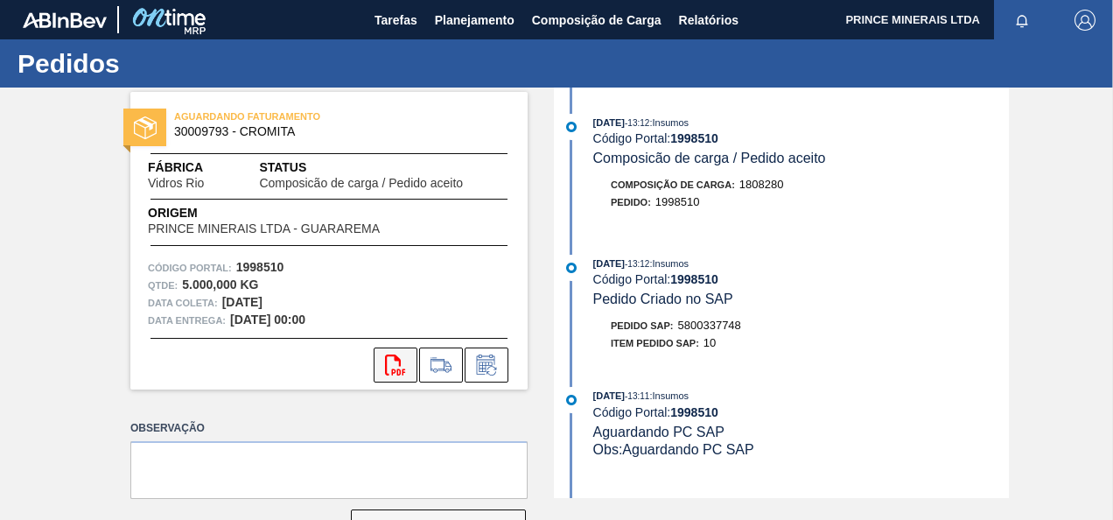
click at [405, 366] on button "svg{fill:#ff0000}" at bounding box center [396, 364] width 44 height 35
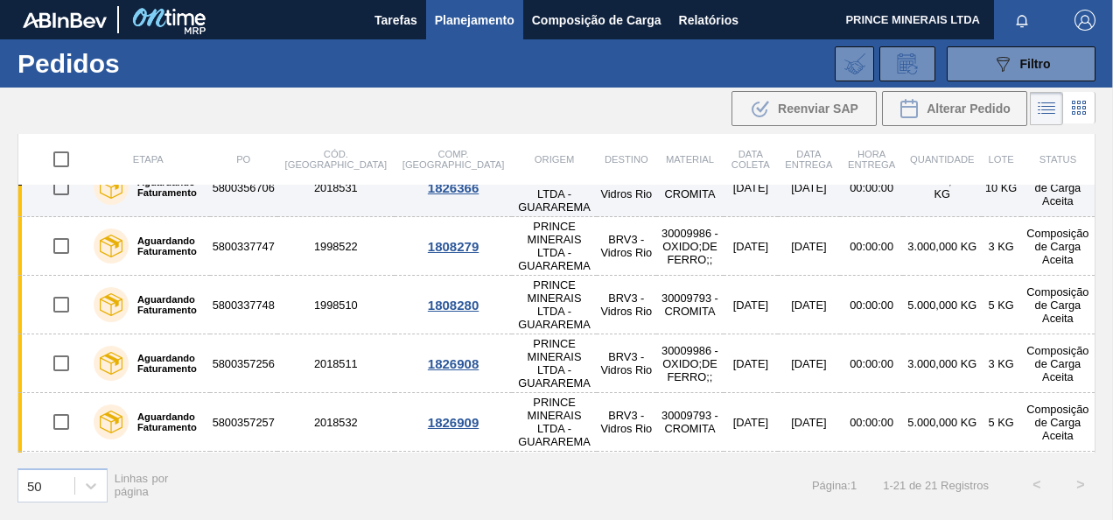
scroll to position [350, 0]
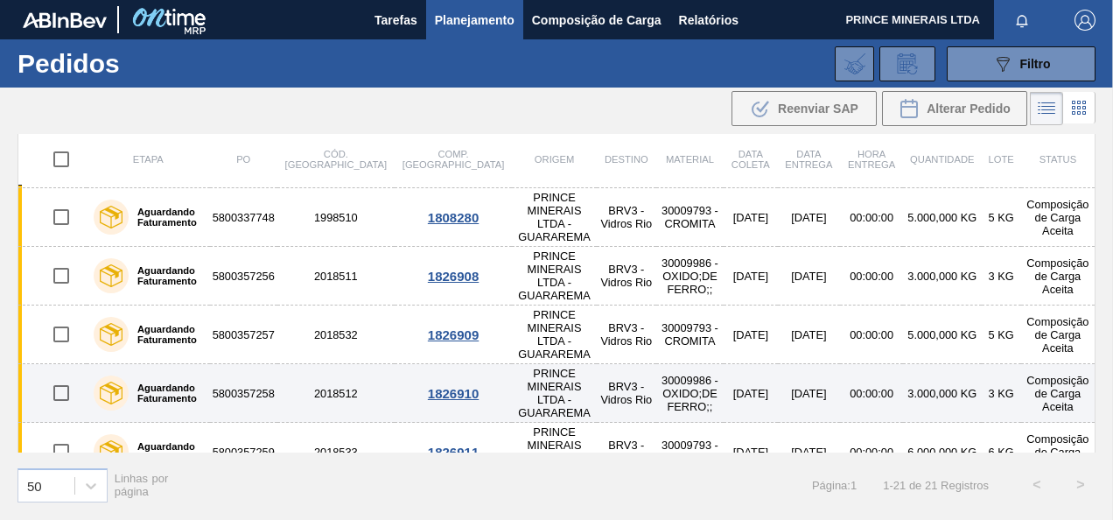
click at [1021, 364] on td "Composição de Carga Aceita" at bounding box center [1058, 393] width 74 height 59
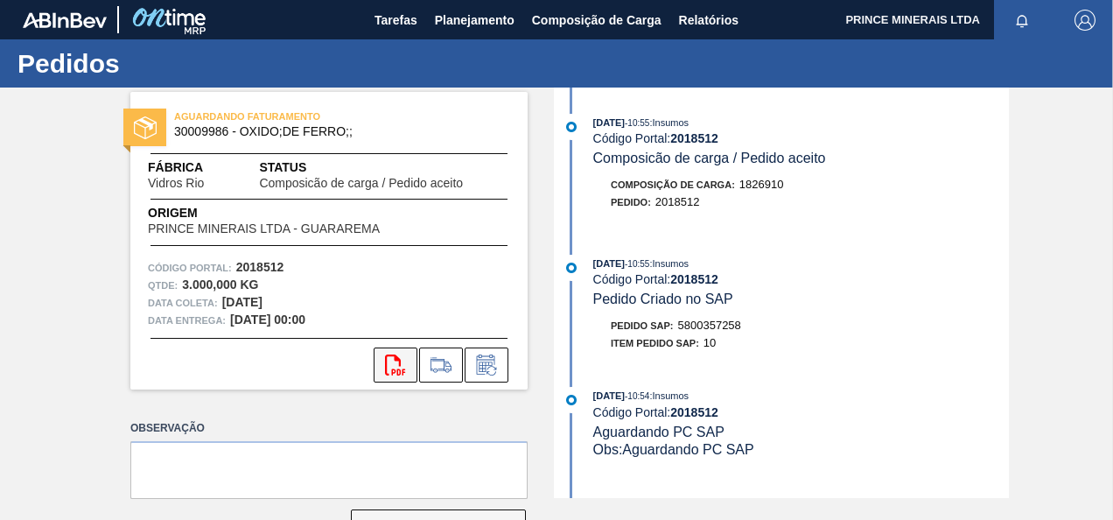
click at [394, 358] on icon at bounding box center [395, 364] width 20 height 21
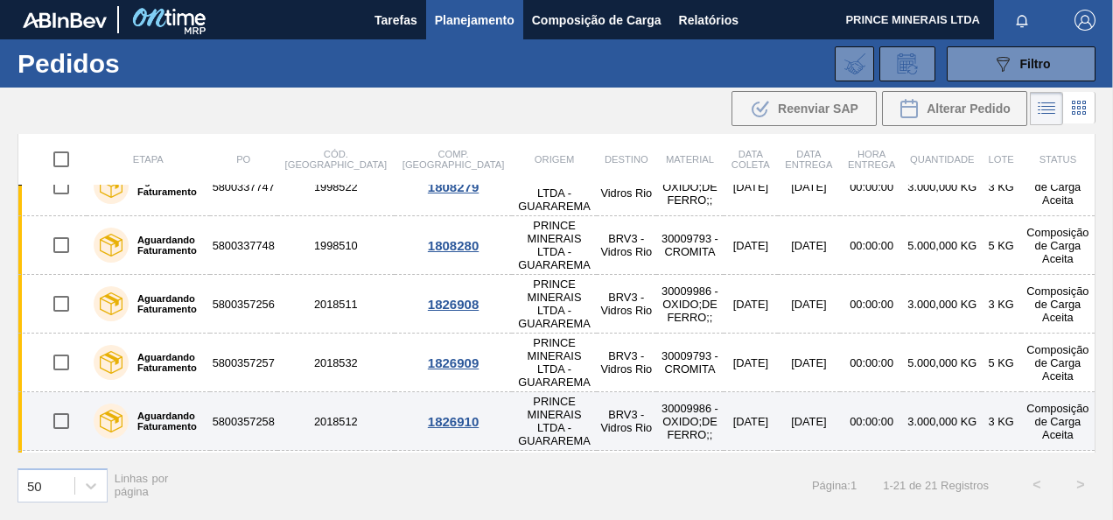
scroll to position [350, 0]
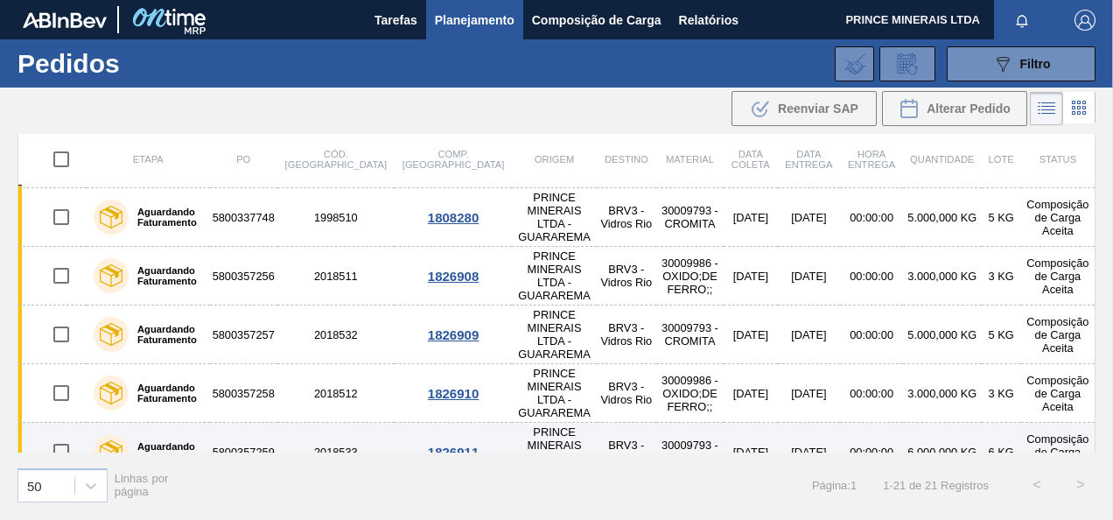
click at [863, 423] on td "00:00:00" at bounding box center [871, 452] width 63 height 59
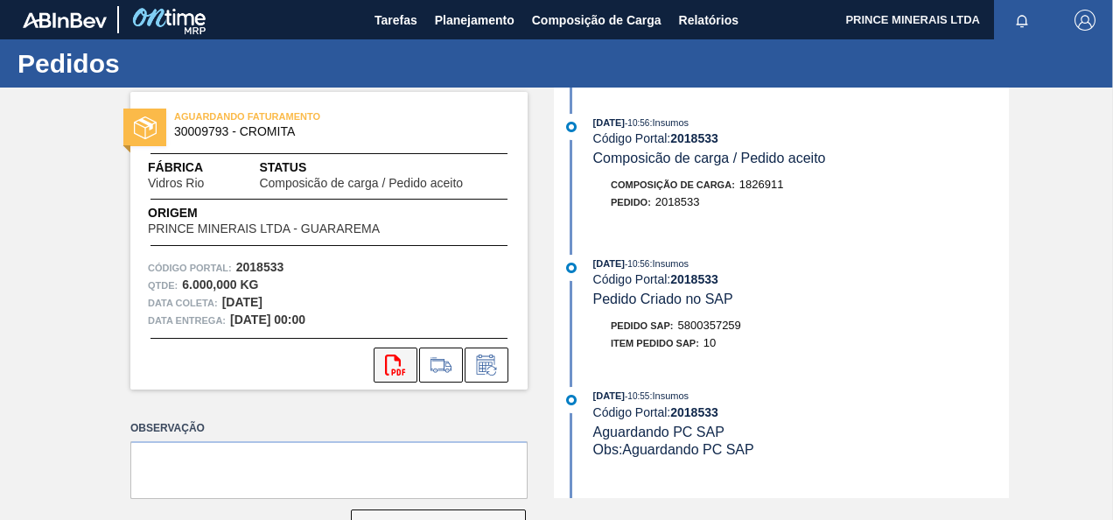
click at [398, 367] on icon "svg{fill:#ff0000}" at bounding box center [395, 364] width 21 height 21
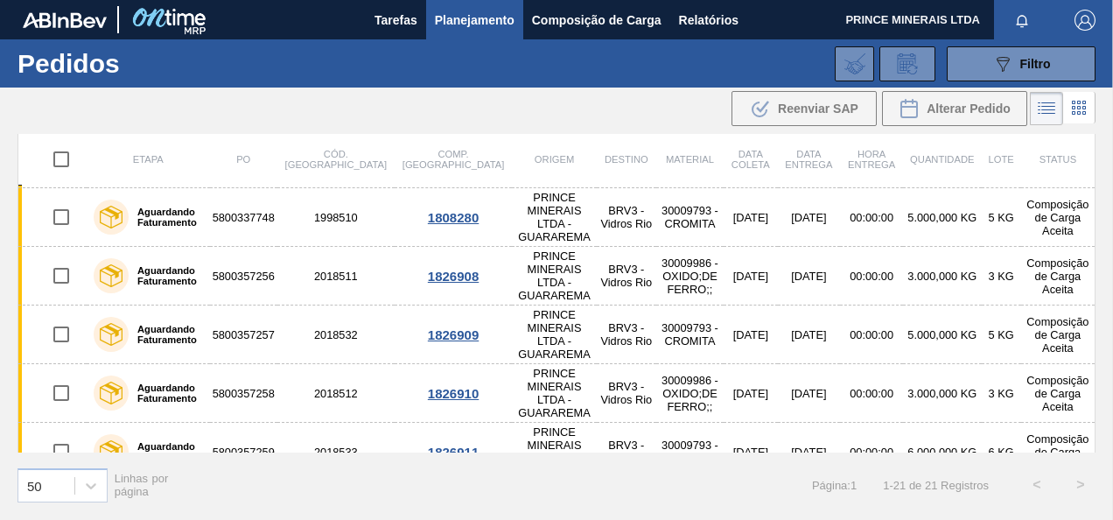
scroll to position [437, 0]
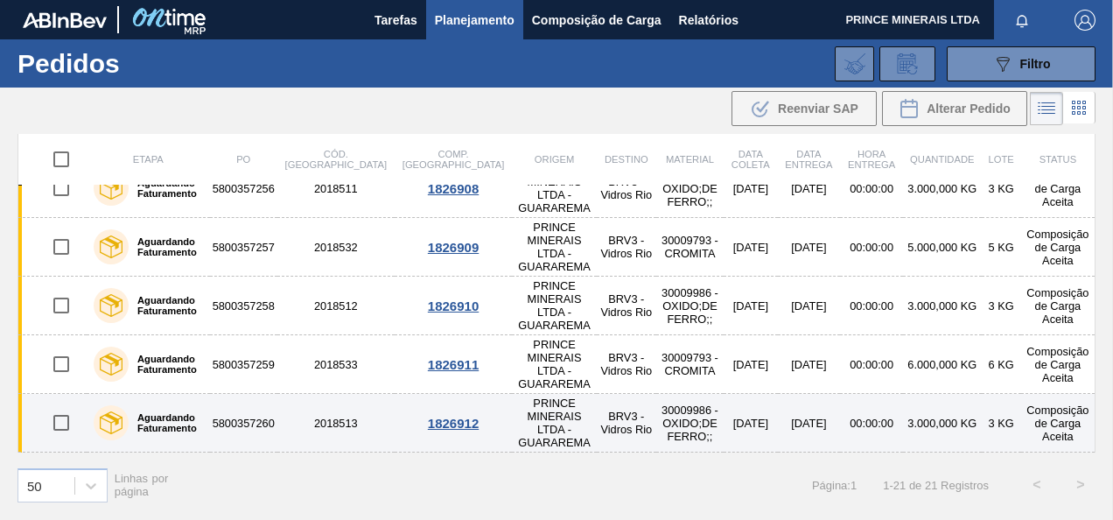
click at [277, 394] on td "5800357260" at bounding box center [243, 423] width 67 height 59
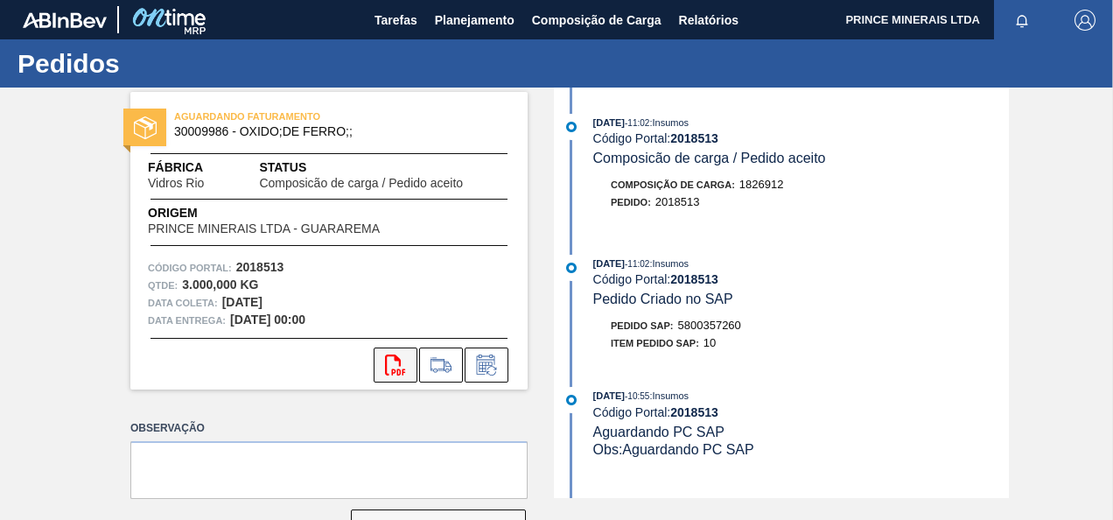
click at [394, 355] on icon at bounding box center [395, 364] width 20 height 21
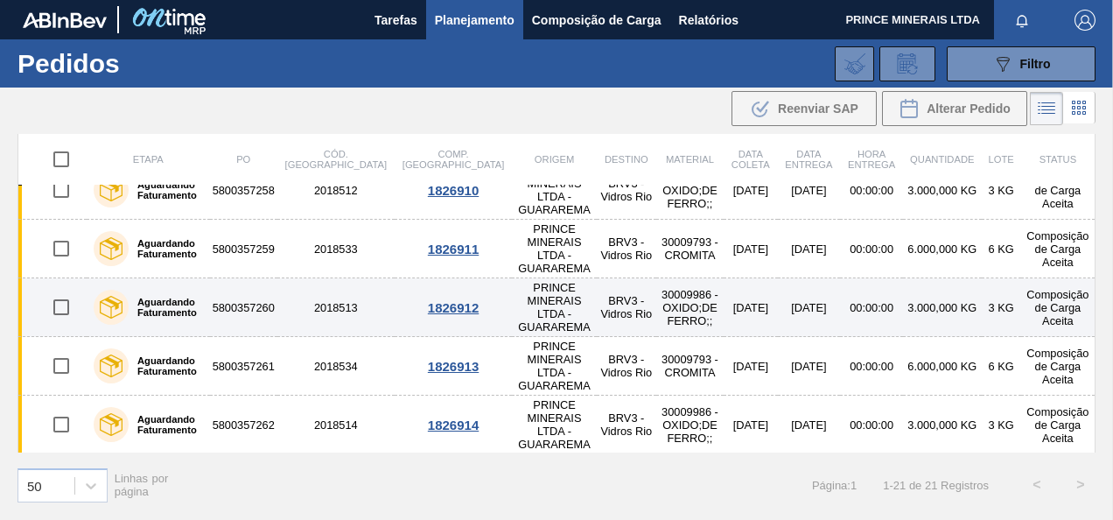
scroll to position [512, 0]
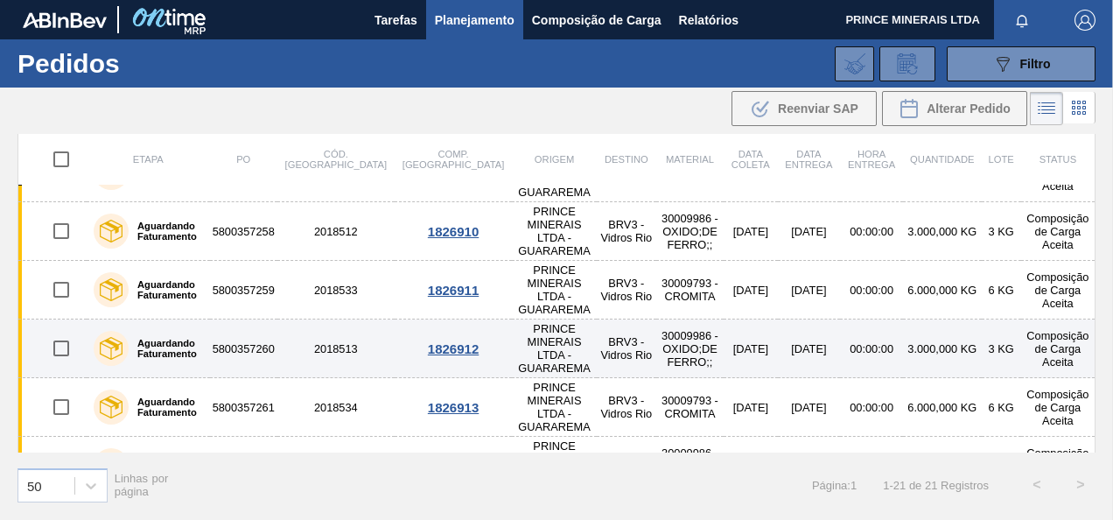
click at [277, 319] on td "5800357260" at bounding box center [243, 348] width 67 height 59
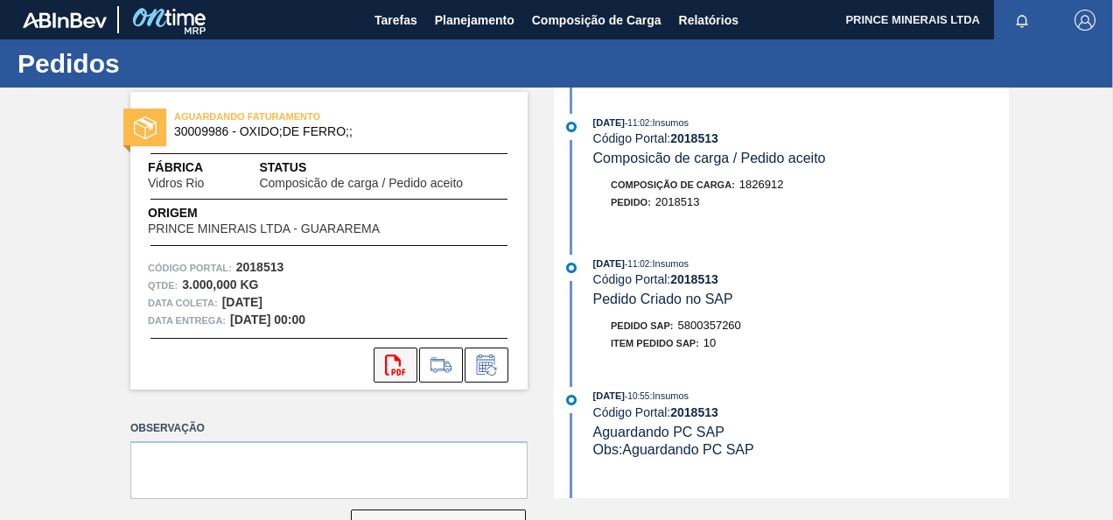
click at [405, 357] on button "svg{fill:#ff0000}" at bounding box center [396, 364] width 44 height 35
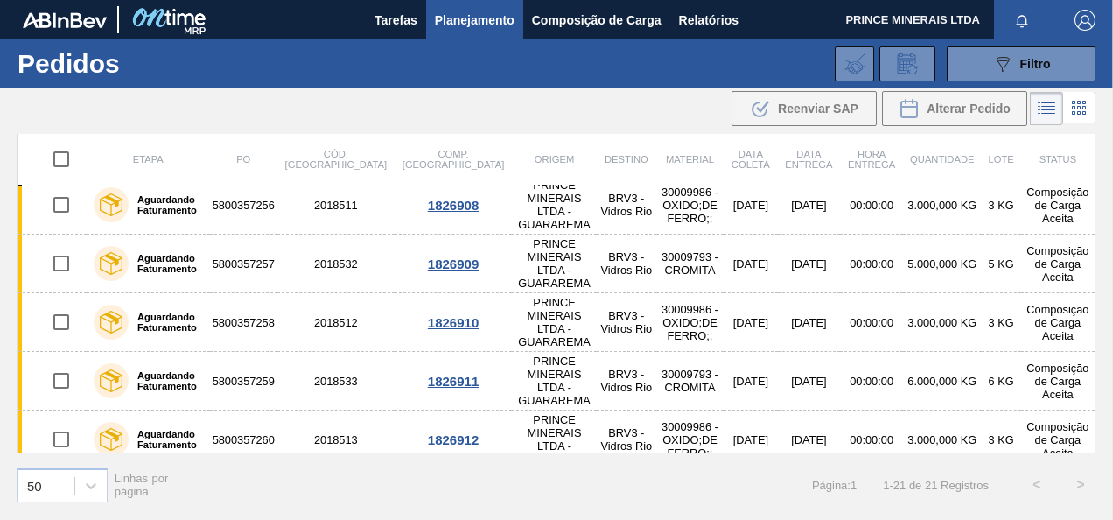
scroll to position [437, 0]
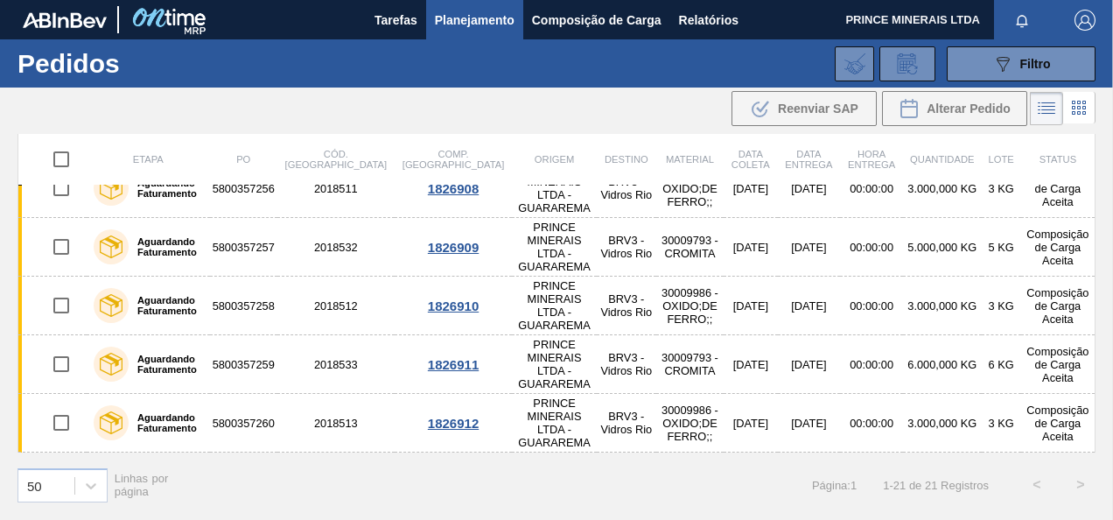
click at [277, 452] on td "5800357261" at bounding box center [243, 481] width 67 height 59
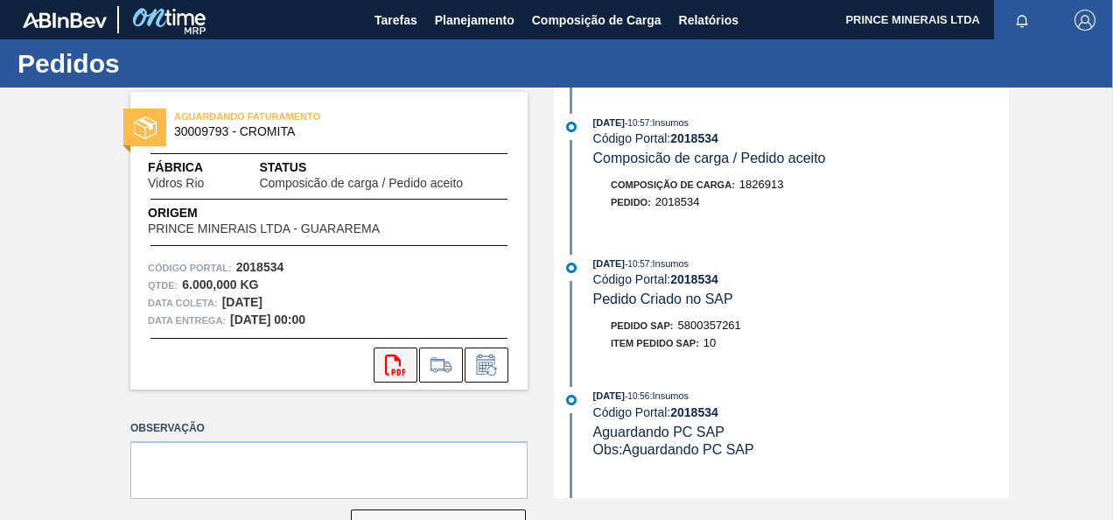
click at [397, 351] on button "svg{fill:#ff0000}" at bounding box center [396, 364] width 44 height 35
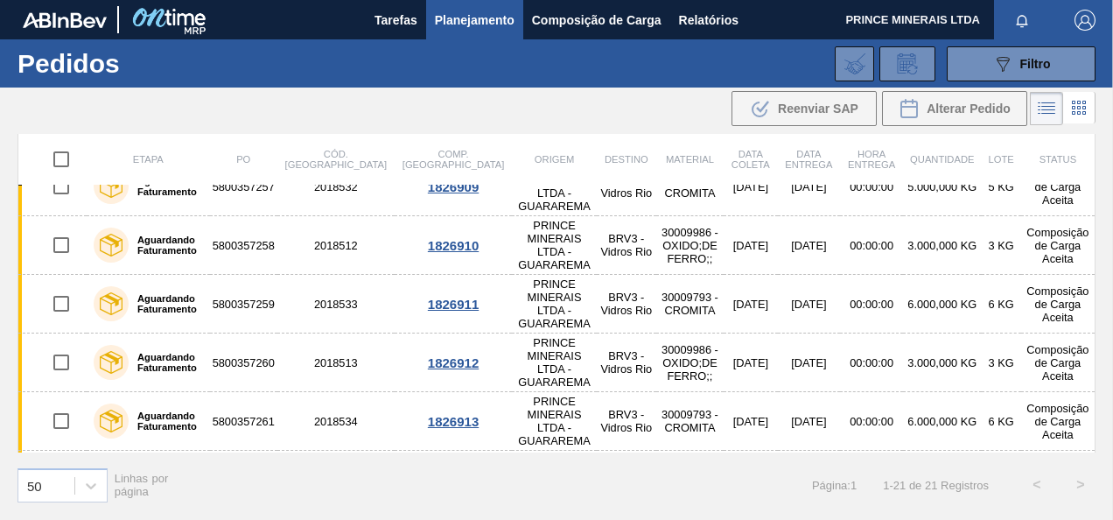
scroll to position [525, 0]
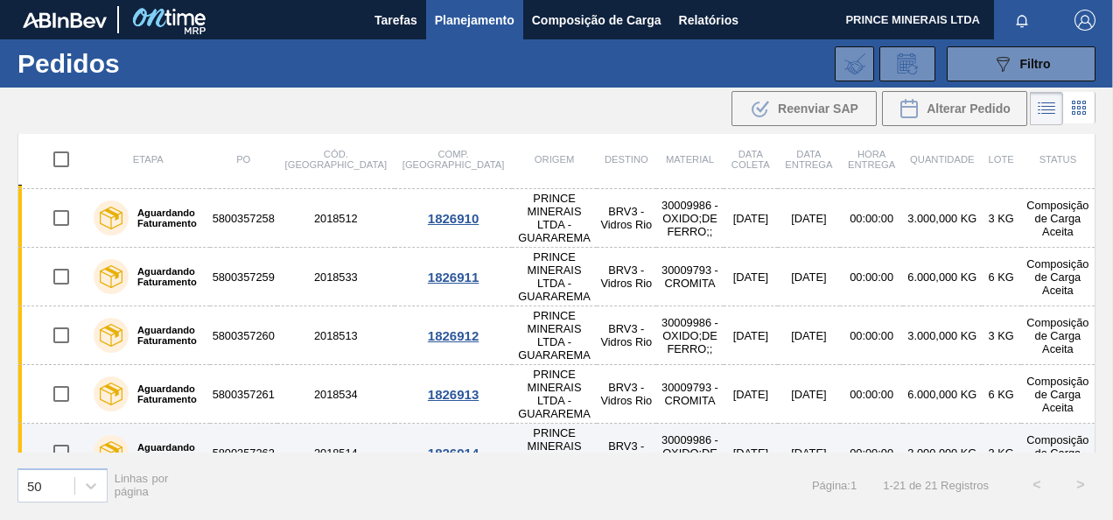
click at [277, 423] on td "5800357262" at bounding box center [243, 452] width 67 height 59
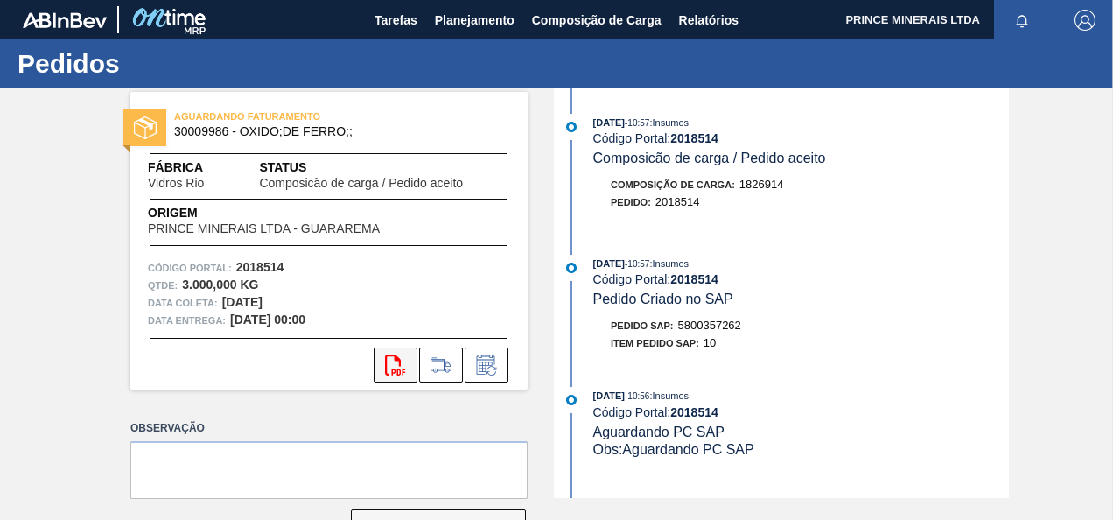
click at [393, 357] on icon at bounding box center [395, 364] width 20 height 21
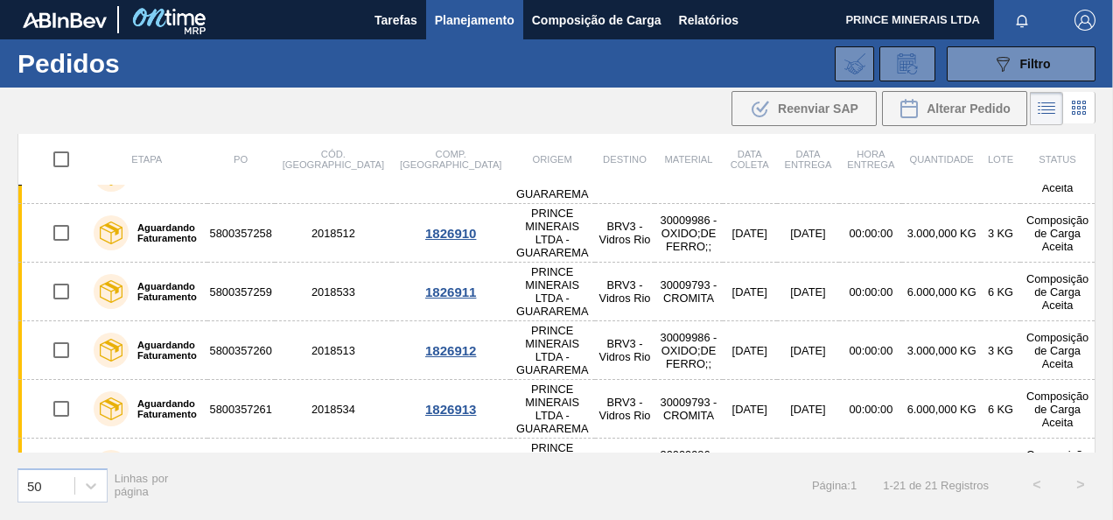
scroll to position [525, 0]
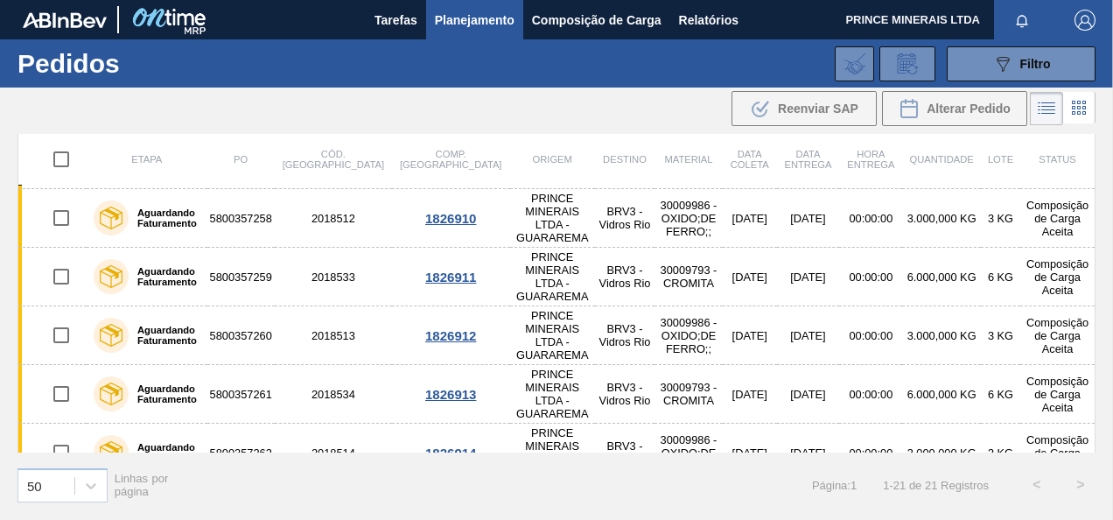
click at [251, 482] on td "5800357263" at bounding box center [240, 511] width 67 height 59
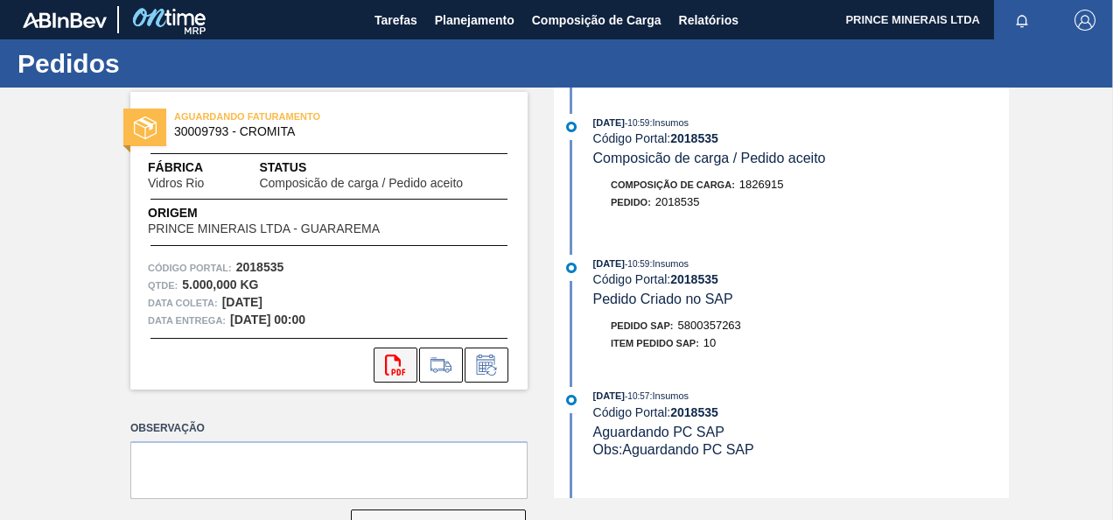
click at [393, 356] on icon at bounding box center [395, 364] width 20 height 21
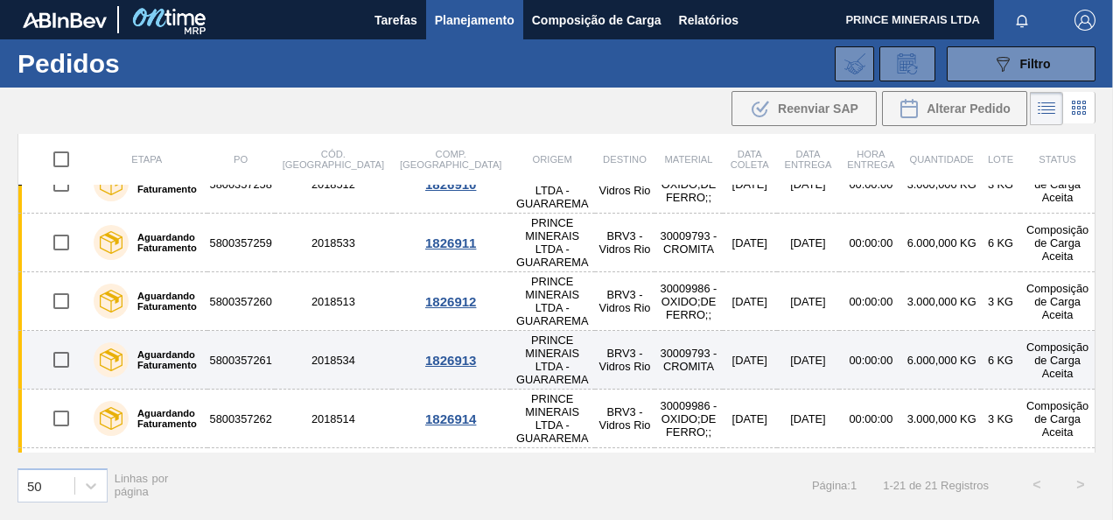
scroll to position [612, 0]
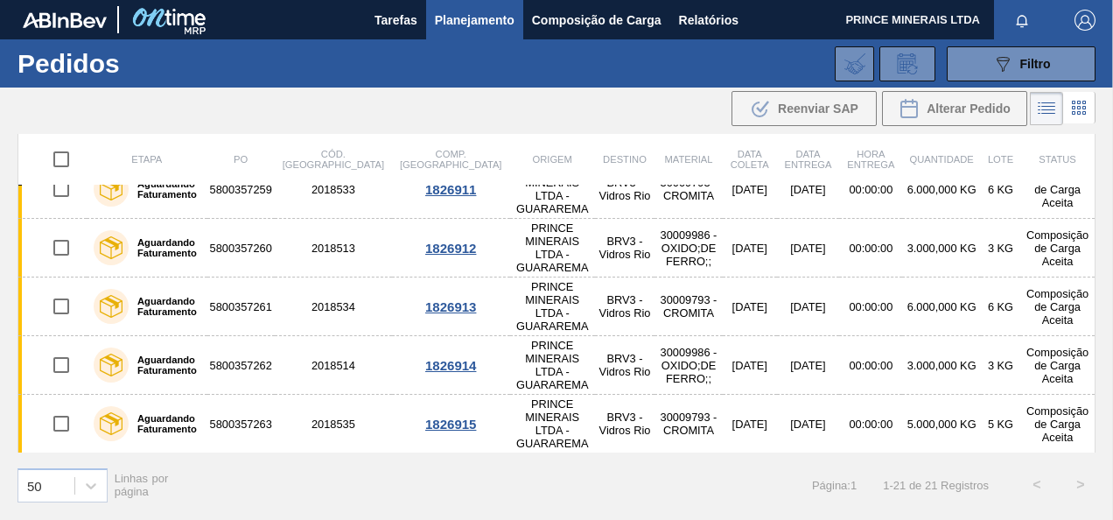
click at [251, 453] on td "5800357264" at bounding box center [240, 482] width 67 height 59
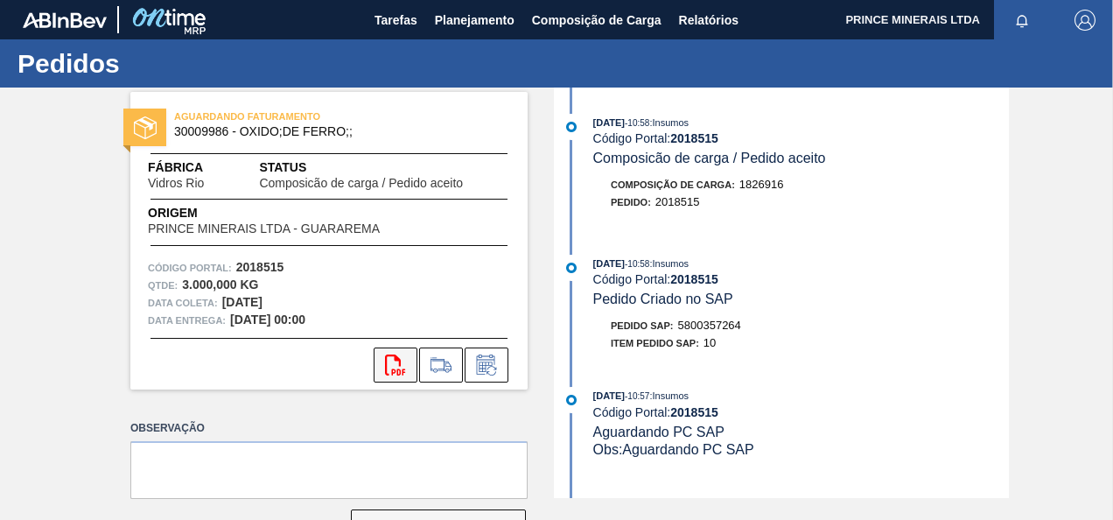
click at [397, 367] on icon "svg{fill:#ff0000}" at bounding box center [395, 364] width 21 height 21
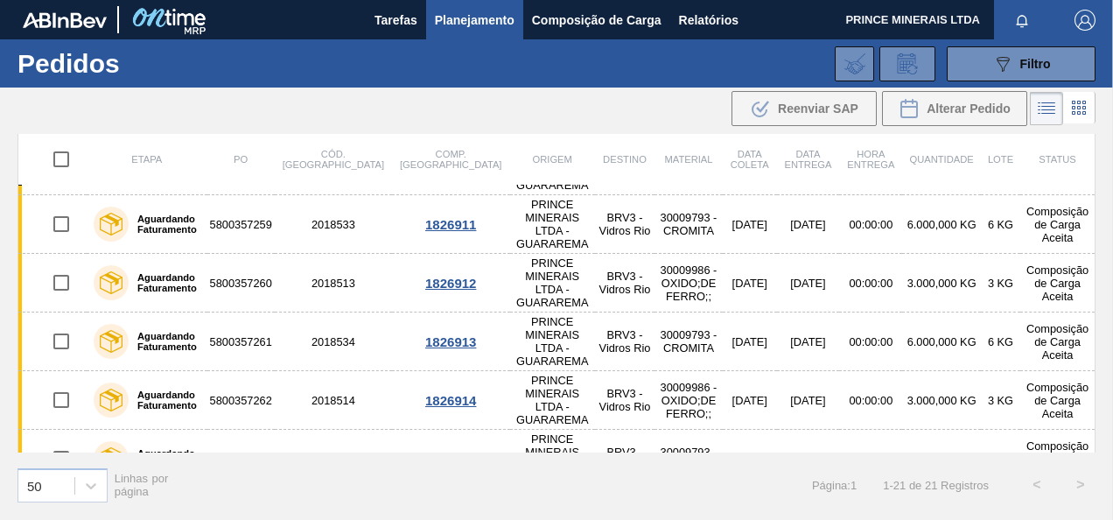
scroll to position [612, 0]
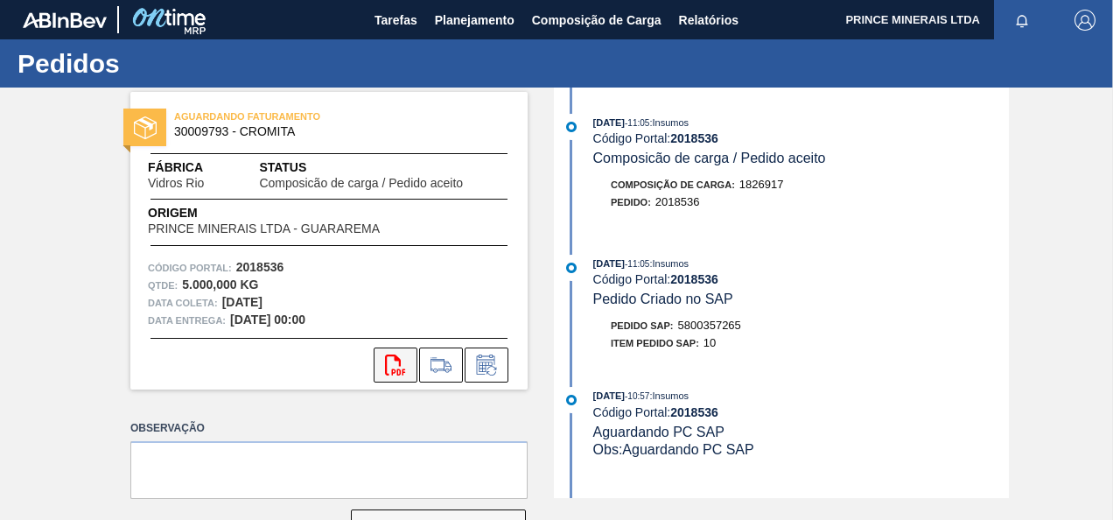
click at [385, 359] on icon at bounding box center [395, 364] width 20 height 21
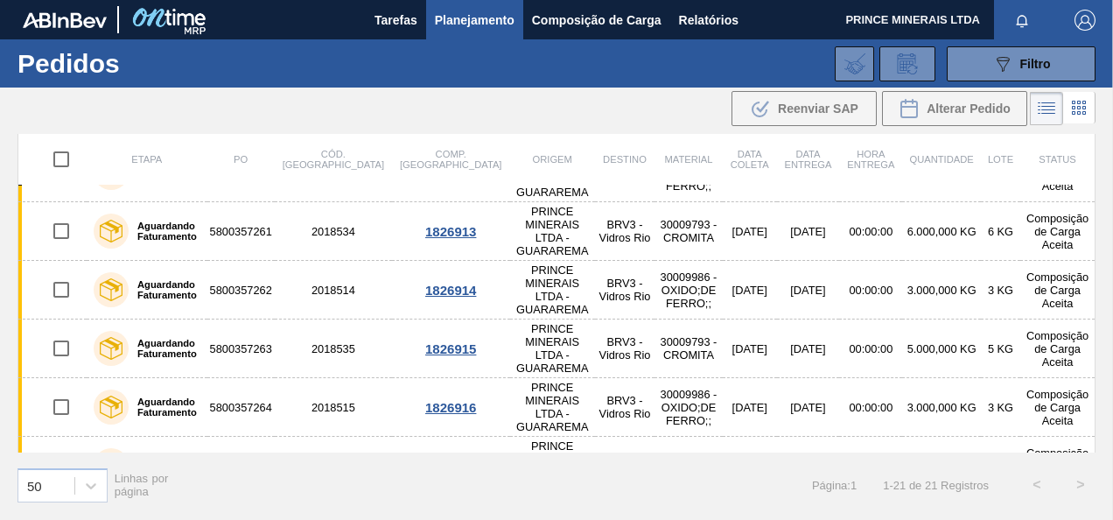
scroll to position [700, 0]
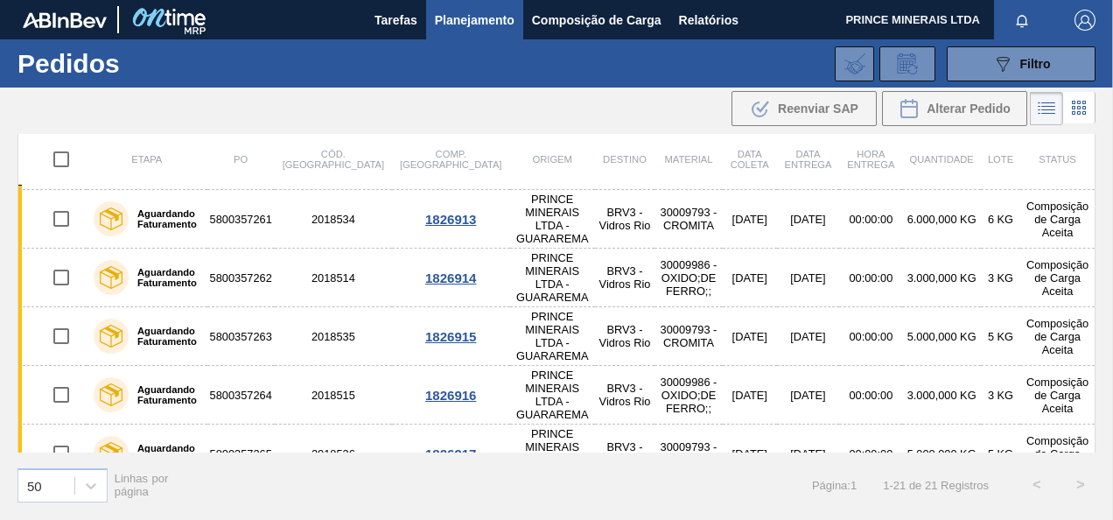
click at [269, 483] on td "5800357266" at bounding box center [240, 512] width 67 height 59
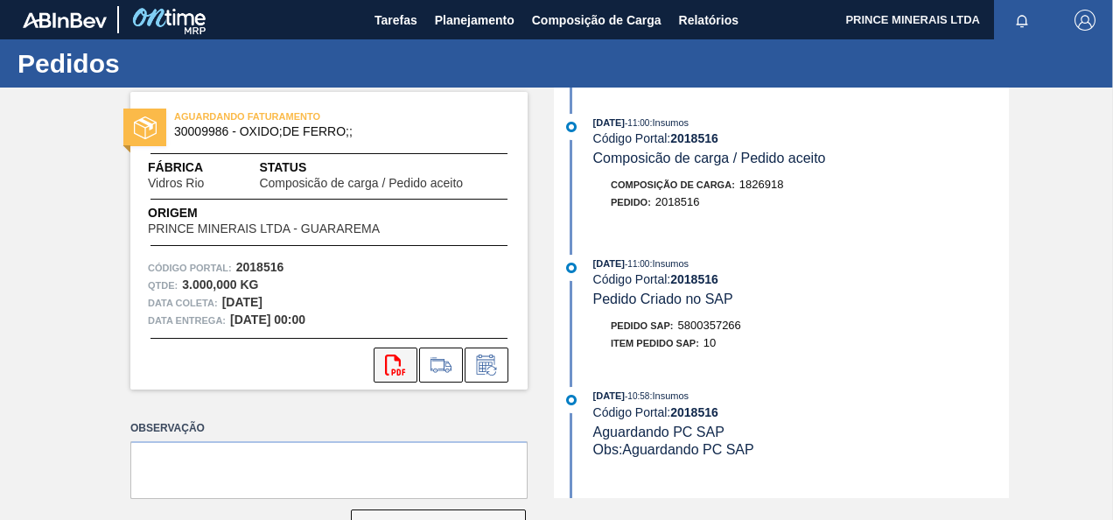
click at [387, 359] on icon "svg{fill:#ff0000}" at bounding box center [395, 364] width 21 height 21
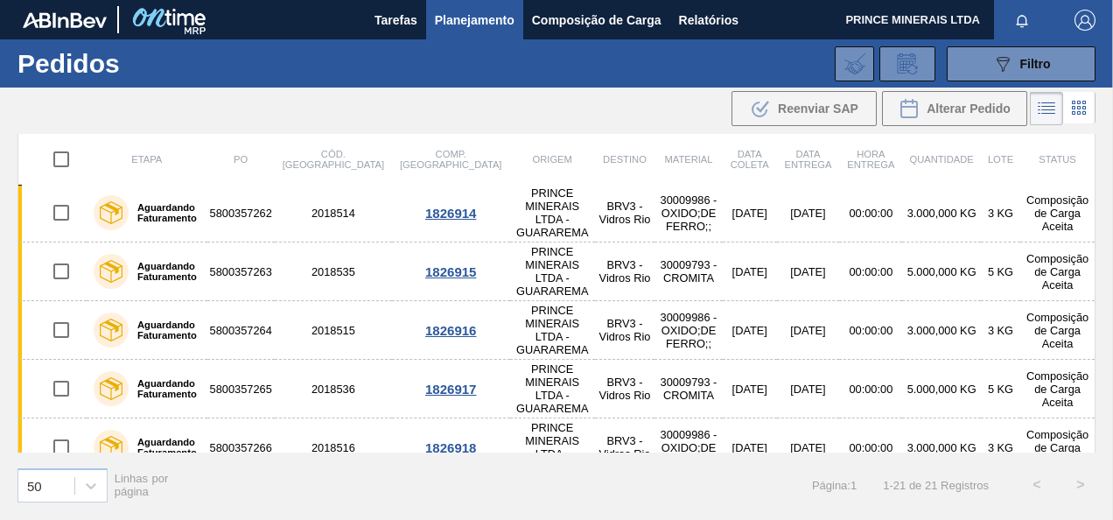
scroll to position [774, 0]
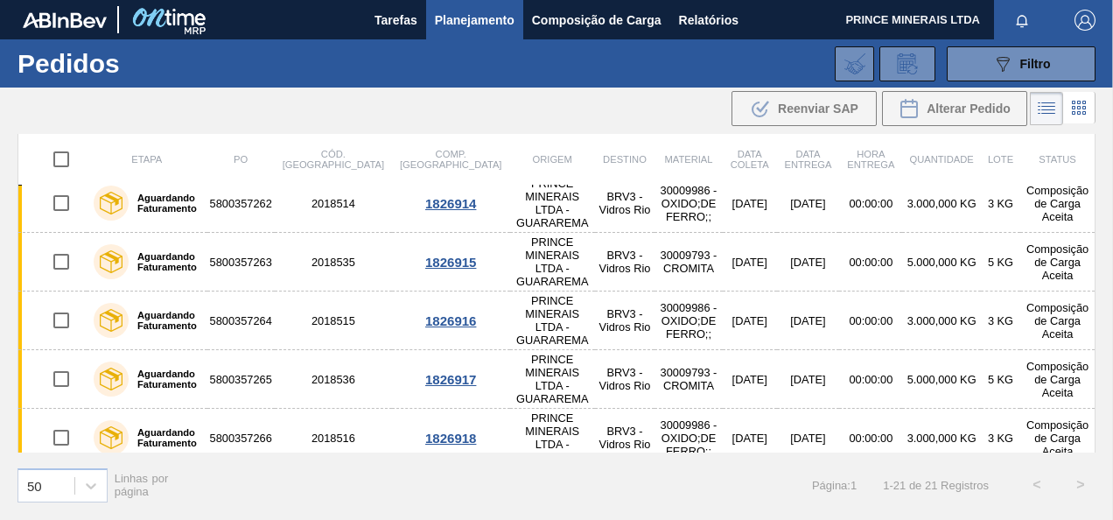
click at [256, 467] on td "5800357267" at bounding box center [240, 496] width 67 height 59
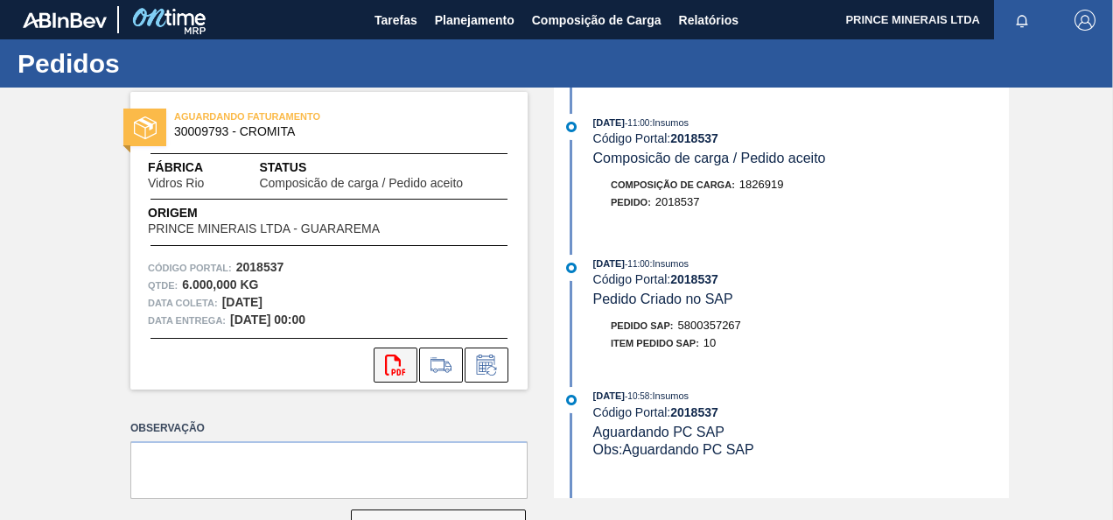
click at [398, 360] on icon at bounding box center [395, 364] width 20 height 21
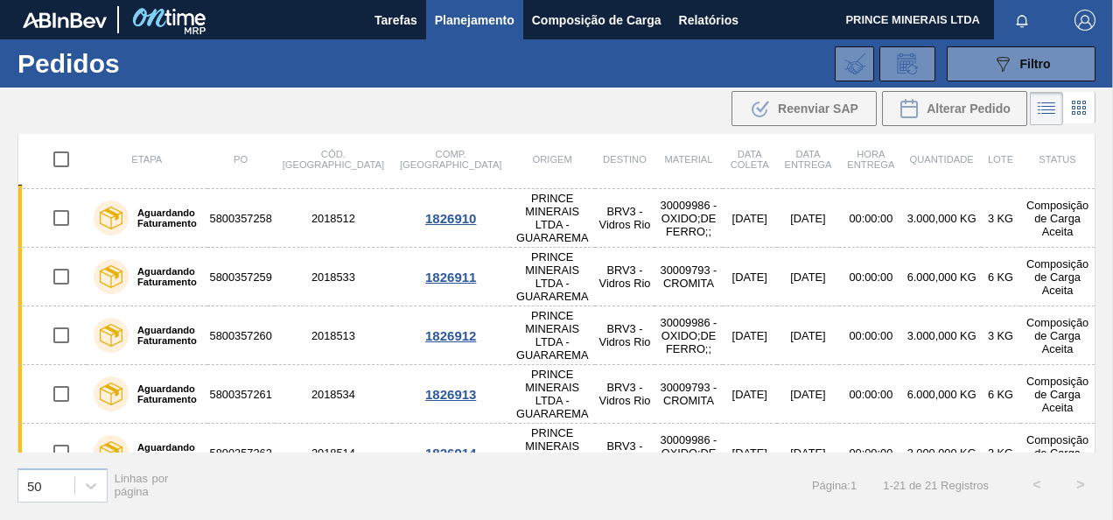
scroll to position [774, 0]
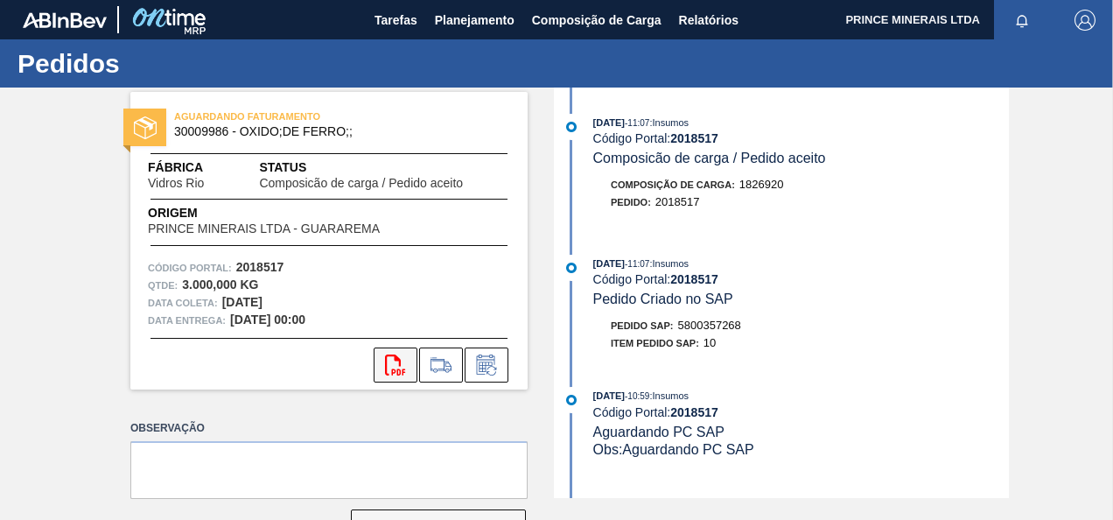
click at [398, 357] on icon "svg{fill:#ff0000}" at bounding box center [395, 364] width 21 height 21
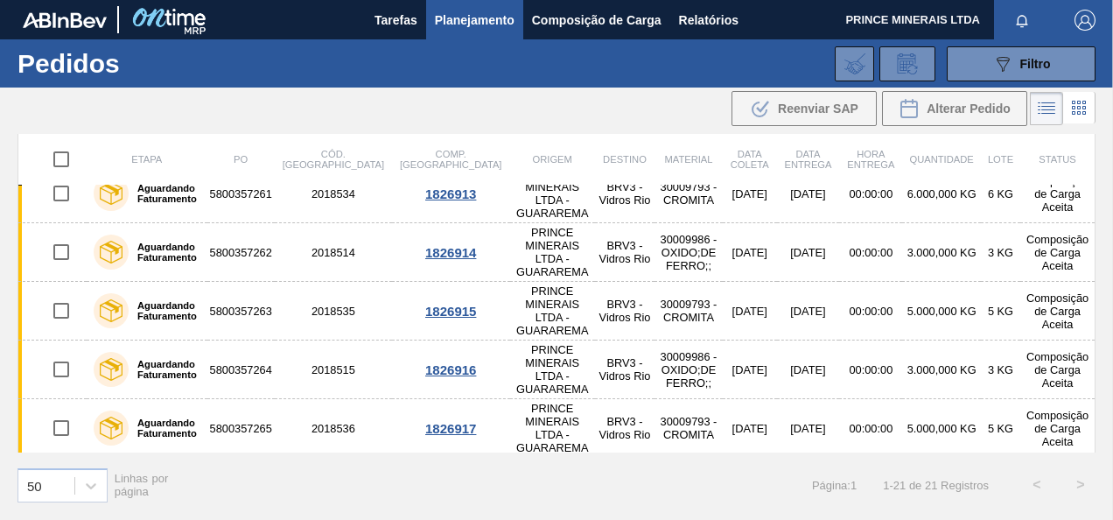
scroll to position [774, 0]
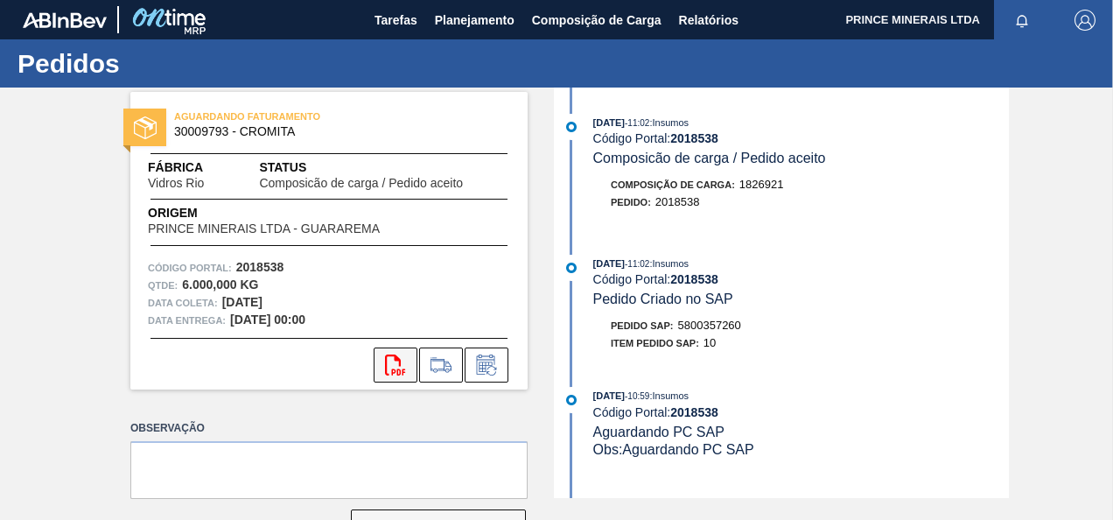
click at [401, 374] on icon at bounding box center [395, 364] width 20 height 21
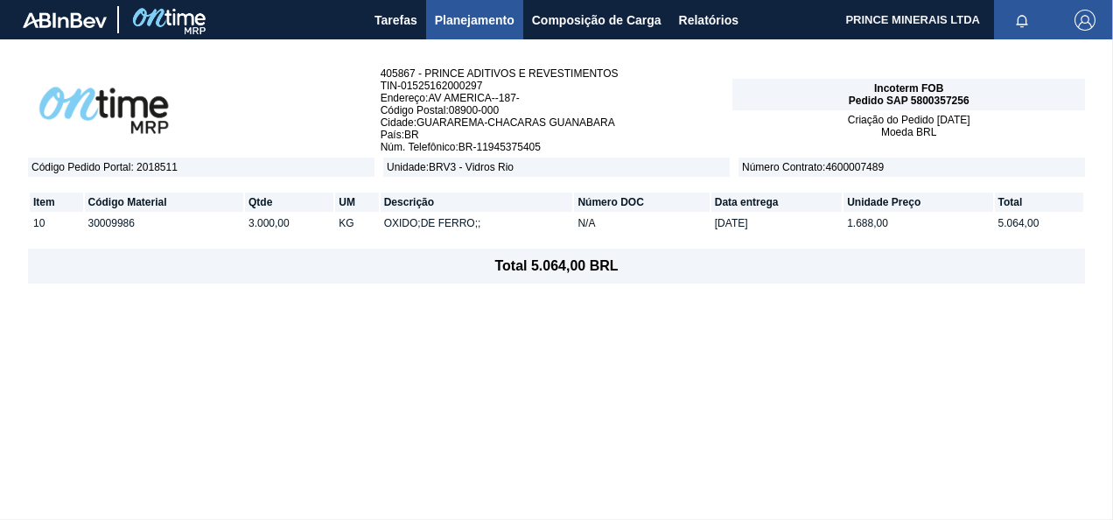
click at [950, 489] on div "405867 - PRINCE ADITIVOS E REVESTIMENTOS TIN - 01525162000297 Endereço : AV AME…" at bounding box center [556, 278] width 1113 height 479
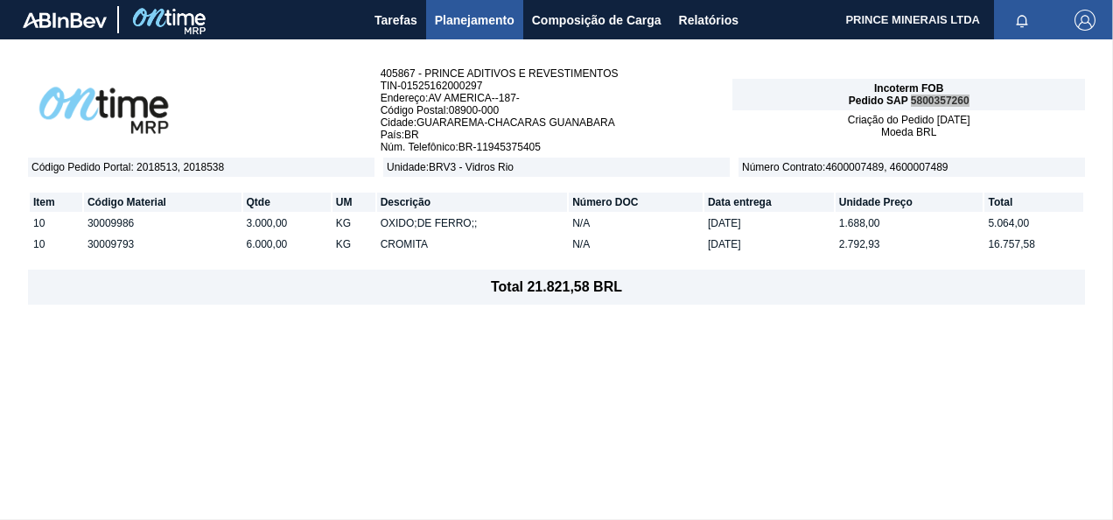
drag, startPoint x: 968, startPoint y: 99, endPoint x: 911, endPoint y: 107, distance: 58.3
click at [911, 107] on div "Incoterm FOB Pedido SAP 5800357260" at bounding box center [908, 94] width 353 height 31
click at [661, 397] on div "405867 - PRINCE ADITIVOS E REVESTIMENTOS TIN - 01525162000297 Endereço : AV AME…" at bounding box center [556, 278] width 1113 height 479
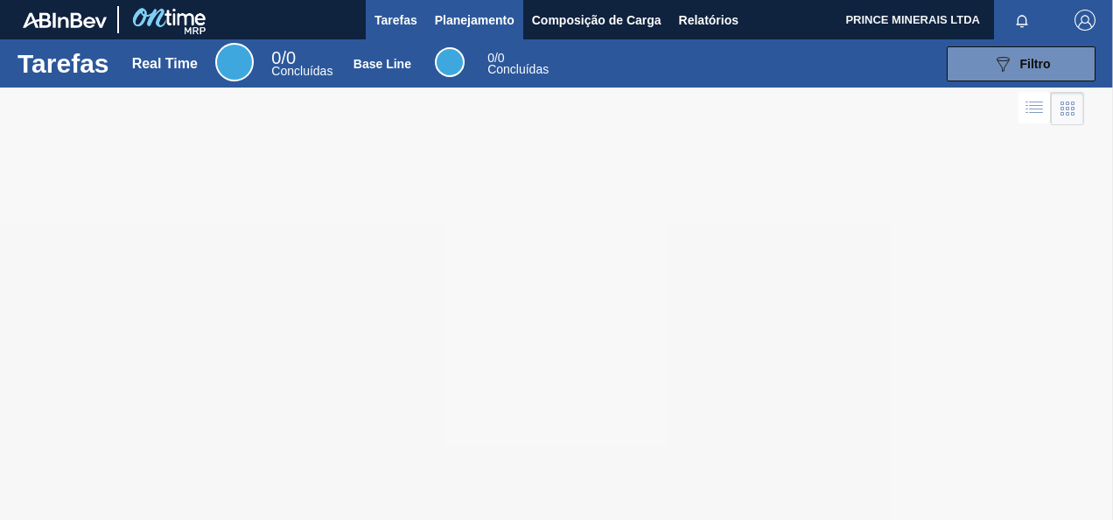
click at [474, 21] on span "Planejamento" at bounding box center [475, 20] width 80 height 21
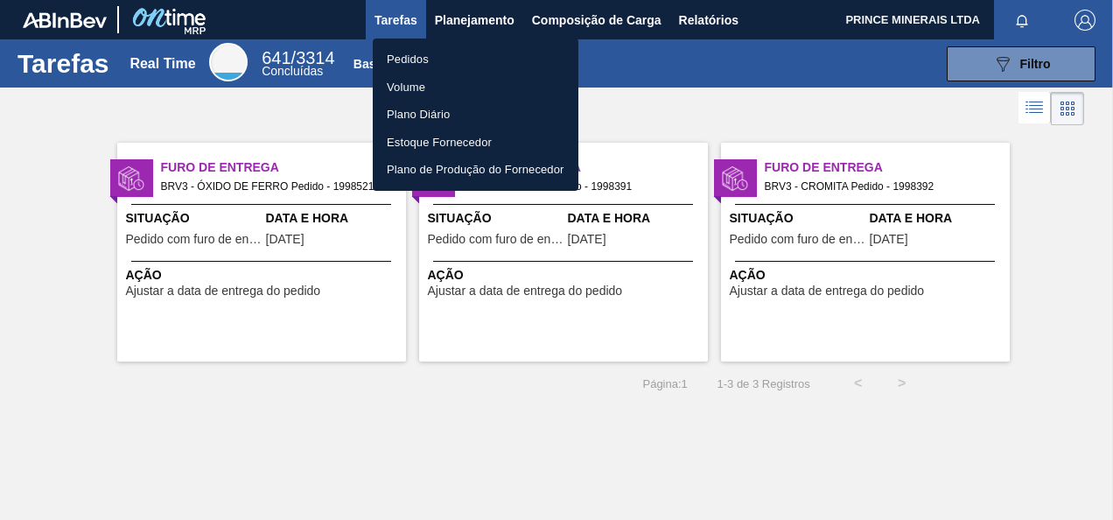
click at [412, 54] on li "Pedidos" at bounding box center [476, 59] width 206 height 28
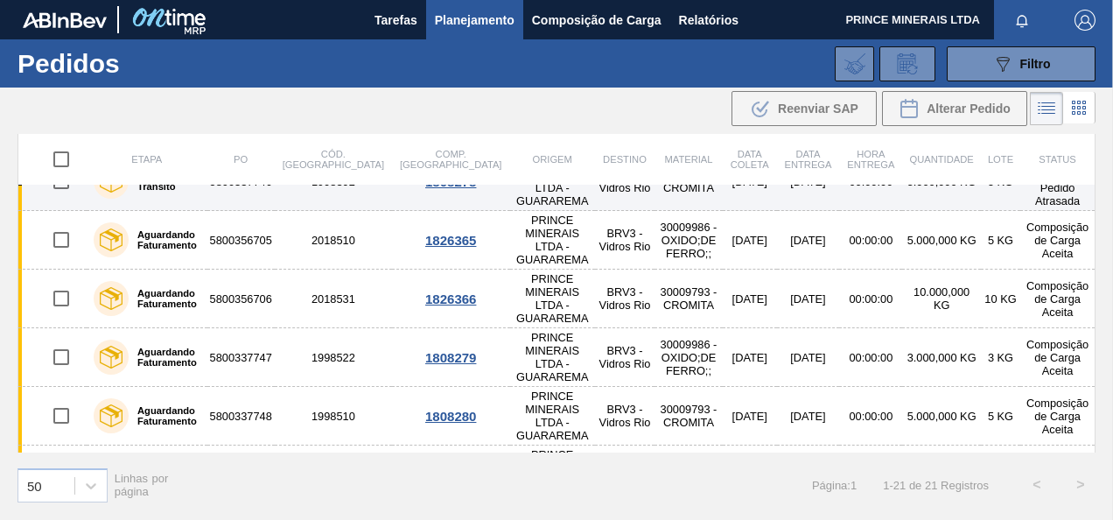
scroll to position [175, 0]
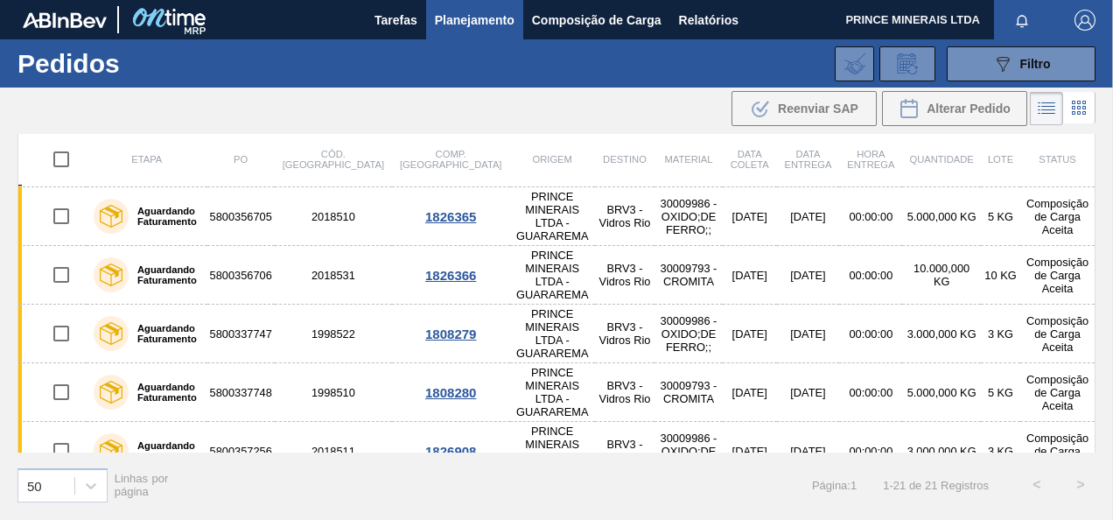
click at [275, 480] on td "5800357257" at bounding box center [240, 509] width 67 height 59
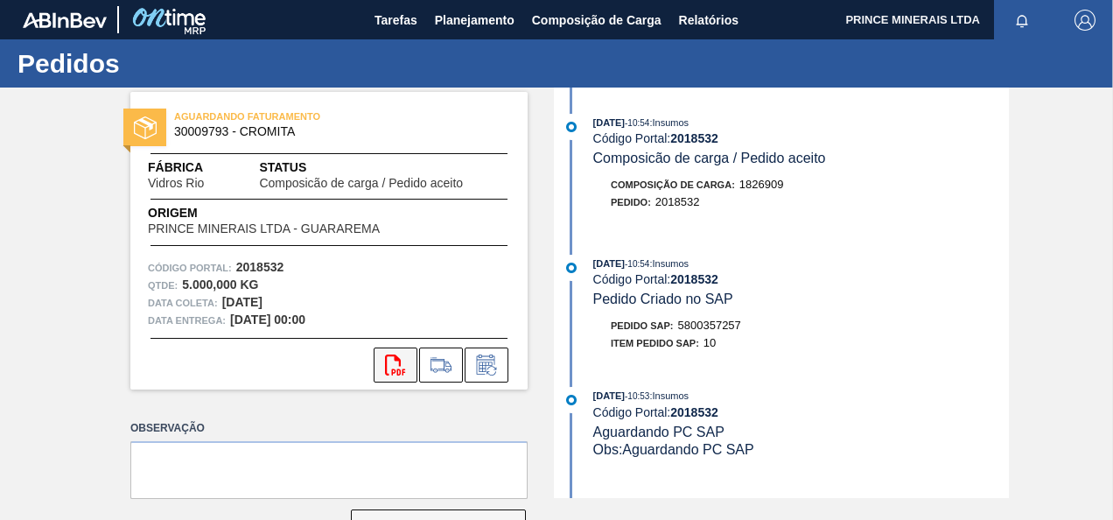
click at [394, 364] on icon "svg{fill:#ff0000}" at bounding box center [395, 364] width 21 height 21
